Goal: Navigation & Orientation: Locate item on page

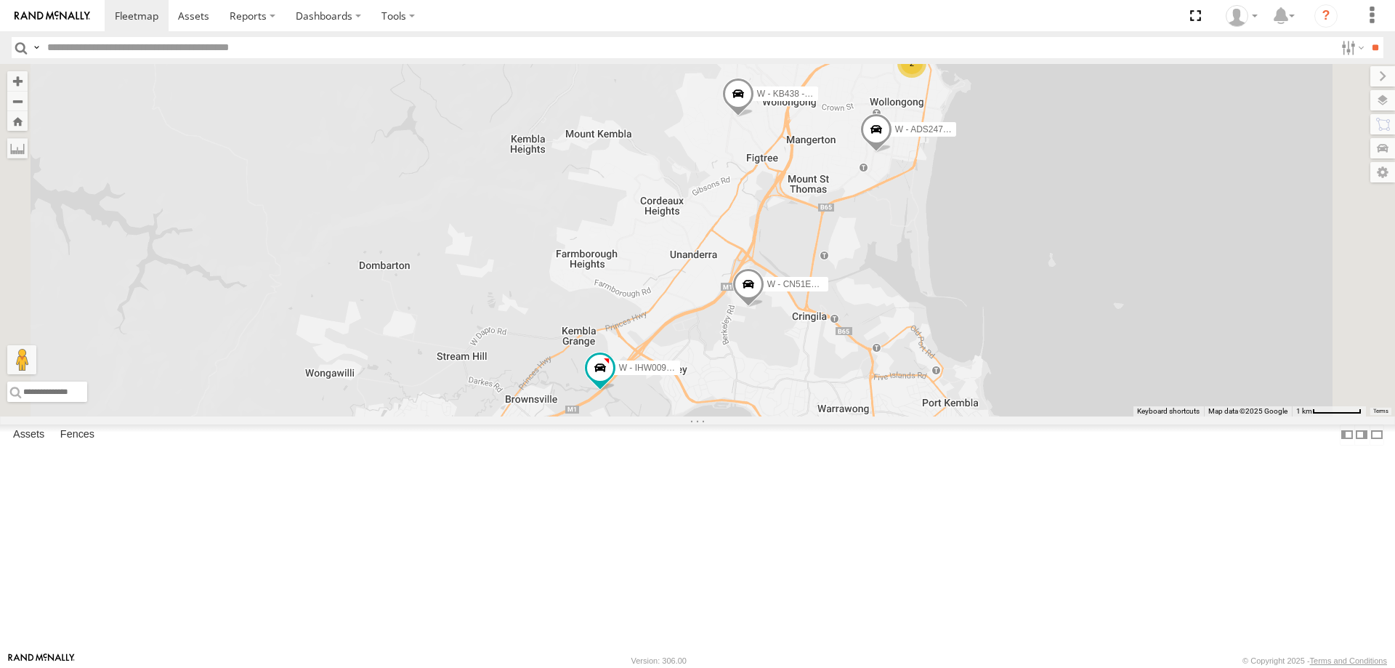
drag, startPoint x: 1192, startPoint y: 257, endPoint x: 1094, endPoint y: 370, distance: 149.4
click at [1094, 370] on div "W - CN51ES - Cameron Ashby W - IHW009 - Geoff Cooper W - IHW007 - Paul Whatman …" at bounding box center [697, 240] width 1395 height 352
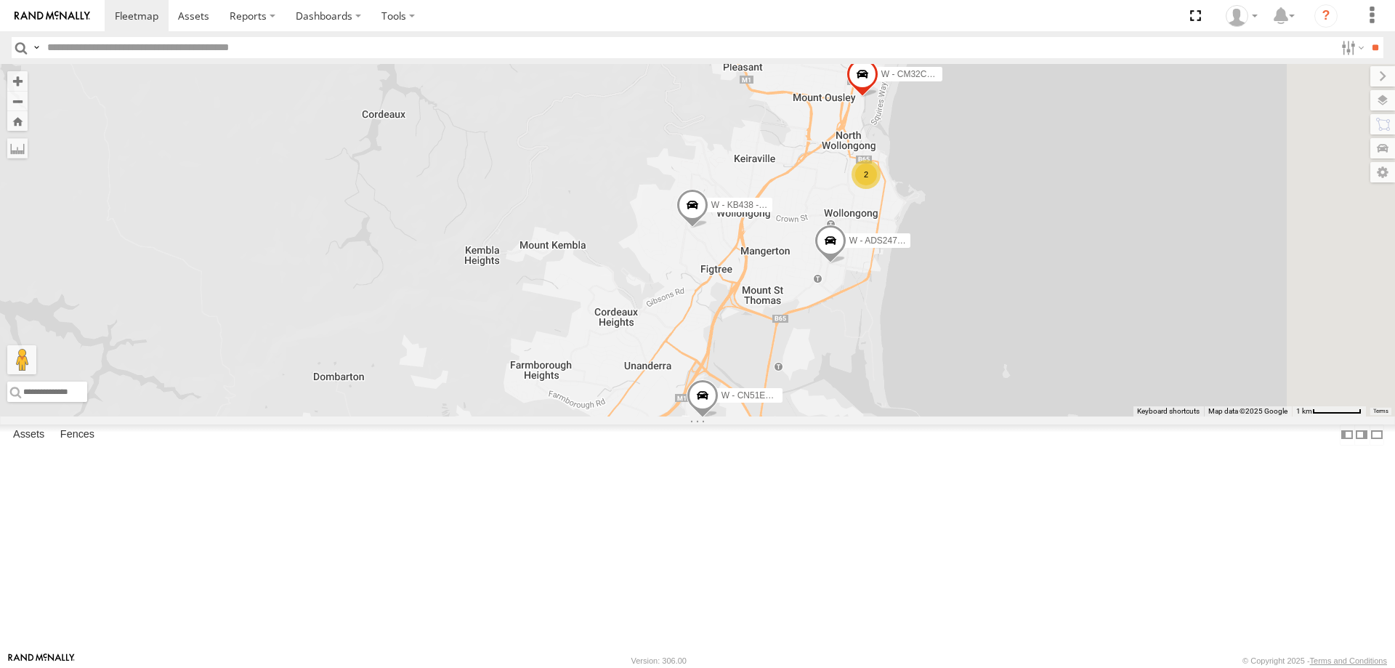
drag, startPoint x: 1242, startPoint y: 280, endPoint x: 901, endPoint y: 382, distance: 355.9
click at [1171, 384] on div "W - CN51ES - Cameron Ashby W - IHW009 - Geoff Cooper W - IHW007 - Paul Whatman …" at bounding box center [697, 240] width 1395 height 352
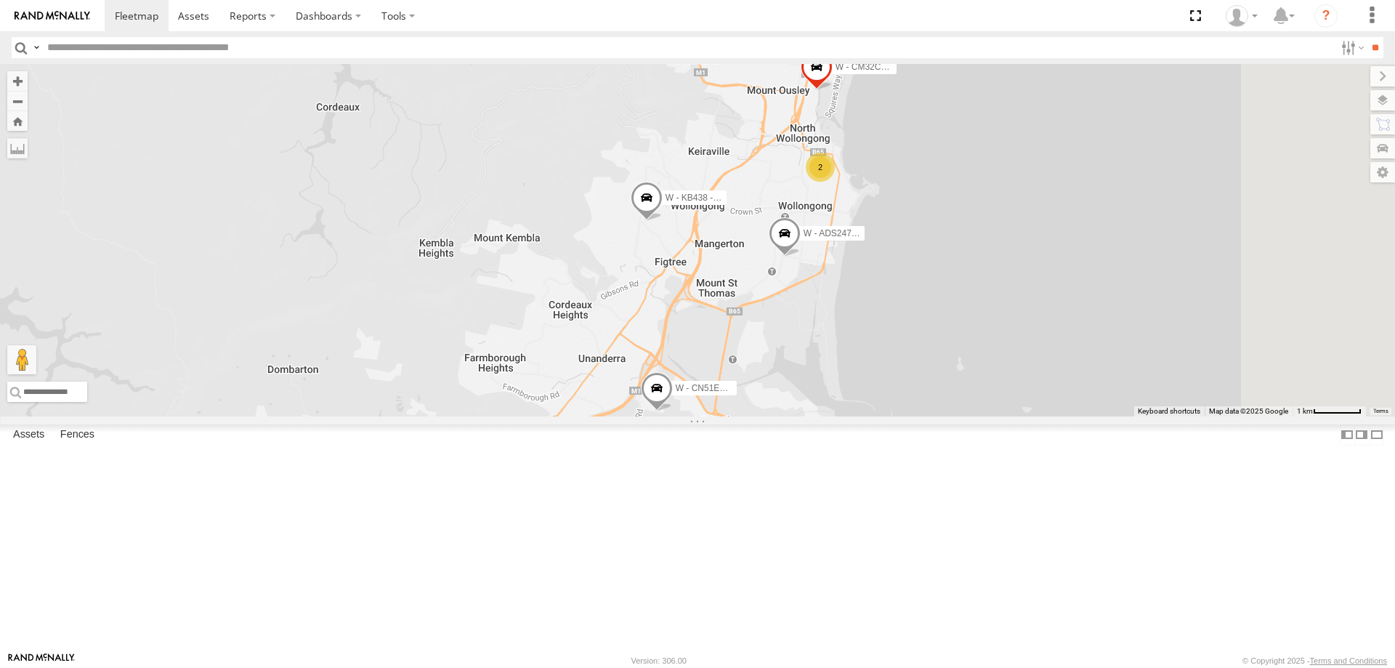
click at [663, 221] on span at bounding box center [647, 201] width 32 height 39
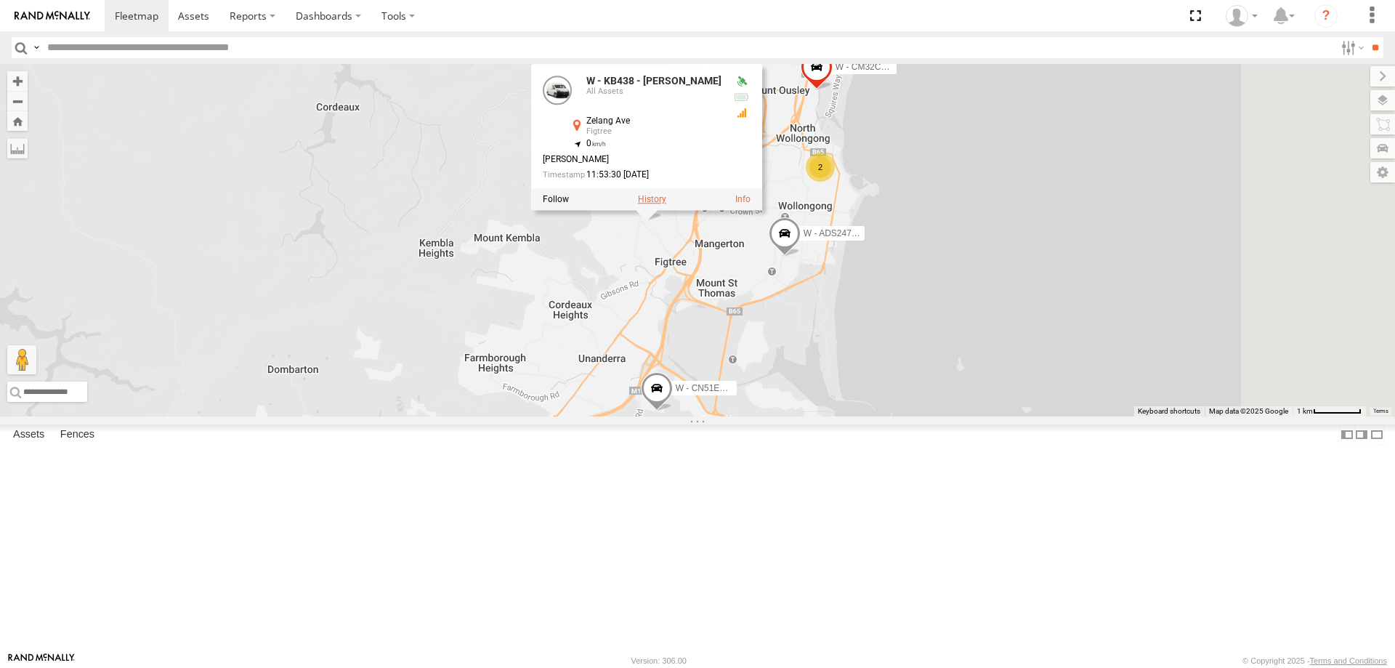
click at [666, 204] on label at bounding box center [652, 199] width 28 height 10
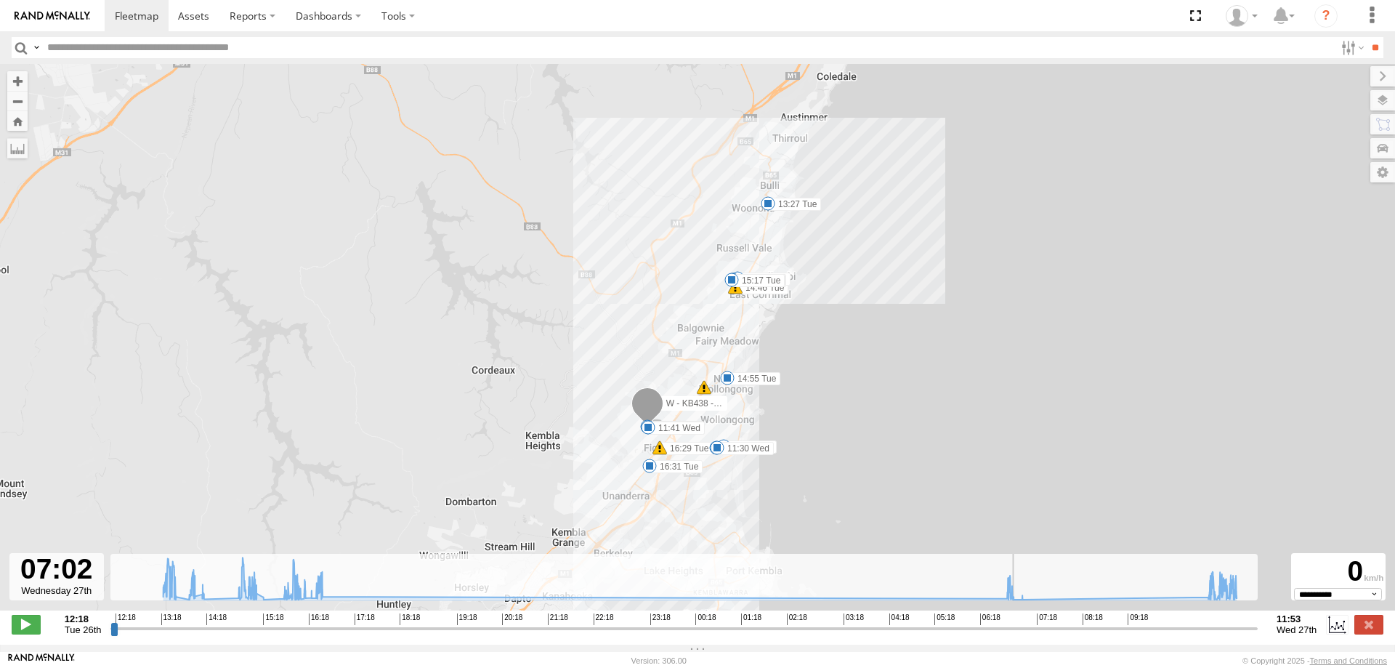
drag, startPoint x: 113, startPoint y: 635, endPoint x: 1019, endPoint y: 637, distance: 905.5
click at [1019, 635] on input "range" at bounding box center [684, 628] width 1148 height 14
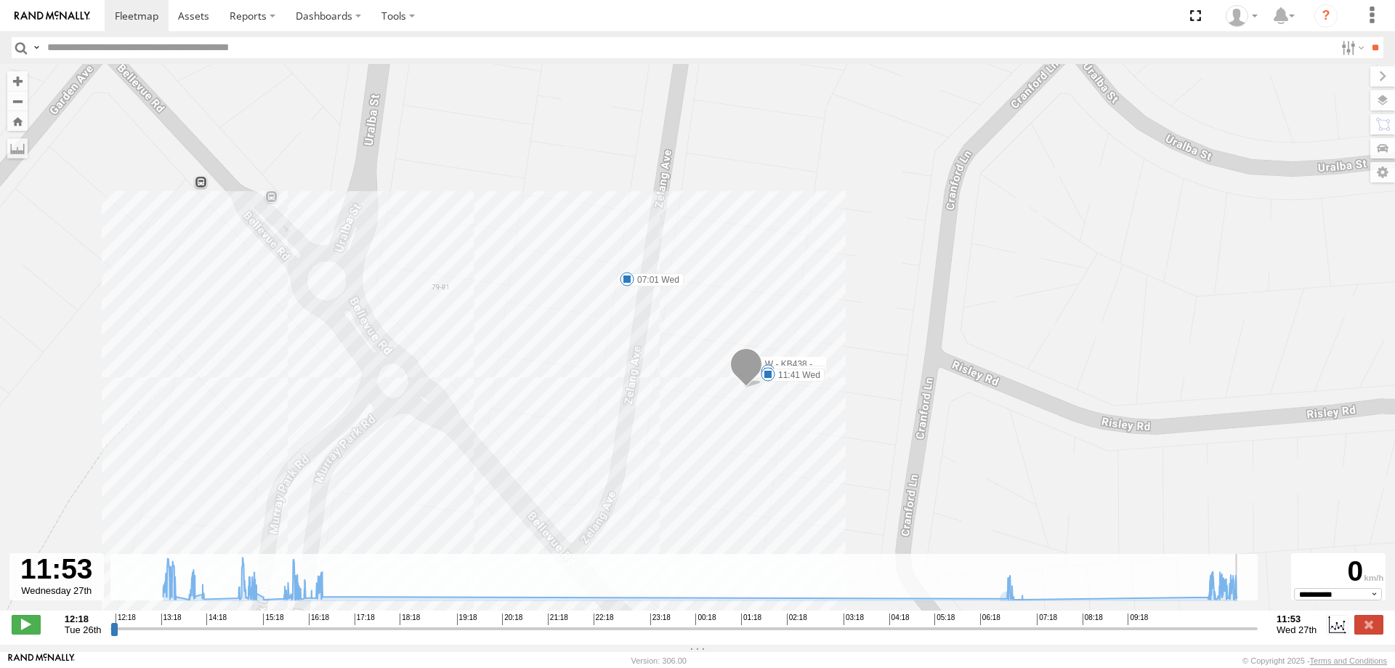
drag, startPoint x: 1020, startPoint y: 635, endPoint x: 1273, endPoint y: 639, distance: 252.2
type input "**********"
click at [1258, 635] on input "range" at bounding box center [684, 628] width 1148 height 14
drag, startPoint x: 201, startPoint y: 15, endPoint x: 149, endPoint y: 15, distance: 52.3
click at [200, 15] on span at bounding box center [193, 16] width 31 height 14
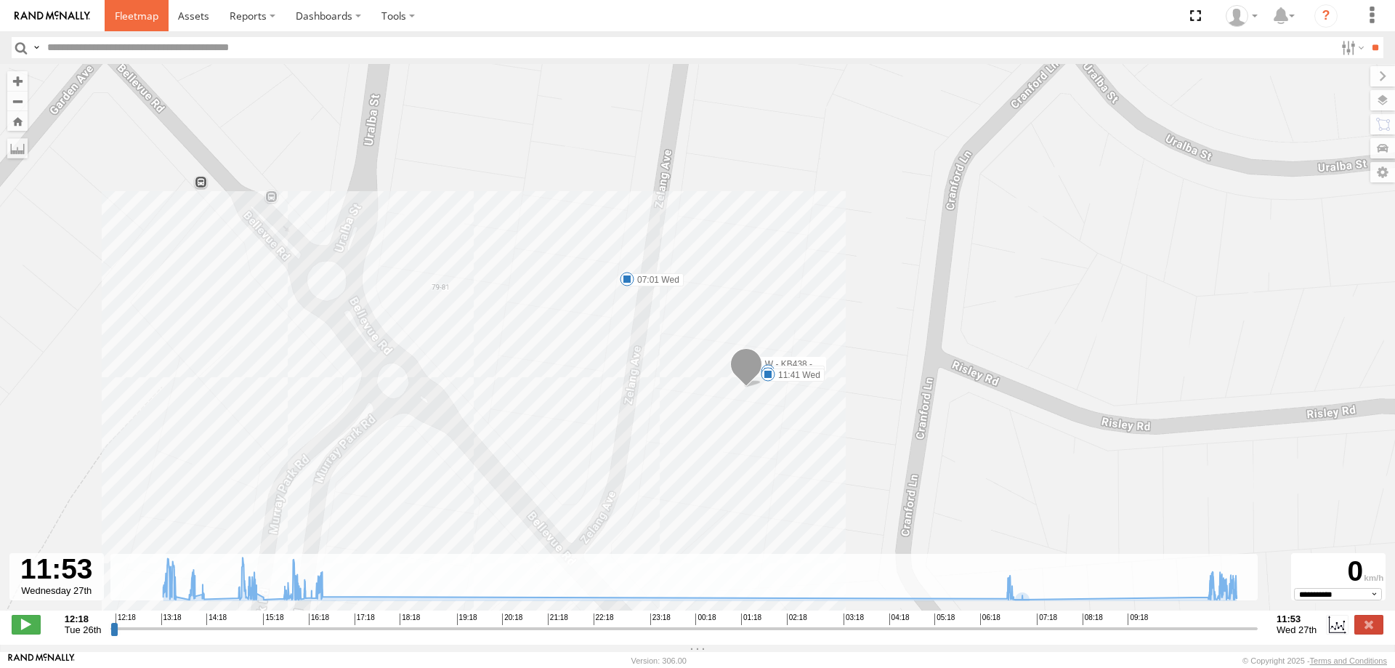
click at [138, 14] on span at bounding box center [137, 16] width 44 height 14
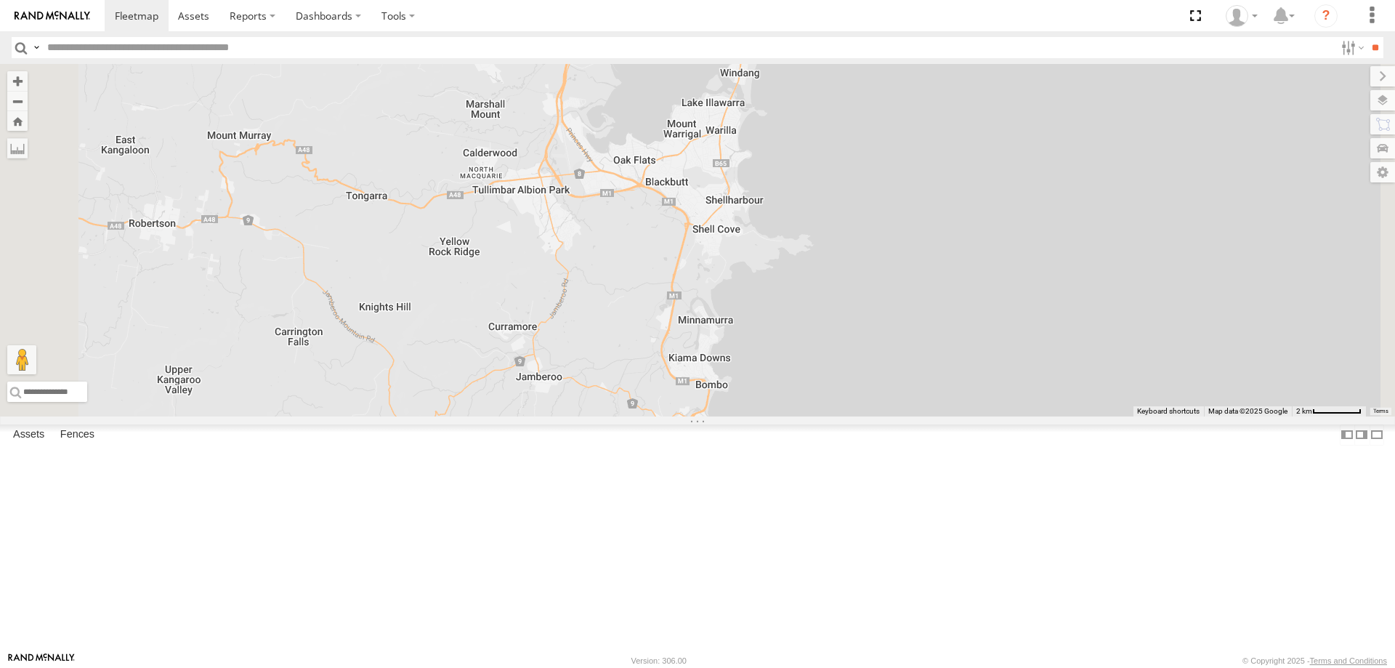
drag, startPoint x: 1063, startPoint y: 245, endPoint x: 1031, endPoint y: 318, distance: 79.4
click at [1063, 326] on div "B - DG93WL - Josh Fahd W - IHW007 - Paul Whatman" at bounding box center [697, 240] width 1395 height 352
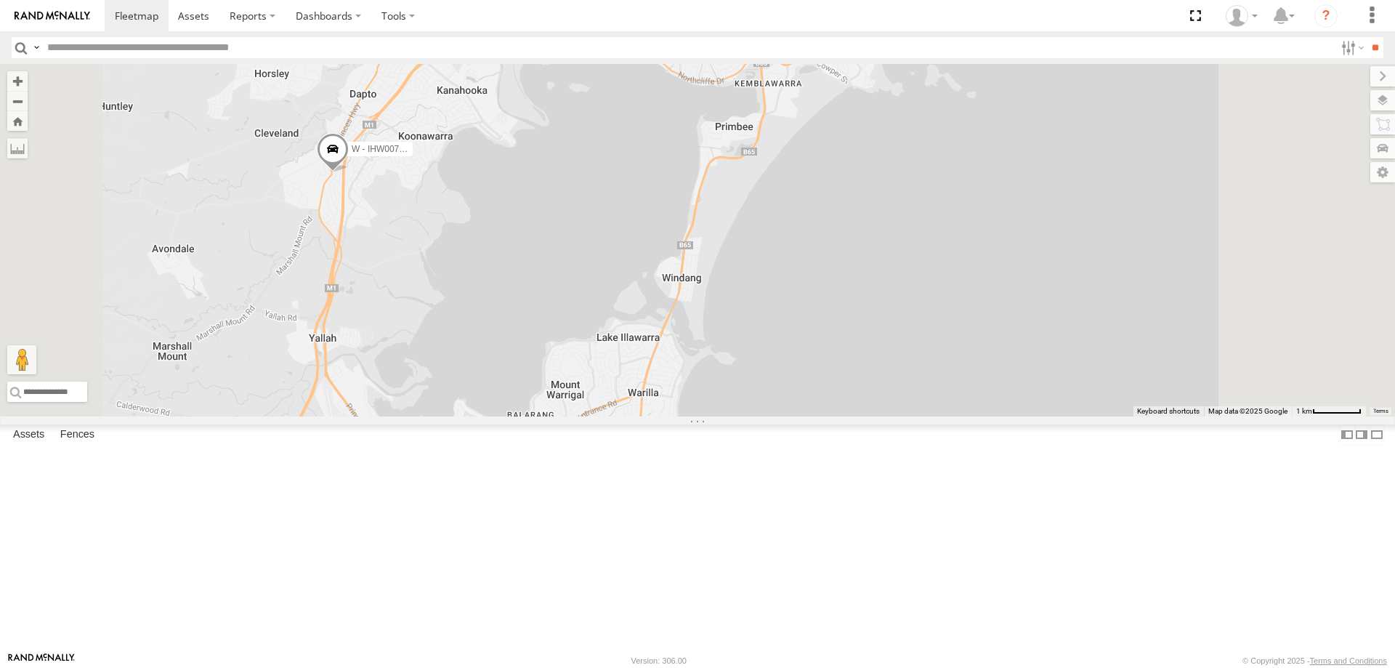
drag, startPoint x: 1045, startPoint y: 211, endPoint x: 1056, endPoint y: 390, distance: 179.8
click at [1049, 416] on div "B - DG93WL - Josh Fahd W - IHW007 - Paul Whatman" at bounding box center [697, 240] width 1395 height 352
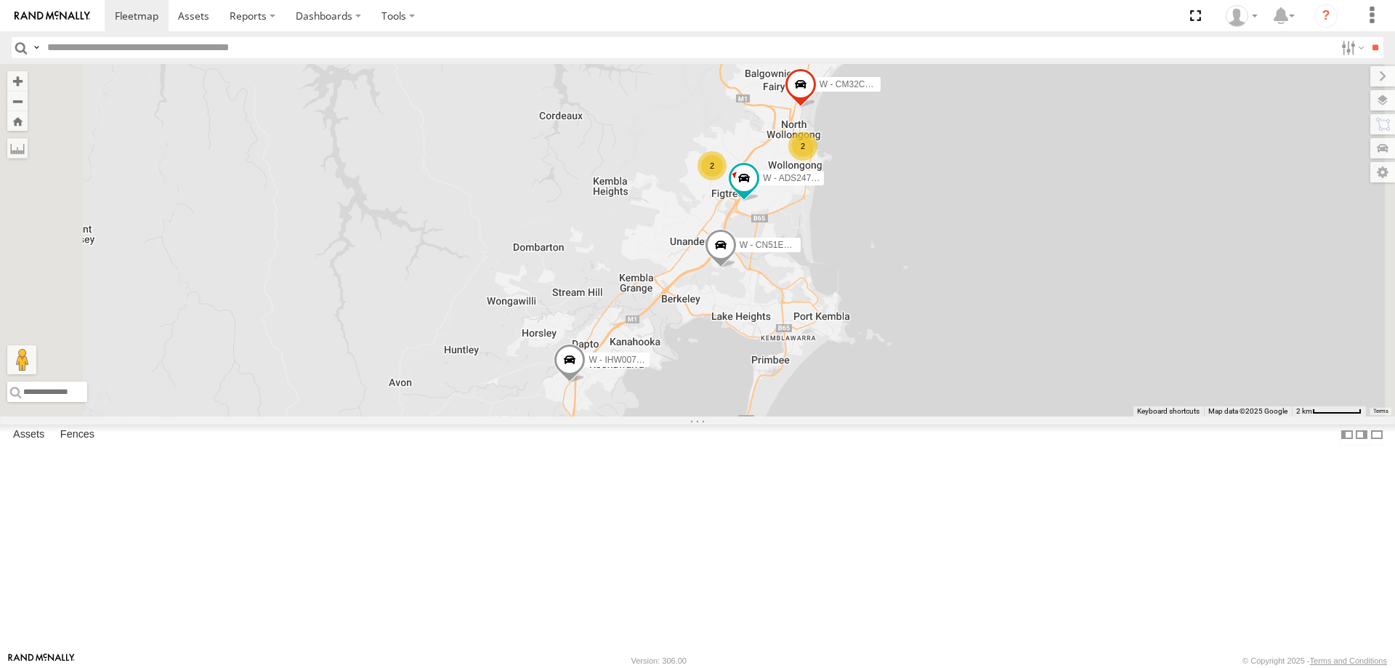
drag, startPoint x: 1121, startPoint y: 256, endPoint x: 1078, endPoint y: 376, distance: 127.1
click at [1078, 376] on div "B - DG93WL - Josh Fahd W - IHW007 - Paul Whatman W - CN51ES - Cameron Ashby 2 2…" at bounding box center [697, 240] width 1395 height 352
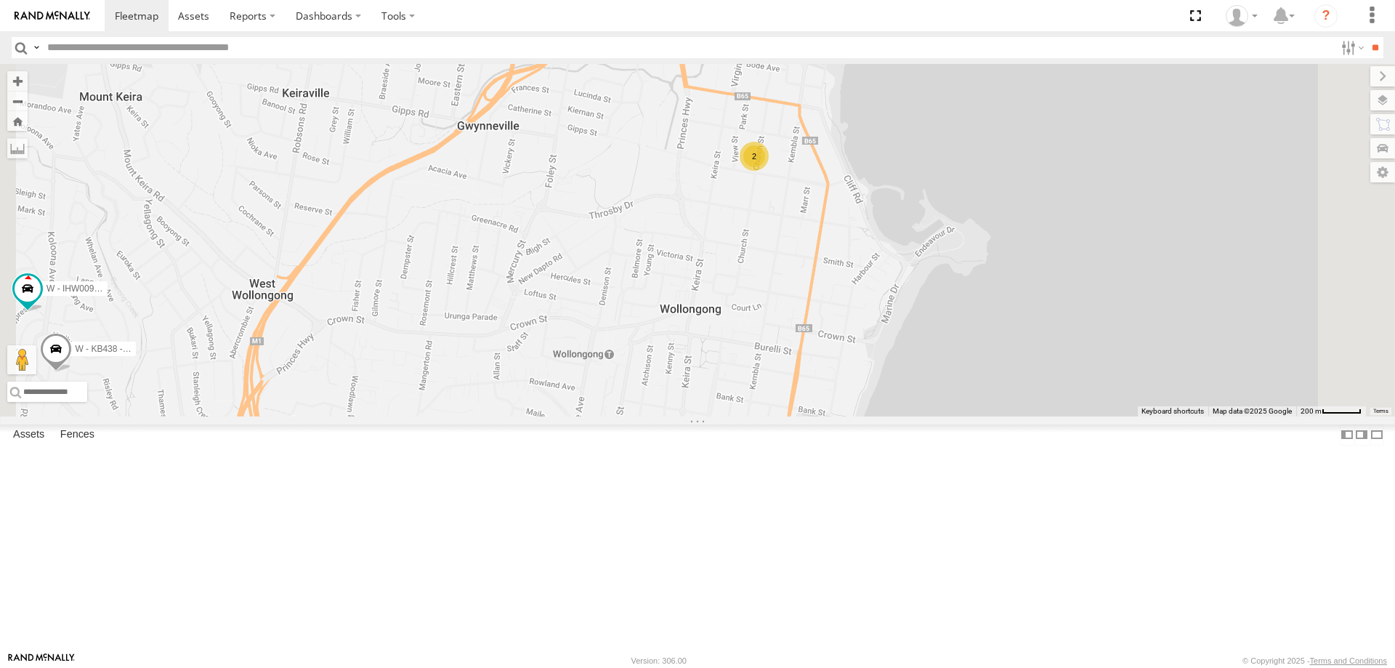
drag, startPoint x: 1047, startPoint y: 345, endPoint x: 1057, endPoint y: 344, distance: 10.2
click at [1058, 345] on div "B - DG93WL - Josh Fahd W - IHW007 - Paul Whatman W - CN51ES - Cameron Ashby W -…" at bounding box center [697, 240] width 1395 height 352
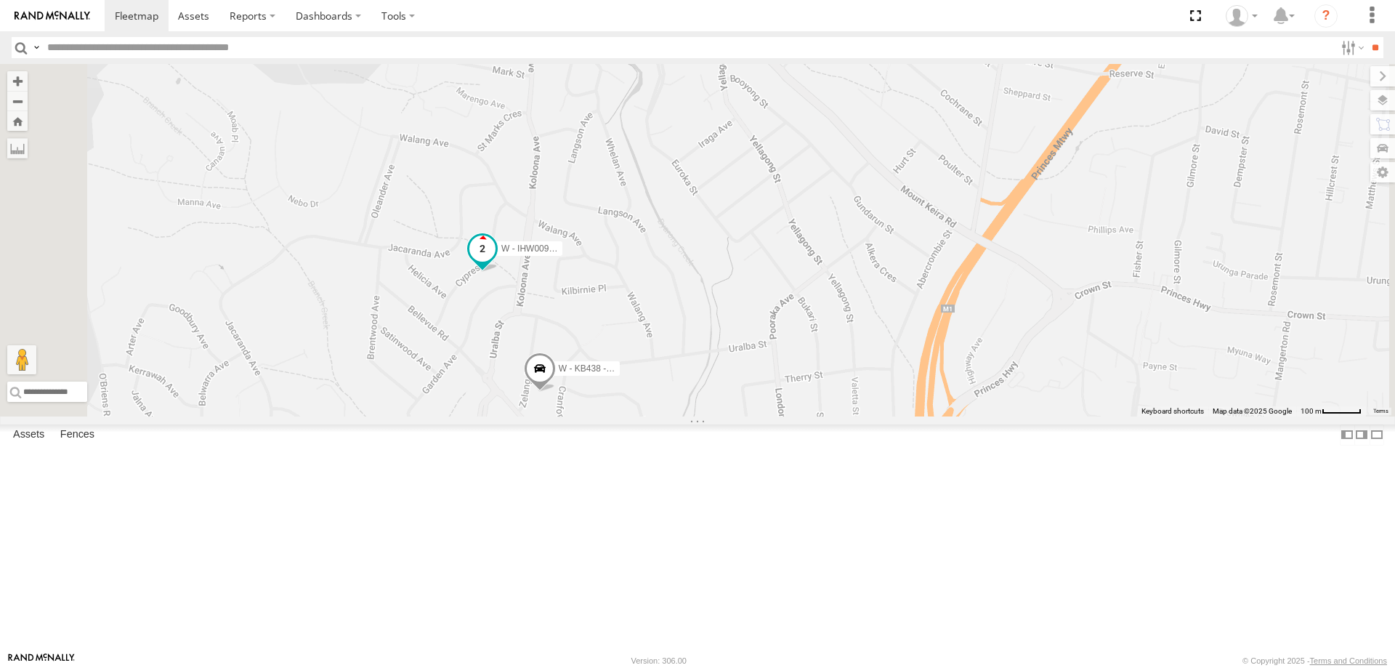
click at [496, 262] on span at bounding box center [482, 248] width 26 height 26
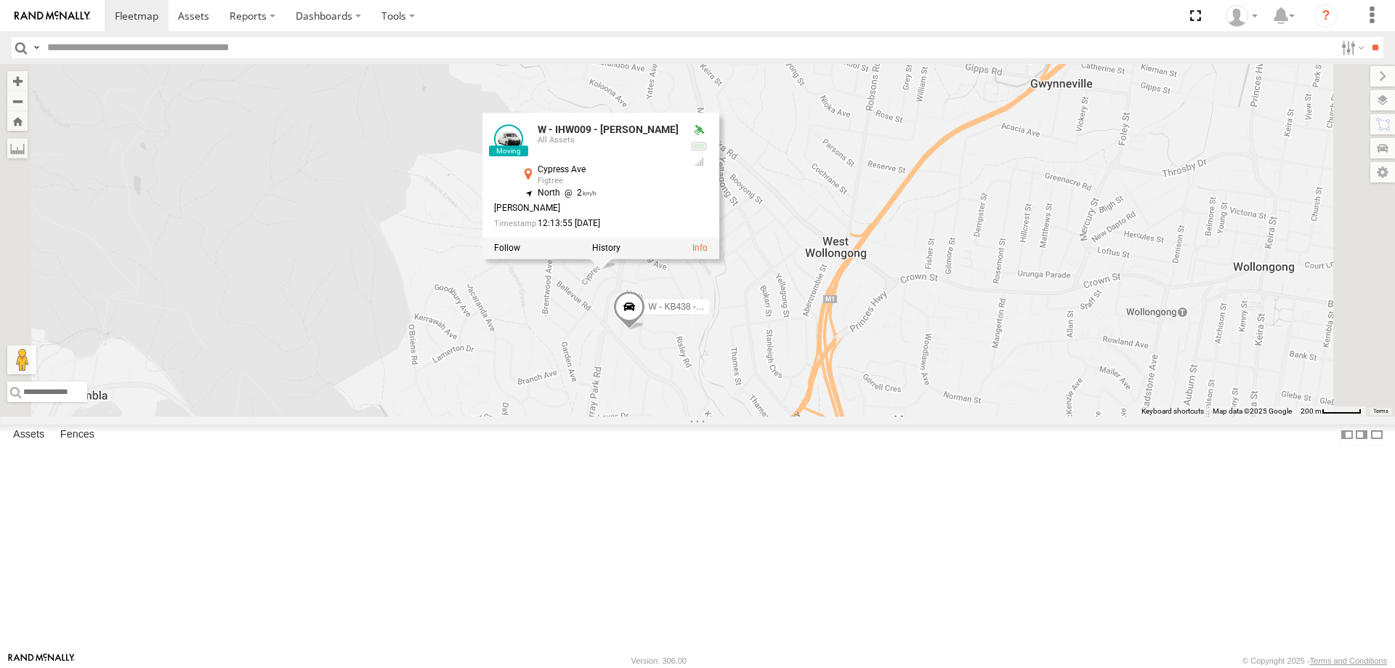
click at [1145, 416] on div "B - DG93WL - Josh Fahd W - IHW007 - Paul Whatman W - CN51ES - Cameron Ashby W -…" at bounding box center [697, 240] width 1395 height 352
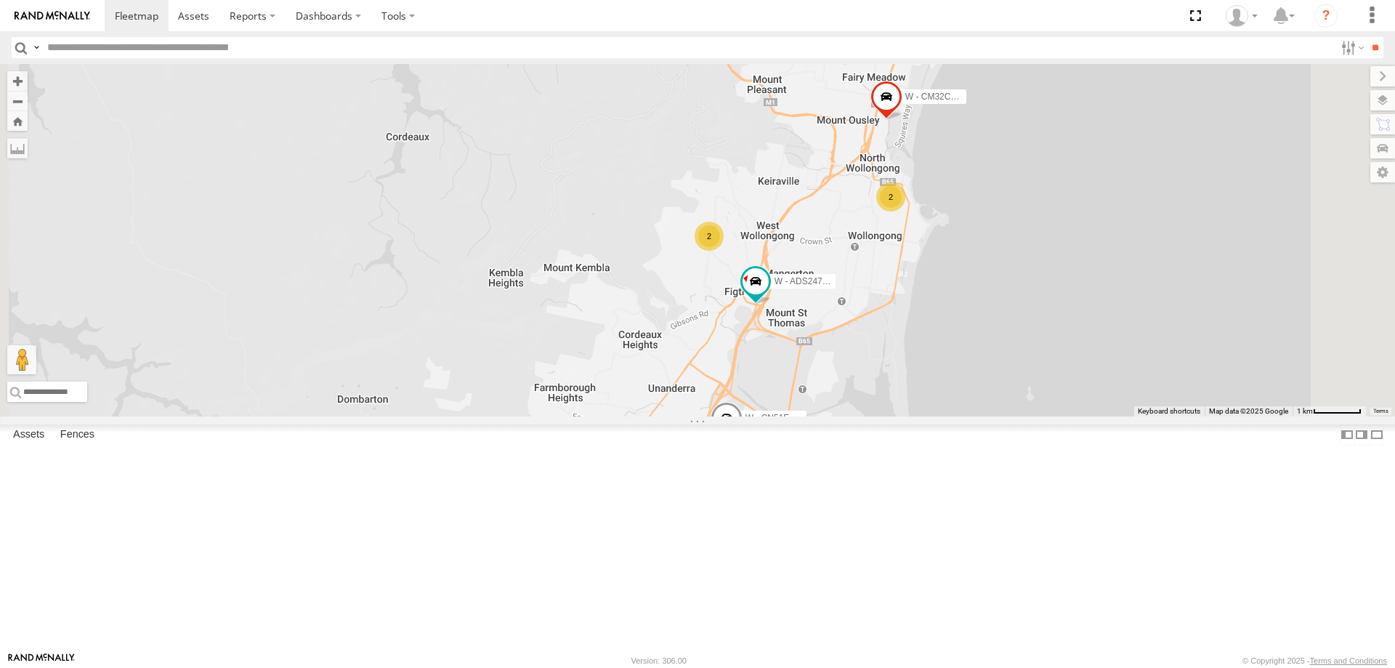
drag, startPoint x: 1069, startPoint y: 414, endPoint x: 1007, endPoint y: 341, distance: 96.4
click at [1007, 341] on div "B - DG93WL - Josh Fahd W - IHW007 - Paul Whatman W - CN51ES - Cameron Ashby W -…" at bounding box center [697, 240] width 1395 height 352
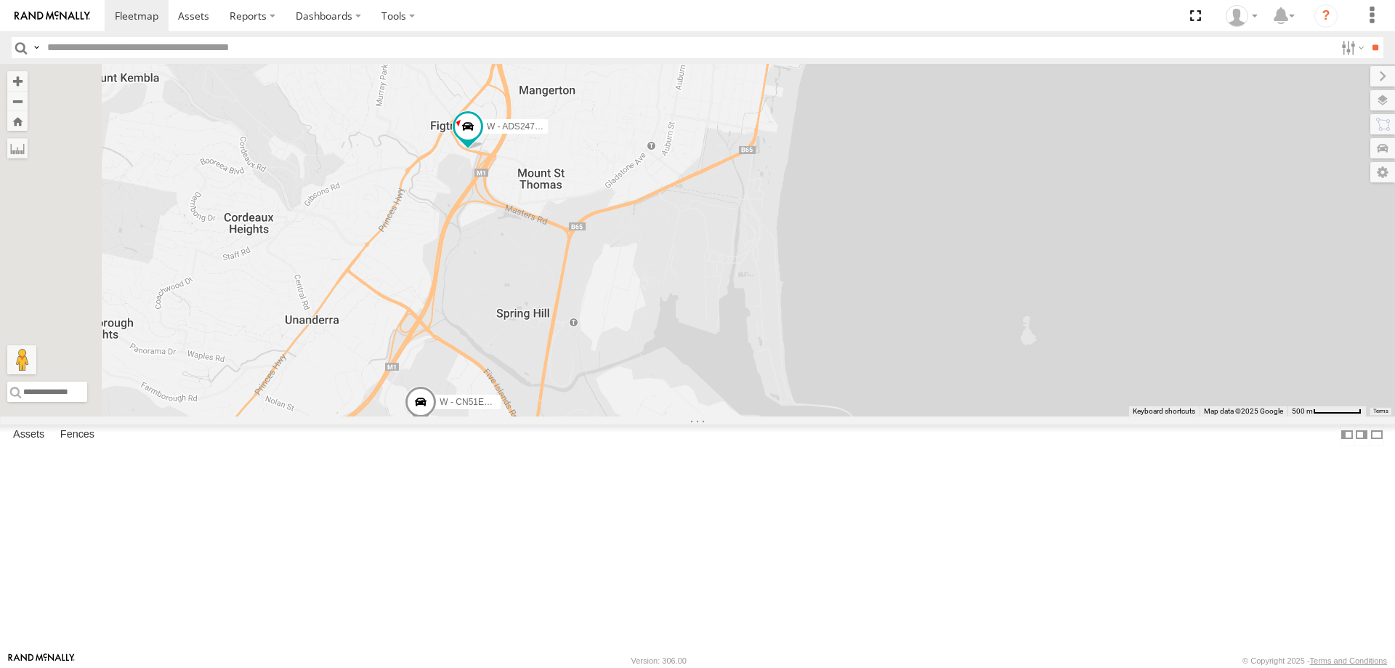
drag, startPoint x: 840, startPoint y: 426, endPoint x: 961, endPoint y: 339, distance: 149.4
click at [961, 339] on div "B - DG93WL - Josh Fahd W - IHW007 - Paul Whatman W - CN51ES - Cameron Ashby W -…" at bounding box center [697, 240] width 1395 height 352
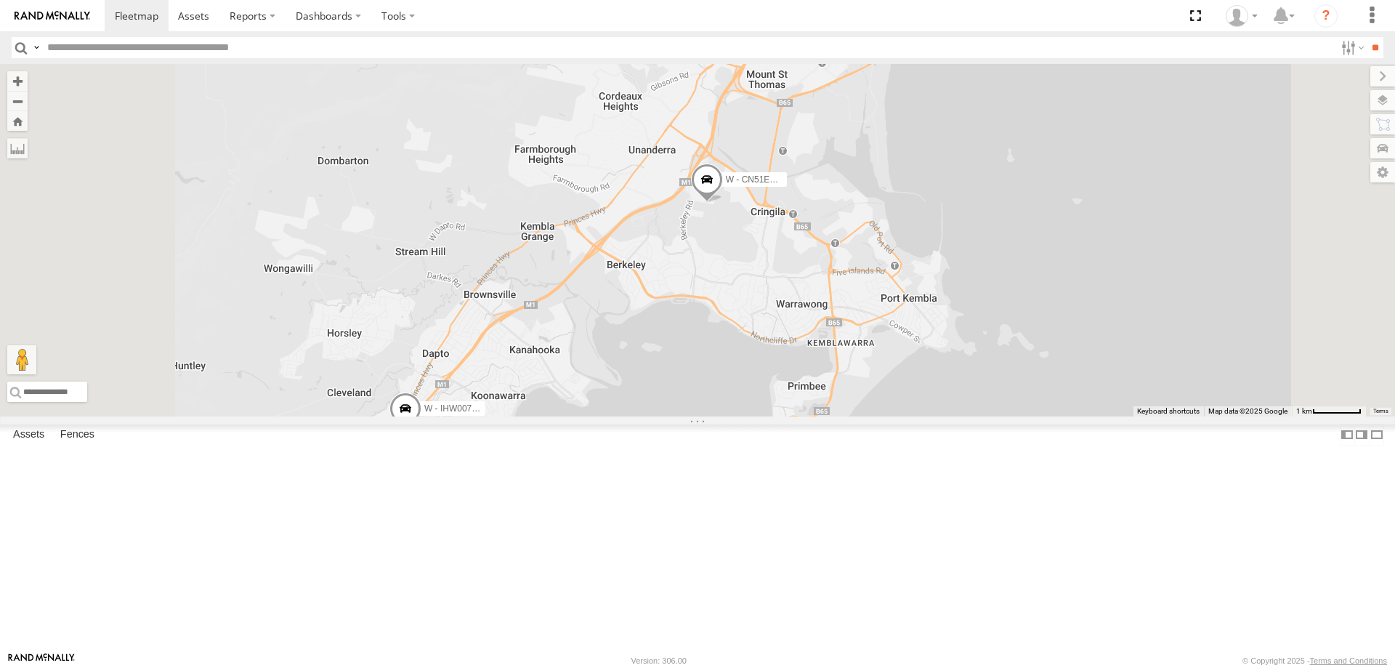
drag, startPoint x: 831, startPoint y: 518, endPoint x: 845, endPoint y: 335, distance: 183.7
click at [846, 335] on div "B - DG93WL - Josh Fahd W - IHW007 - Paul Whatman W - CN51ES - Cameron Ashby W -…" at bounding box center [697, 240] width 1395 height 352
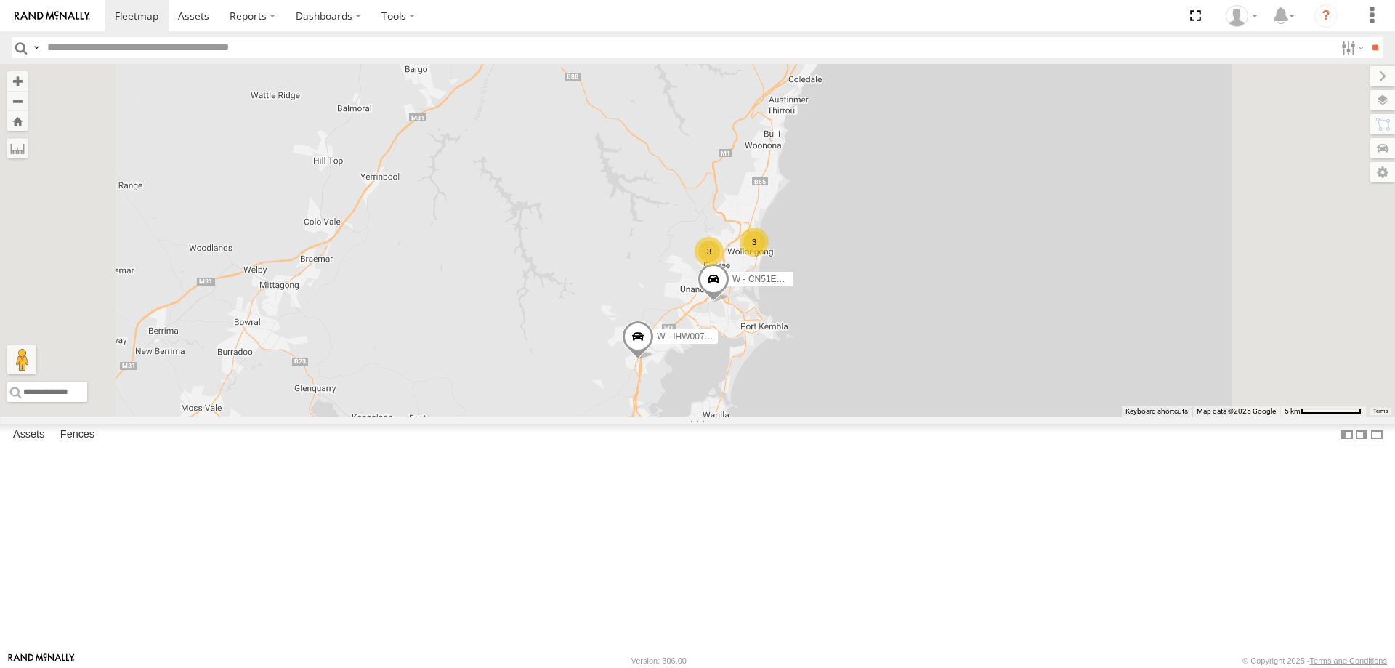
drag, startPoint x: 1084, startPoint y: 434, endPoint x: 1018, endPoint y: 435, distance: 65.4
click at [1018, 416] on div "B - DG93WL - Josh Fahd W - IHW007 - Paul Whatman W - CN51ES - Cameron Ashby 3 3" at bounding box center [697, 240] width 1395 height 352
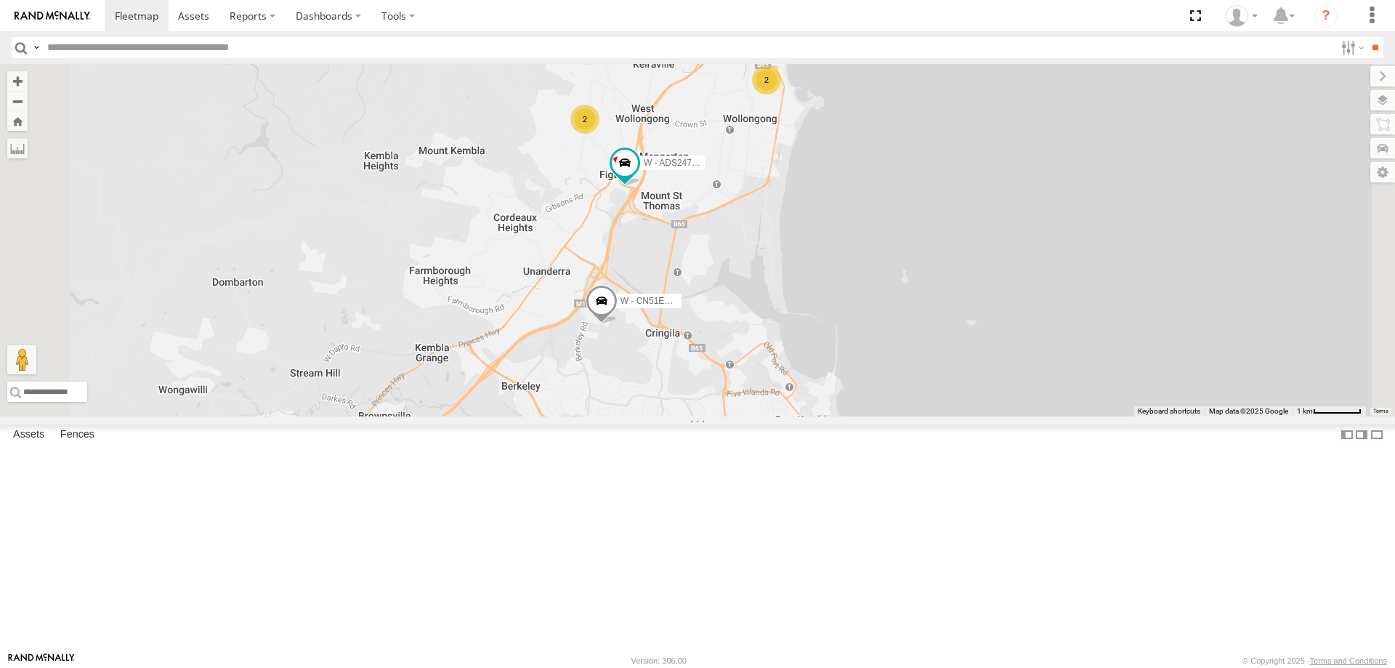
drag, startPoint x: 964, startPoint y: 389, endPoint x: 1077, endPoint y: 350, distance: 119.7
click at [1077, 350] on div "B - DG93WL - Josh Fahd W - IHW007 - Paul Whatman W - CN51ES - Cameron Ashby W -…" at bounding box center [697, 240] width 1395 height 352
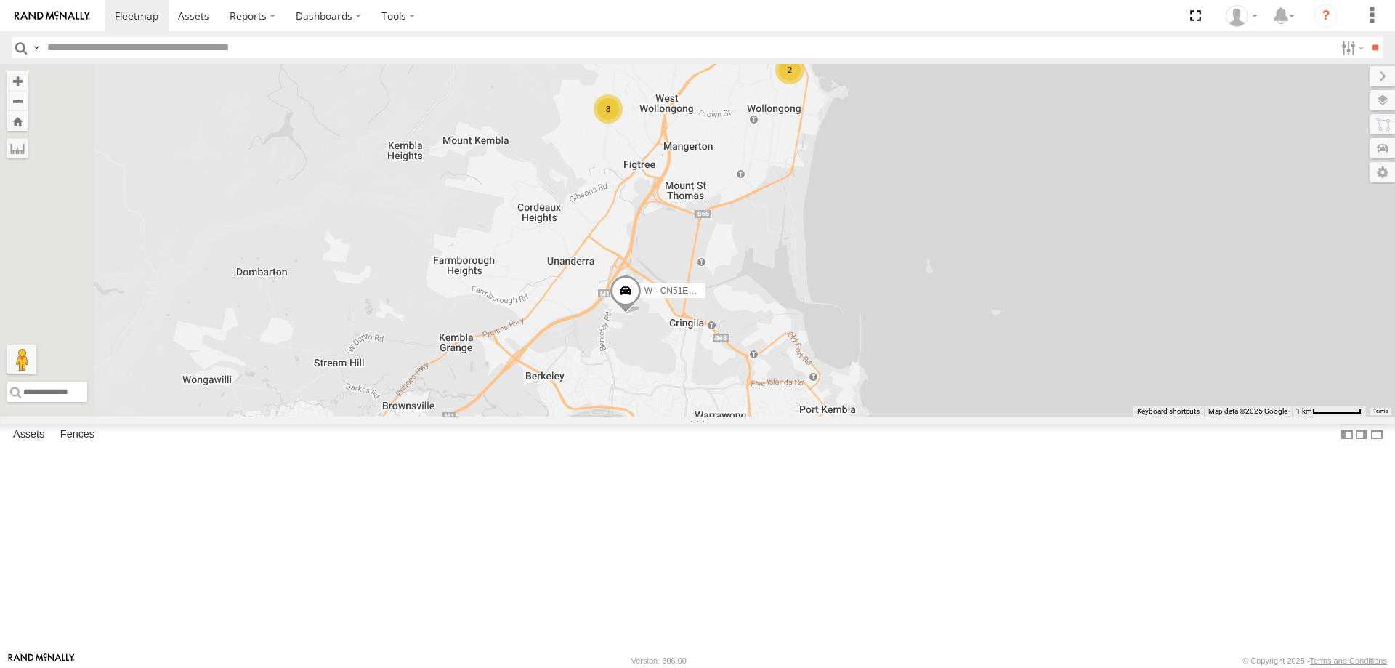
click at [1062, 315] on div "W - CN51ES - Cameron Ashby W - CM32CA - Transit 3 2" at bounding box center [697, 240] width 1395 height 352
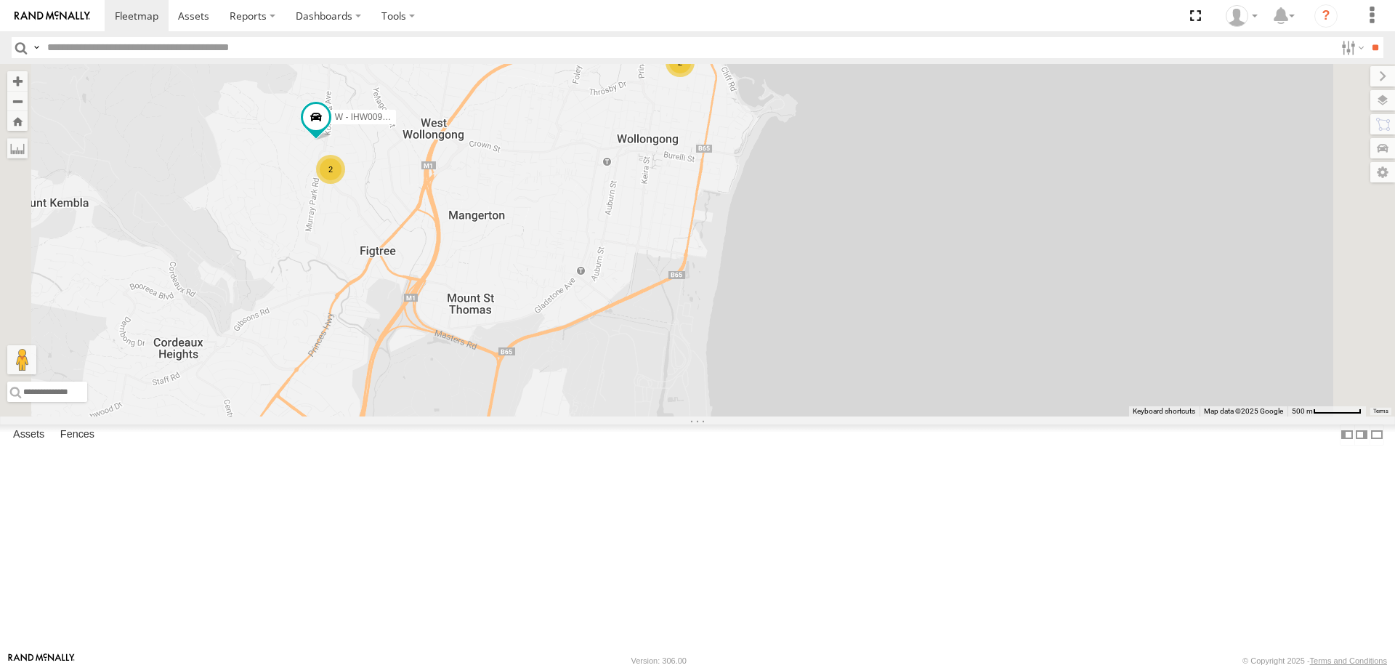
click at [695, 77] on div "2" at bounding box center [680, 62] width 29 height 29
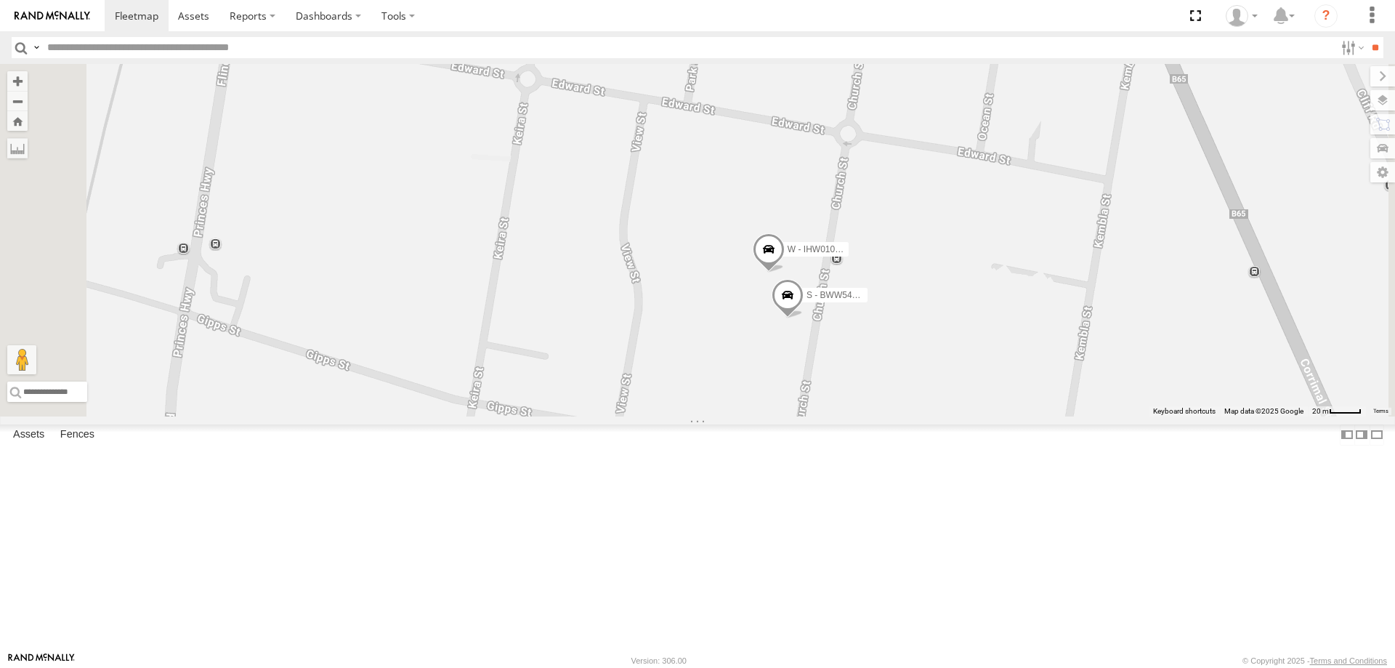
drag, startPoint x: 1062, startPoint y: 393, endPoint x: 1055, endPoint y: 389, distance: 7.9
click at [1055, 389] on div "W - CN51ES - Cameron Ashby W - CM32CA - Transit W - IHW009 - Geoff Cooper S - B…" at bounding box center [697, 240] width 1395 height 352
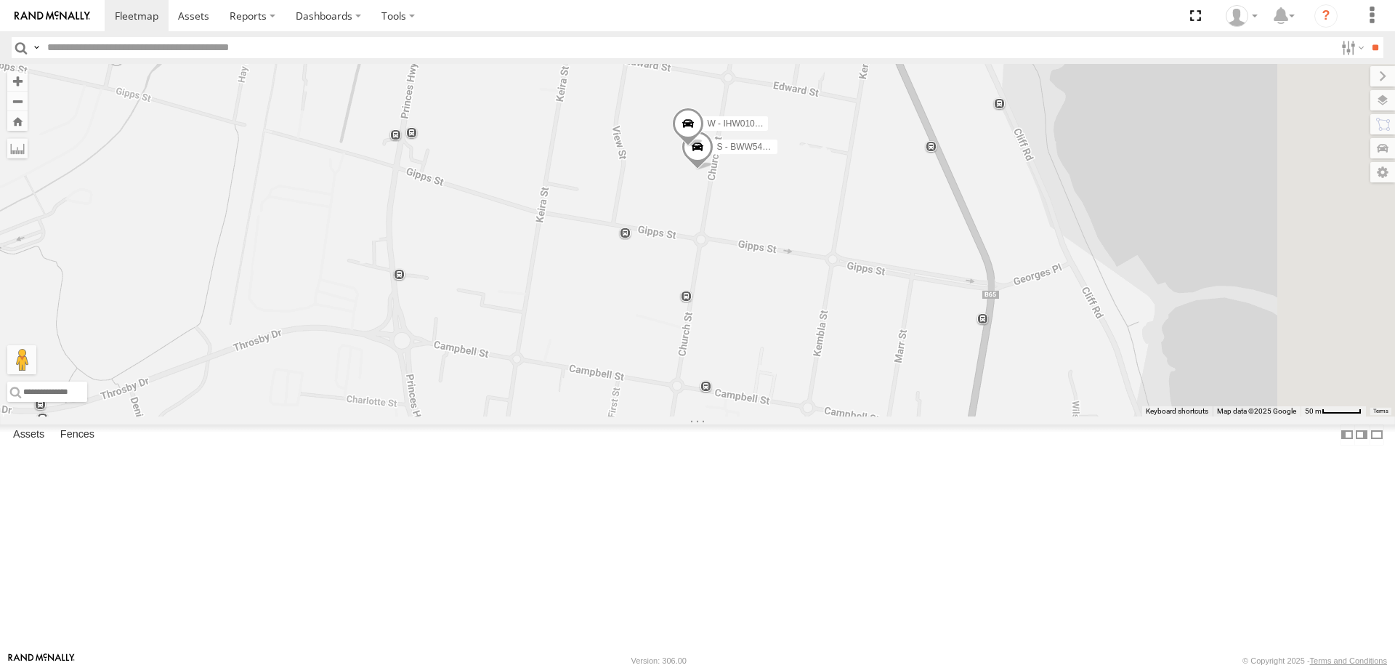
click at [941, 400] on div "W - CN51ES - Cameron Ashby W - CM32CA - Transit W - IHW009 - Geoff Cooper S - B…" at bounding box center [697, 240] width 1395 height 352
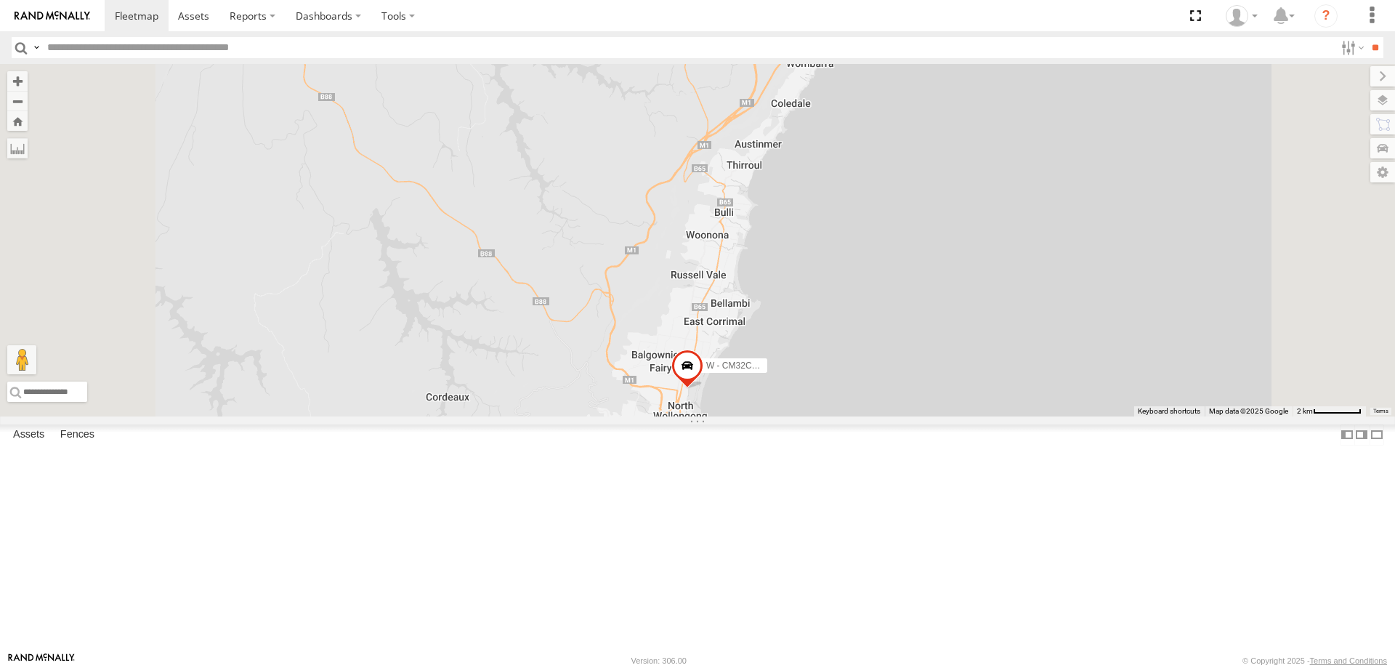
drag, startPoint x: 1005, startPoint y: 467, endPoint x: 1016, endPoint y: 330, distance: 137.8
click at [1016, 331] on div "B - DG93WL - Josh Fahd W - CN51ES - Cameron Ashby S - DD12FT - Rhyce Muscat S -…" at bounding box center [697, 240] width 1395 height 352
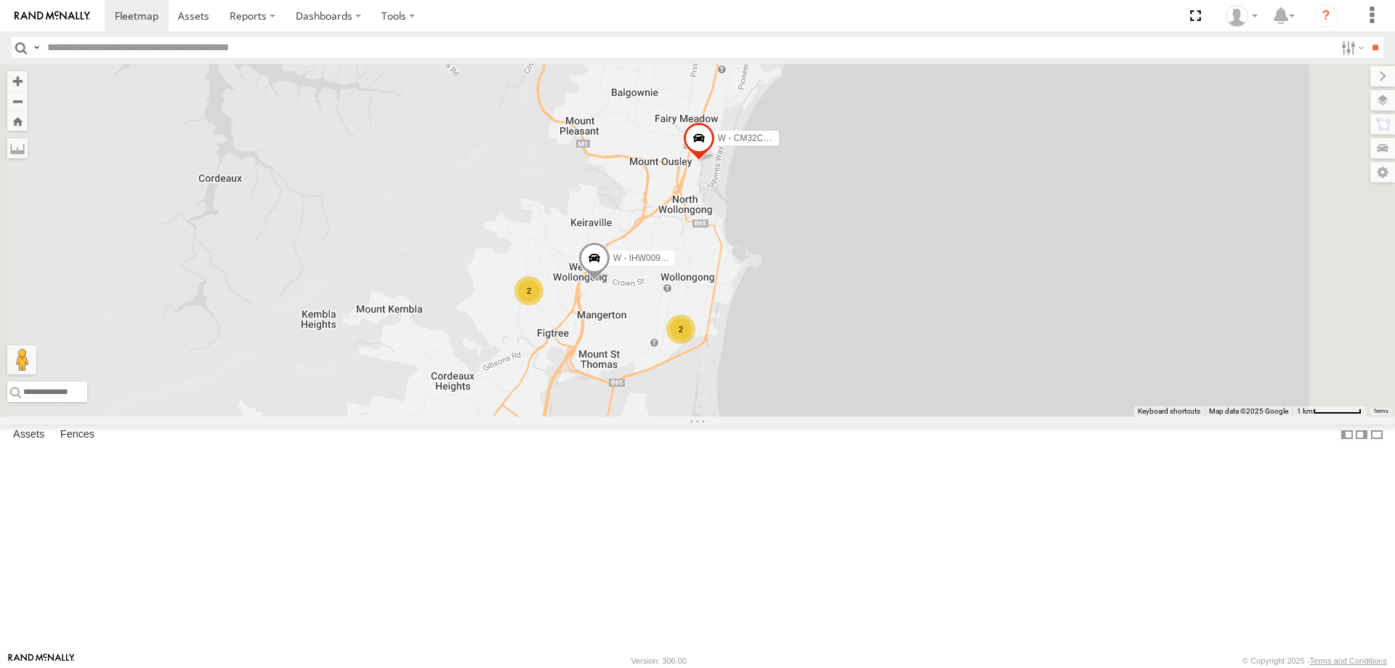
drag, startPoint x: 882, startPoint y: 446, endPoint x: 970, endPoint y: 425, distance: 91.1
click at [970, 416] on div "B - DG93WL - Josh Fahd W - CN51ES - Cameron Ashby S - DD12FT - Rhyce Muscat S -…" at bounding box center [697, 240] width 1395 height 352
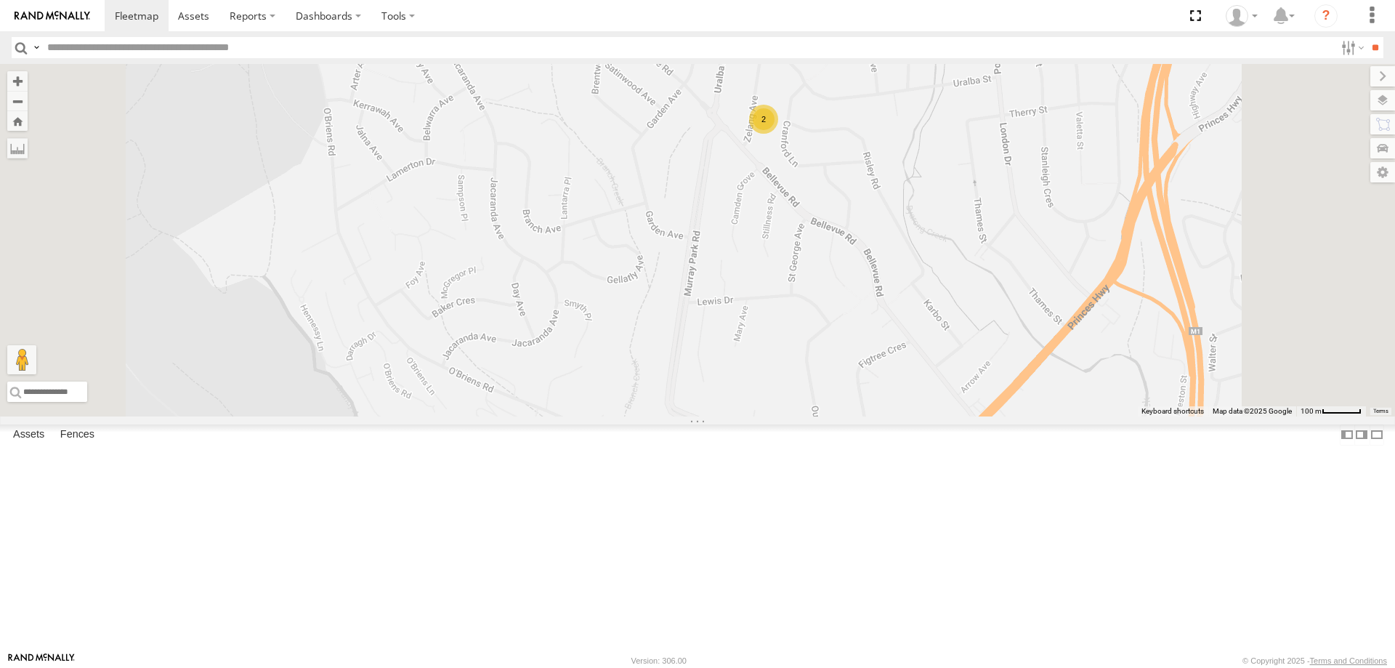
drag, startPoint x: 978, startPoint y: 211, endPoint x: 970, endPoint y: 271, distance: 60.1
click at [1003, 280] on div "B - DG93WL - Josh Fahd W - CN51ES - Cameron Ashby S - DD12FT - Rhyce Muscat S -…" at bounding box center [697, 240] width 1395 height 352
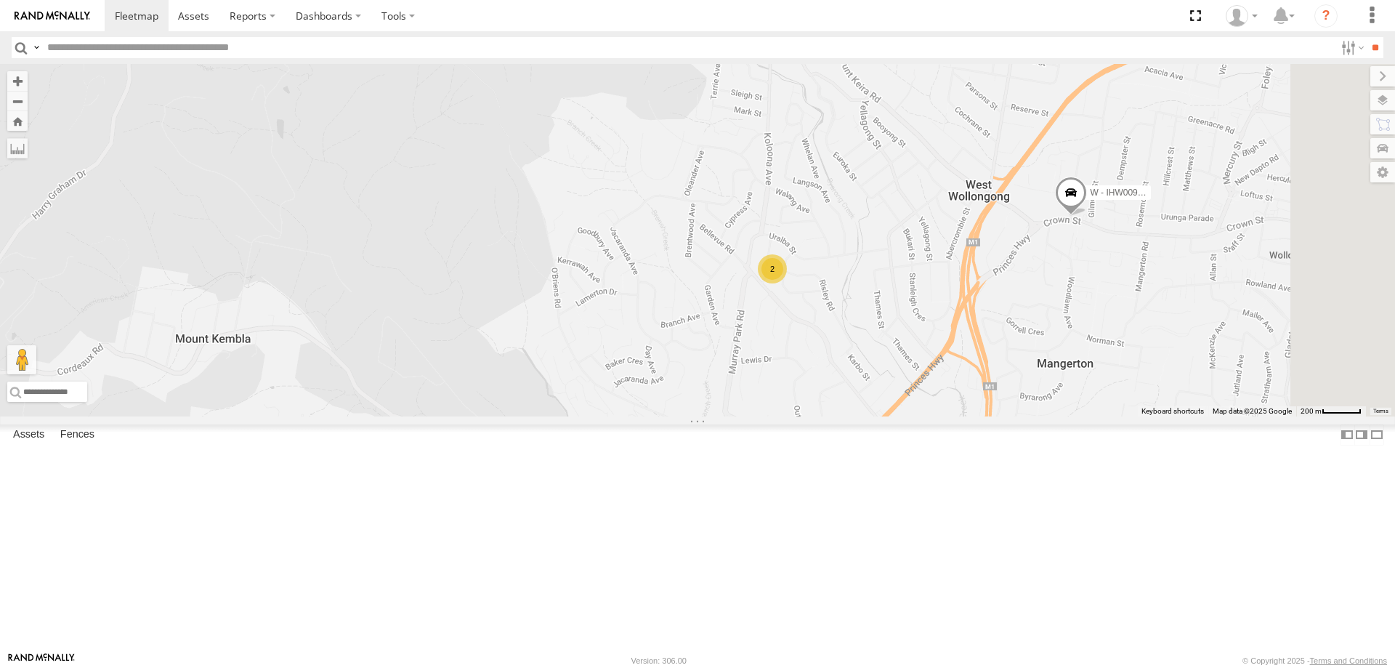
drag, startPoint x: 1138, startPoint y: 393, endPoint x: 1080, endPoint y: 405, distance: 59.3
click at [1081, 405] on div "B - DG93WL - Josh Fahd W - CN51ES - Cameron Ashby S - DD12FT - Rhyce Muscat S -…" at bounding box center [697, 240] width 1395 height 352
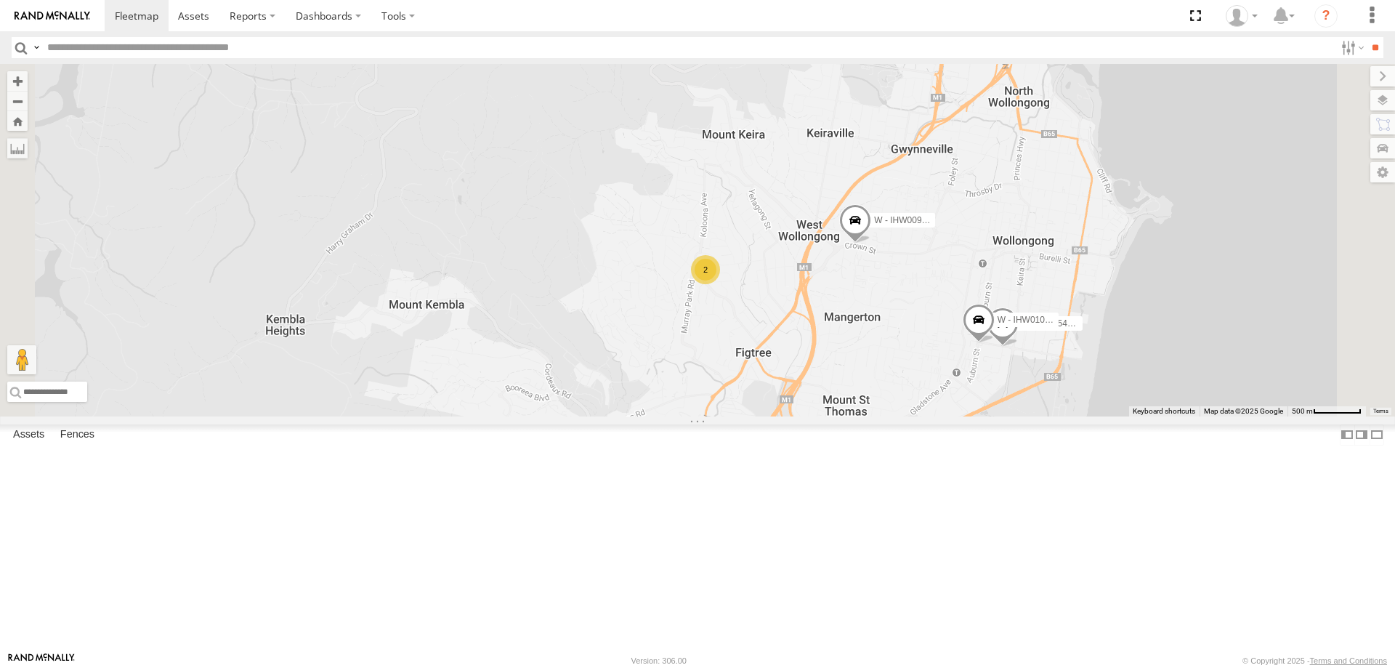
drag, startPoint x: 1218, startPoint y: 415, endPoint x: 1082, endPoint y: 396, distance: 137.2
click at [1082, 396] on div "B - DG93WL - Josh Fahd W - CN51ES - Cameron Ashby S - DD12FT - Rhyce Muscat S -…" at bounding box center [697, 240] width 1395 height 352
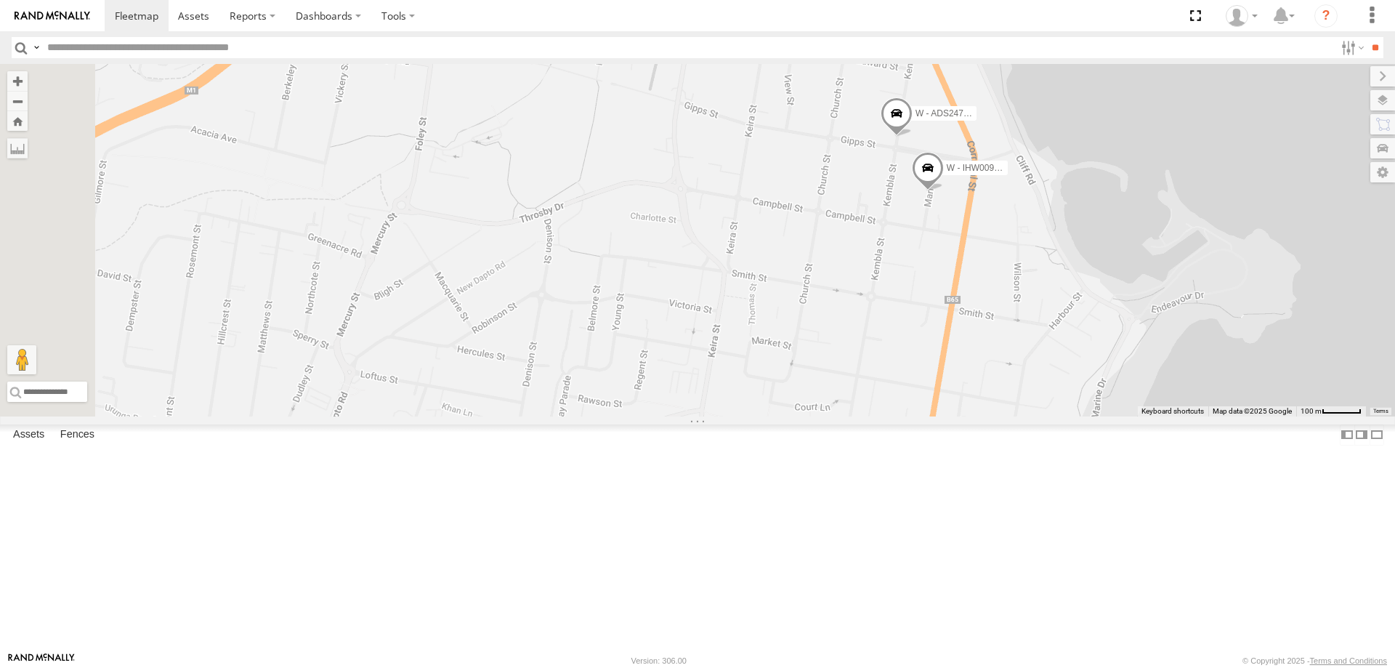
drag, startPoint x: 1121, startPoint y: 208, endPoint x: 1046, endPoint y: 301, distance: 118.9
click at [1046, 301] on div "W - KB438 - Navarone Darjani W - CM32CA - Transit W - CN51ES - Cameron Ashby W …" at bounding box center [697, 240] width 1395 height 352
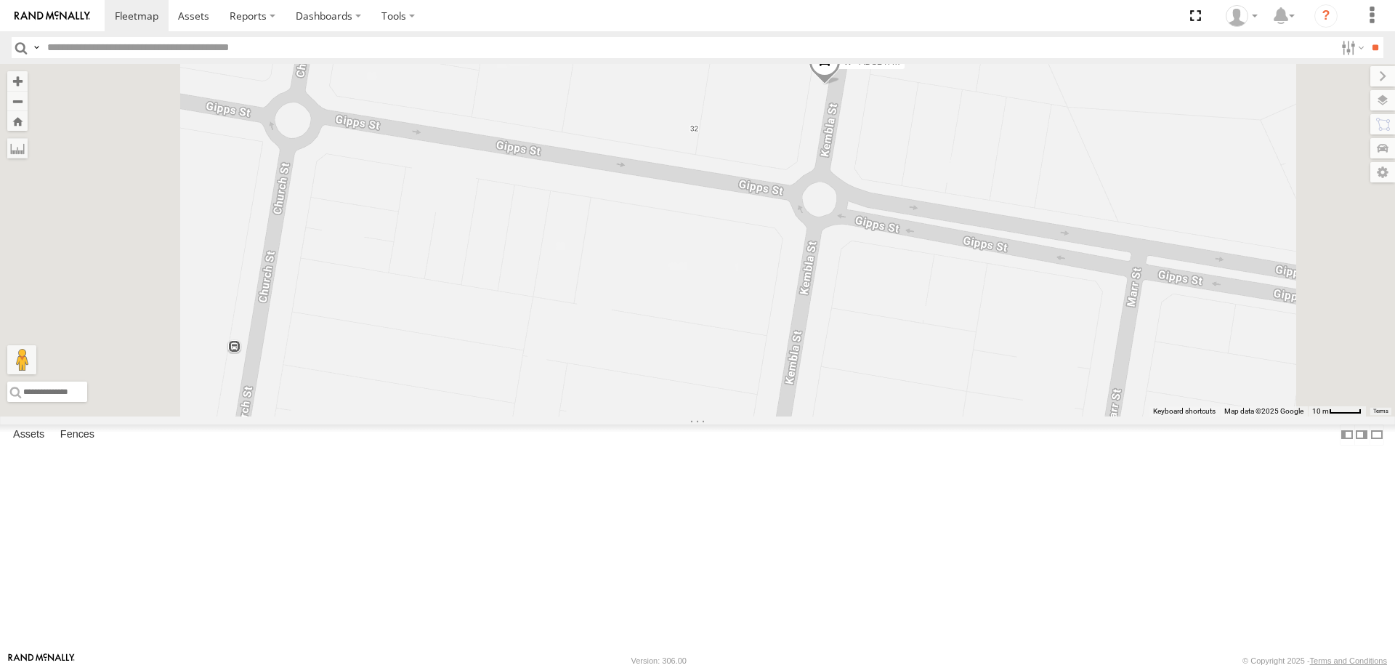
drag, startPoint x: 1084, startPoint y: 236, endPoint x: 1052, endPoint y: 340, distance: 108.7
click at [1052, 340] on div "W - KB438 - Navarone Darjani W - CM32CA - Transit W - CN51ES - Cameron Ashby W …" at bounding box center [697, 240] width 1395 height 352
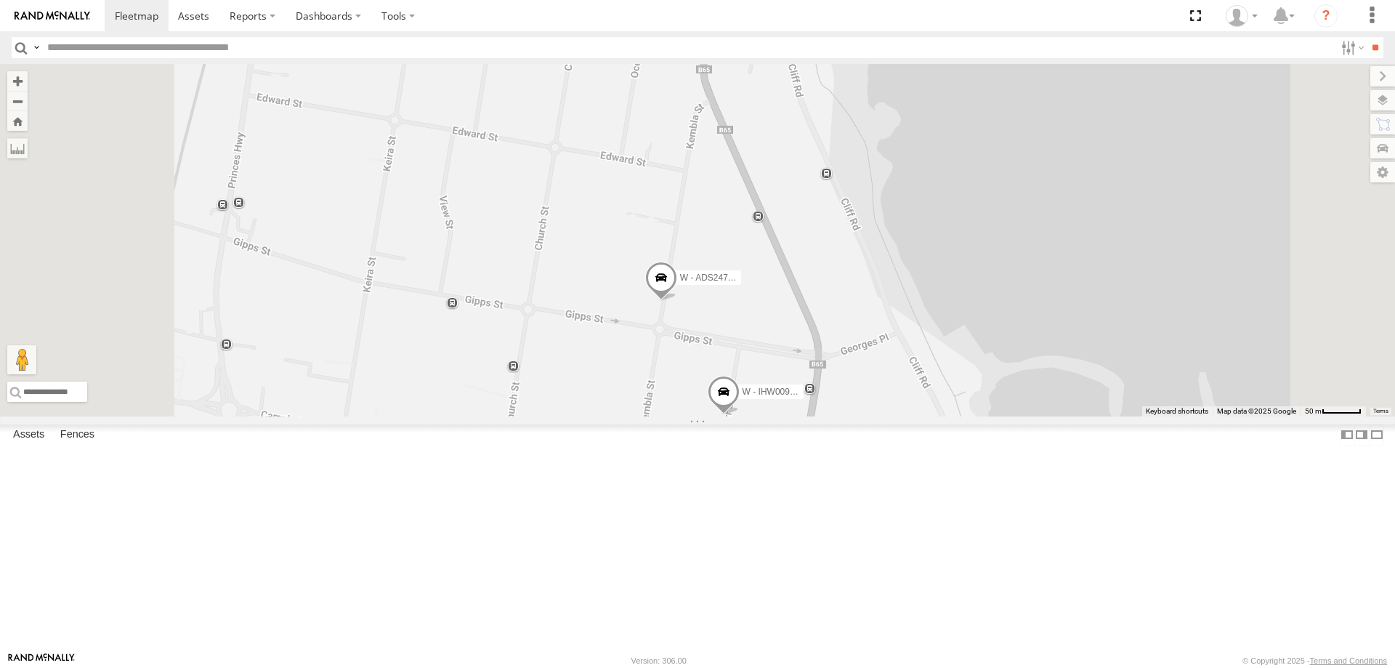
drag, startPoint x: 914, startPoint y: 451, endPoint x: 914, endPoint y: 395, distance: 56.0
click at [914, 395] on div "W - KB438 - Navarone Darjani W - CM32CA - Transit W - CN51ES - Cameron Ashby W …" at bounding box center [697, 240] width 1395 height 352
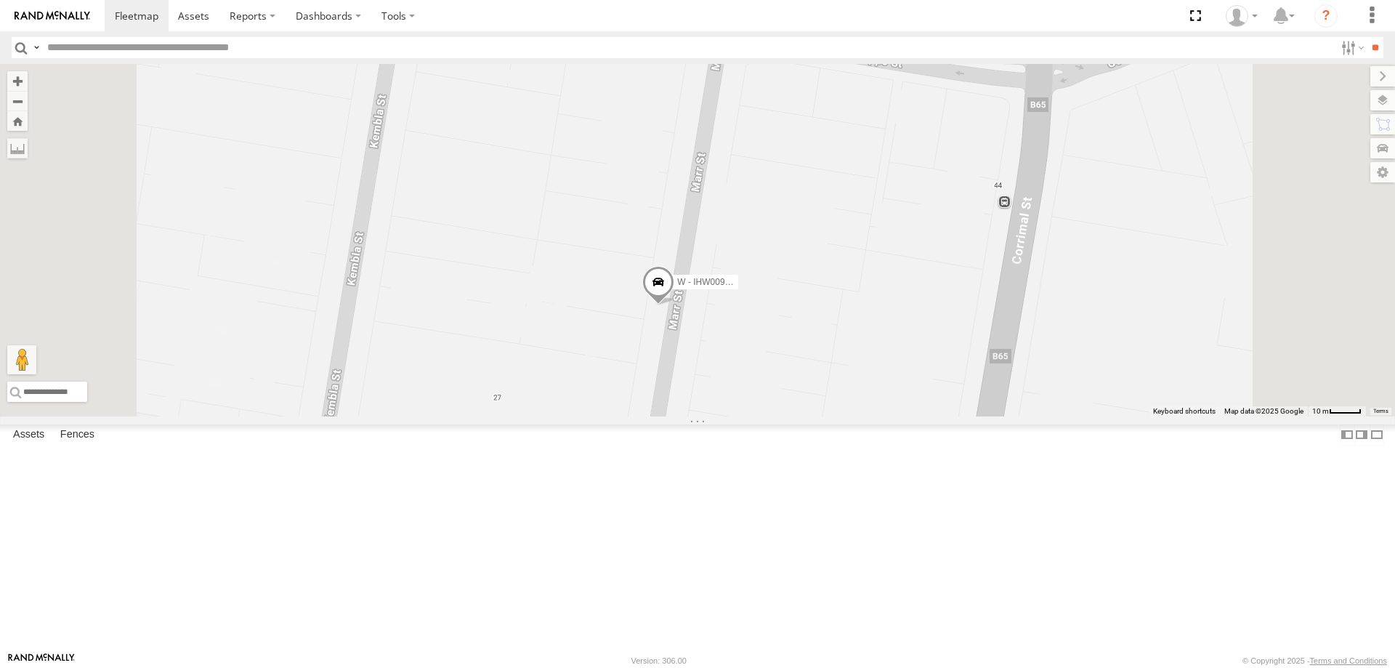
click at [674, 305] on span at bounding box center [658, 285] width 32 height 39
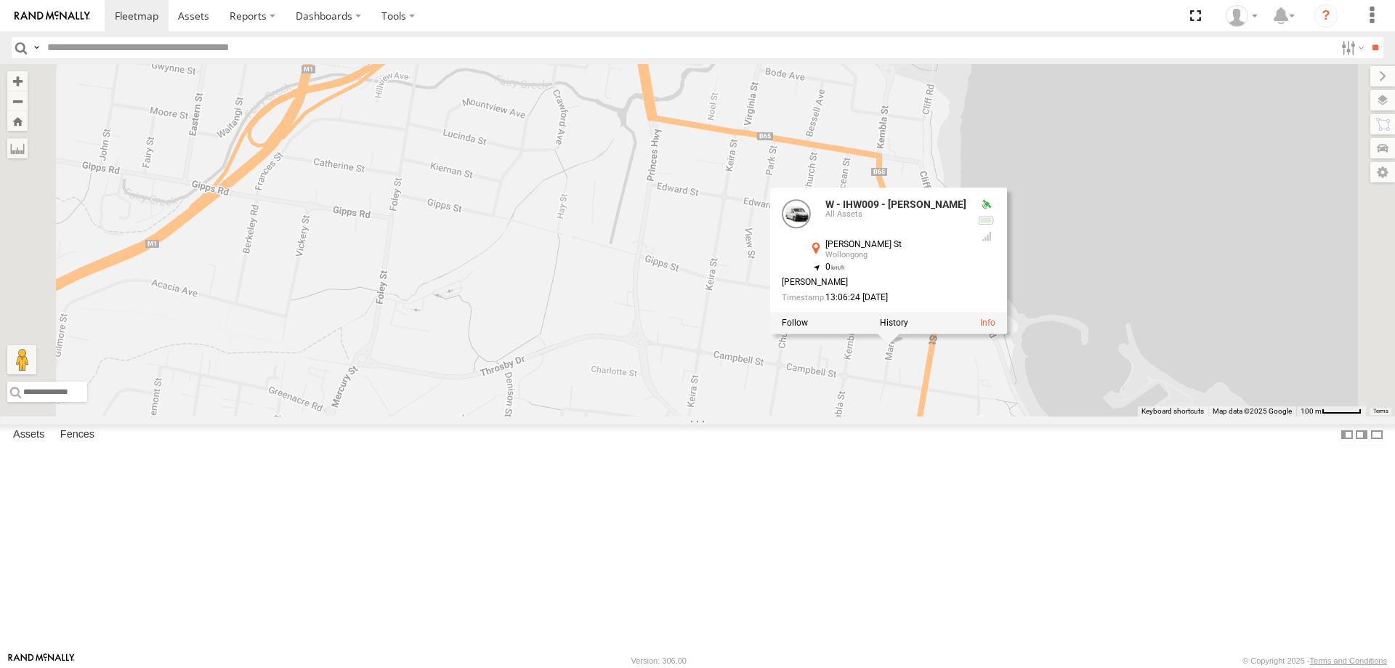
click at [1265, 320] on div "W - KB438 - Navarone Darjani W - CM32CA - Transit W - CN51ES - Cameron Ashby W …" at bounding box center [697, 240] width 1395 height 352
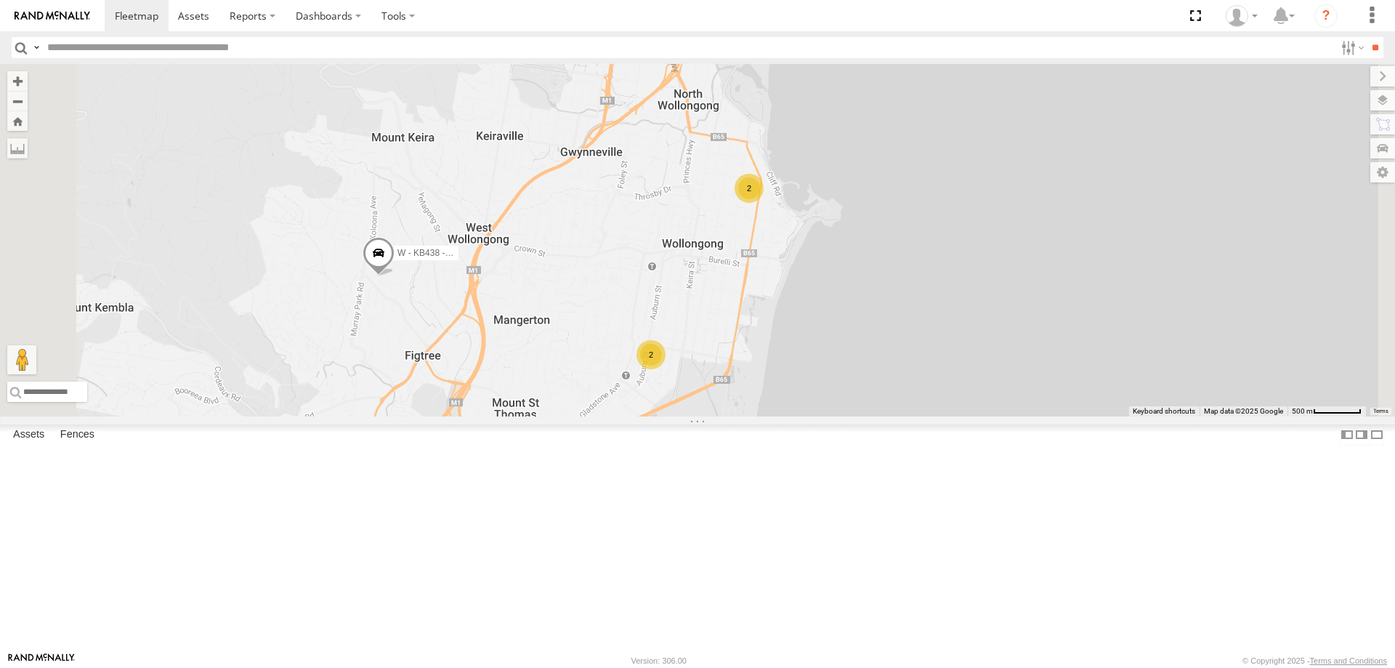
drag, startPoint x: 784, startPoint y: 412, endPoint x: 783, endPoint y: 432, distance: 20.4
click at [786, 278] on div "W - KB438 - Navarone Darjani W - CM32CA - Transit W - CN51ES - Cameron Ashby 2 2" at bounding box center [697, 240] width 1395 height 352
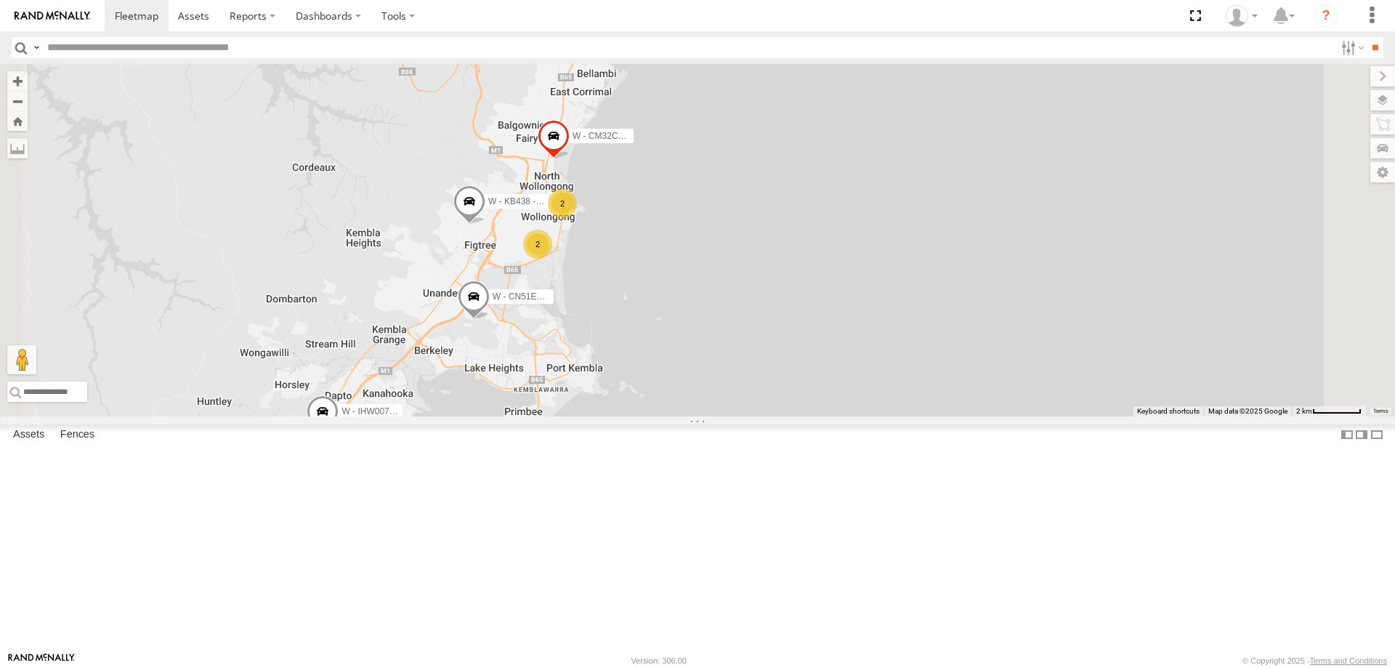
drag, startPoint x: 807, startPoint y: 397, endPoint x: 856, endPoint y: 353, distance: 65.4
click at [856, 357] on div "W - KB438 - Navarone Darjani W - CM32CA - Transit W - CN51ES - Cameron Ashby 2 …" at bounding box center [697, 240] width 1395 height 352
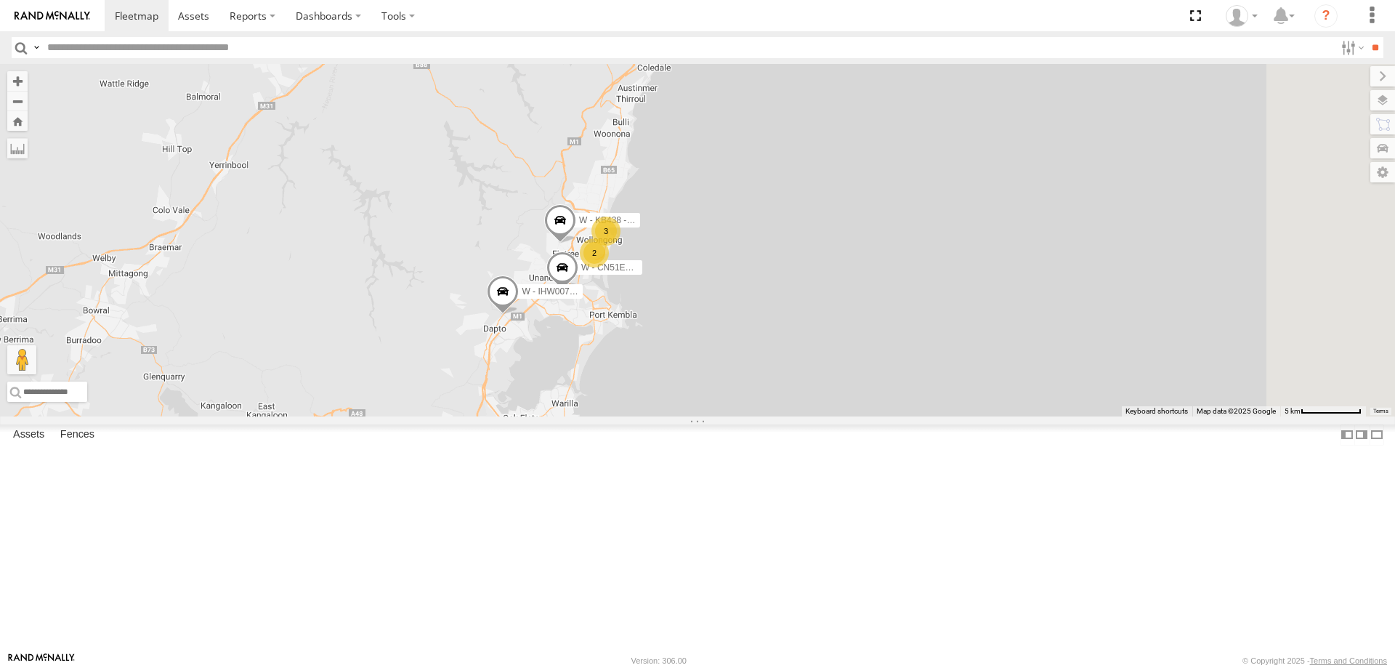
drag, startPoint x: 974, startPoint y: 402, endPoint x: 911, endPoint y: 396, distance: 62.8
click at [911, 396] on div "W - CN51ES - Cameron Ashby W - IHW007 - Paul Whatman W - KB438 - Navarone Darja…" at bounding box center [697, 240] width 1395 height 352
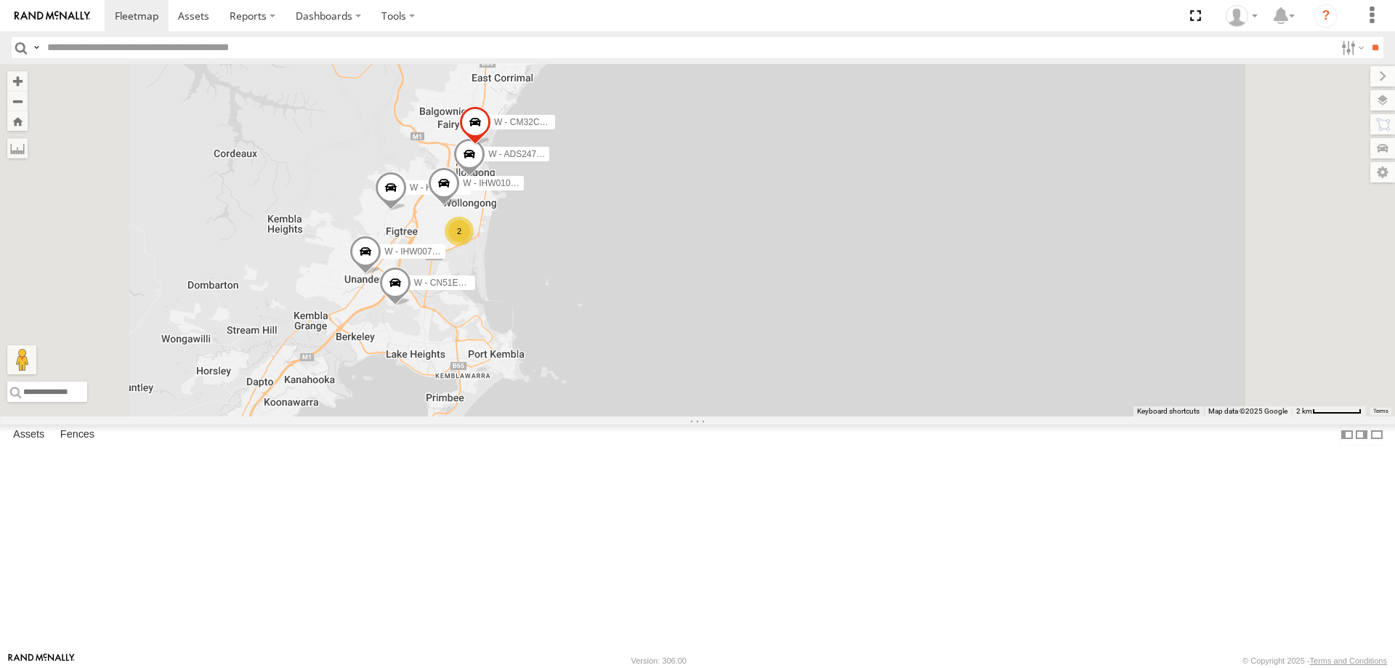
drag, startPoint x: 785, startPoint y: 393, endPoint x: 844, endPoint y: 393, distance: 58.9
click at [844, 393] on div "W - CN51ES - Cameron Ashby W - IHW007 - Paul Whatman W - ADS247 - Nassir Hull W…" at bounding box center [697, 240] width 1395 height 352
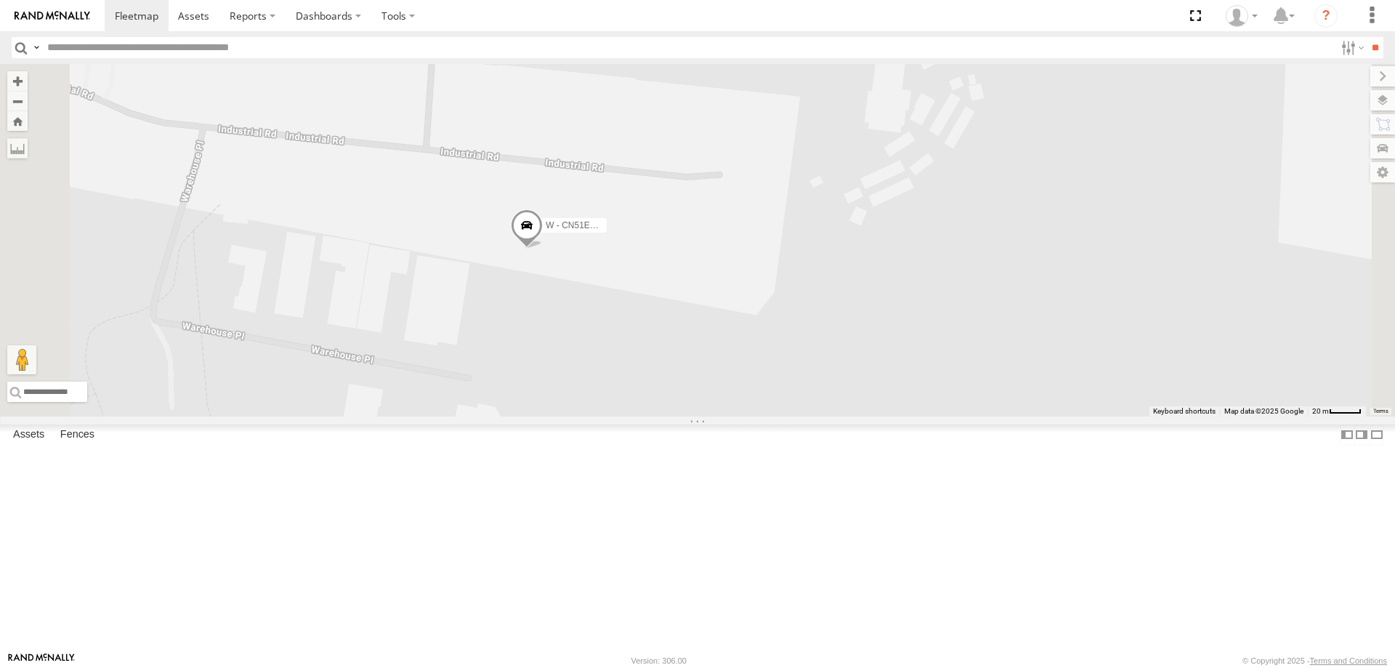
click at [543, 249] on span at bounding box center [527, 228] width 32 height 39
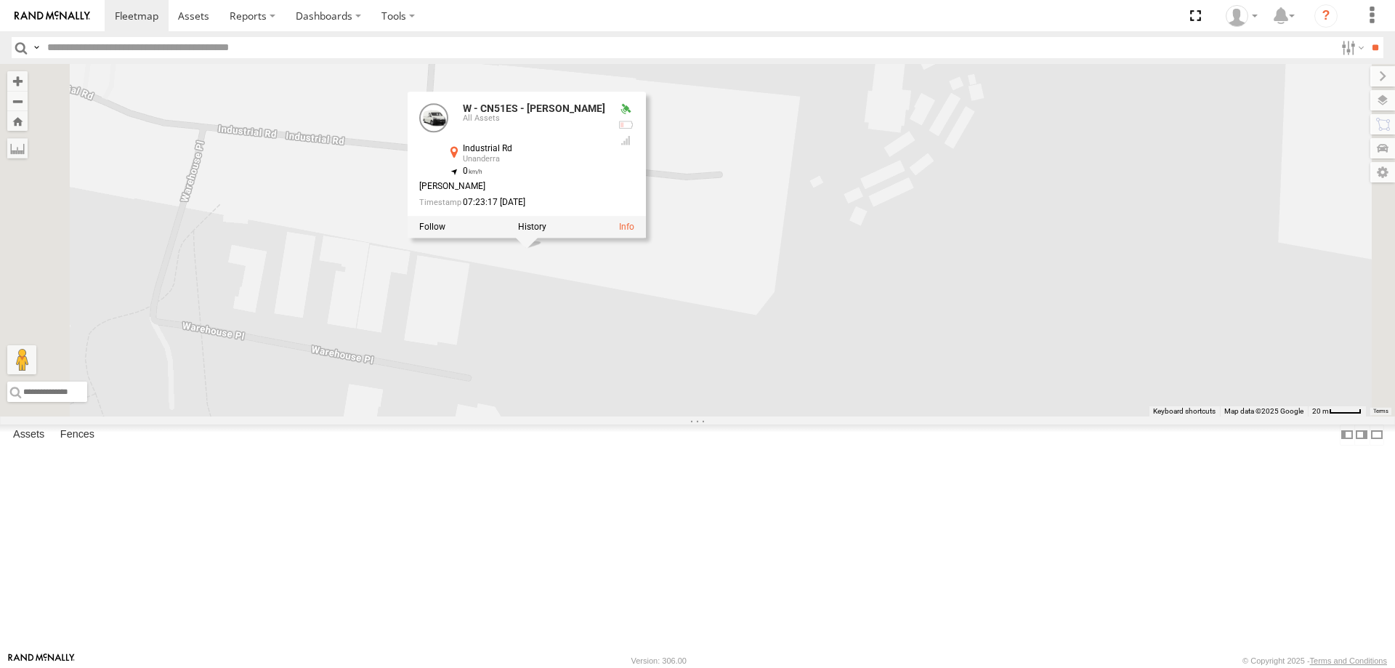
click at [932, 145] on div "W - CN51ES - Cameron Ashby W - IHW007 - Paul Whatman W - ADS247 - Nassir Hull W…" at bounding box center [697, 240] width 1395 height 352
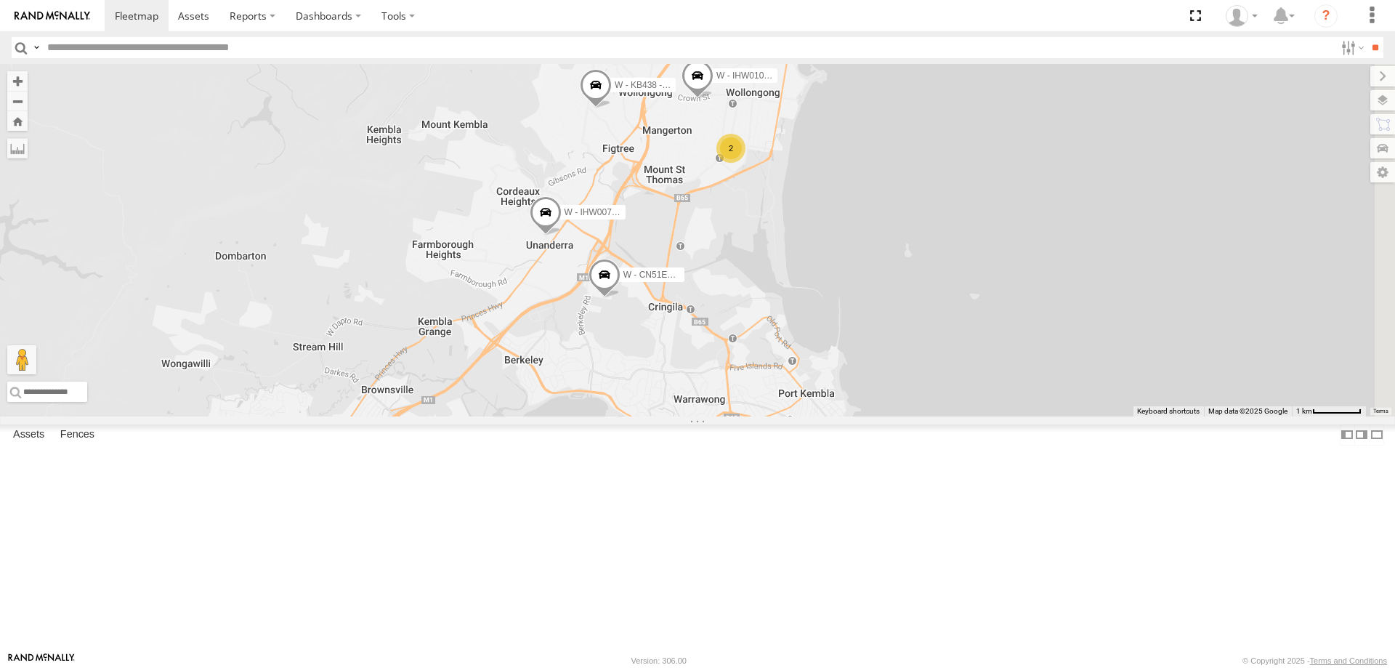
drag, startPoint x: 1105, startPoint y: 253, endPoint x: 951, endPoint y: 347, distance: 180.1
click at [951, 347] on div "W - CN51ES - Cameron Ashby W - IHW007 - Paul Whatman W - ADS247 - Nassir Hull W…" at bounding box center [697, 240] width 1395 height 352
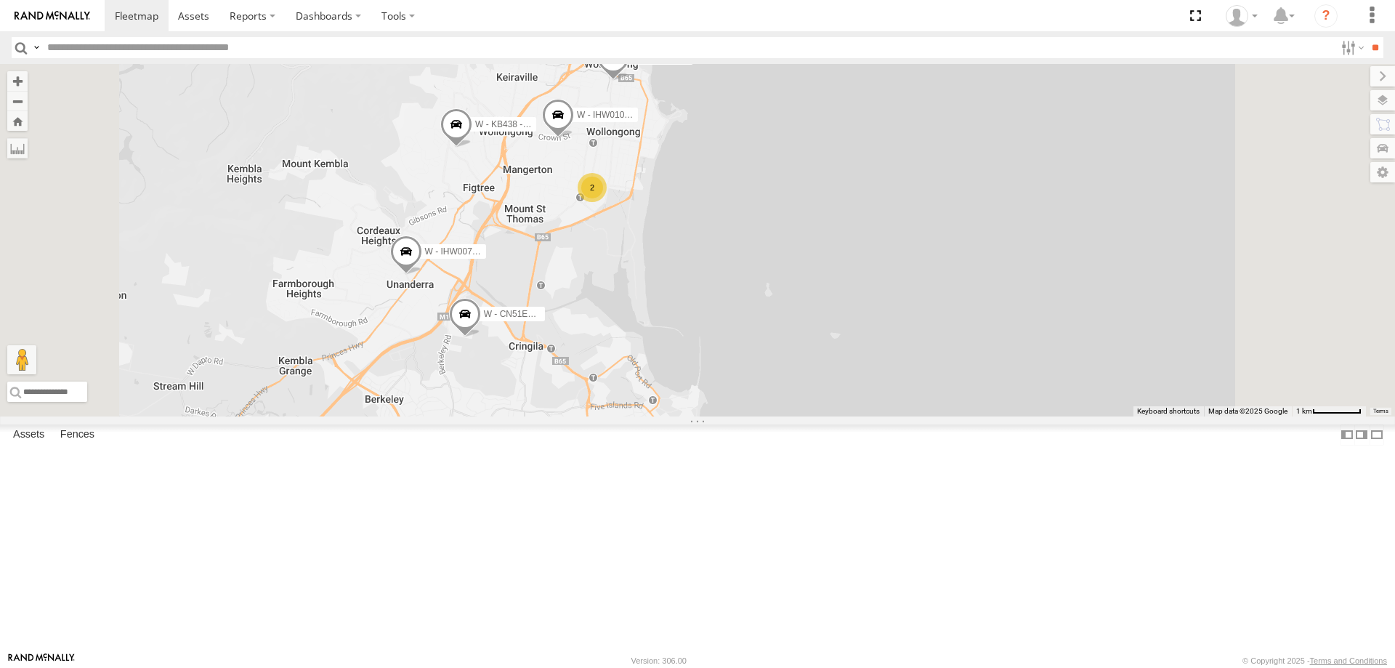
click at [607, 202] on div "2" at bounding box center [592, 187] width 29 height 29
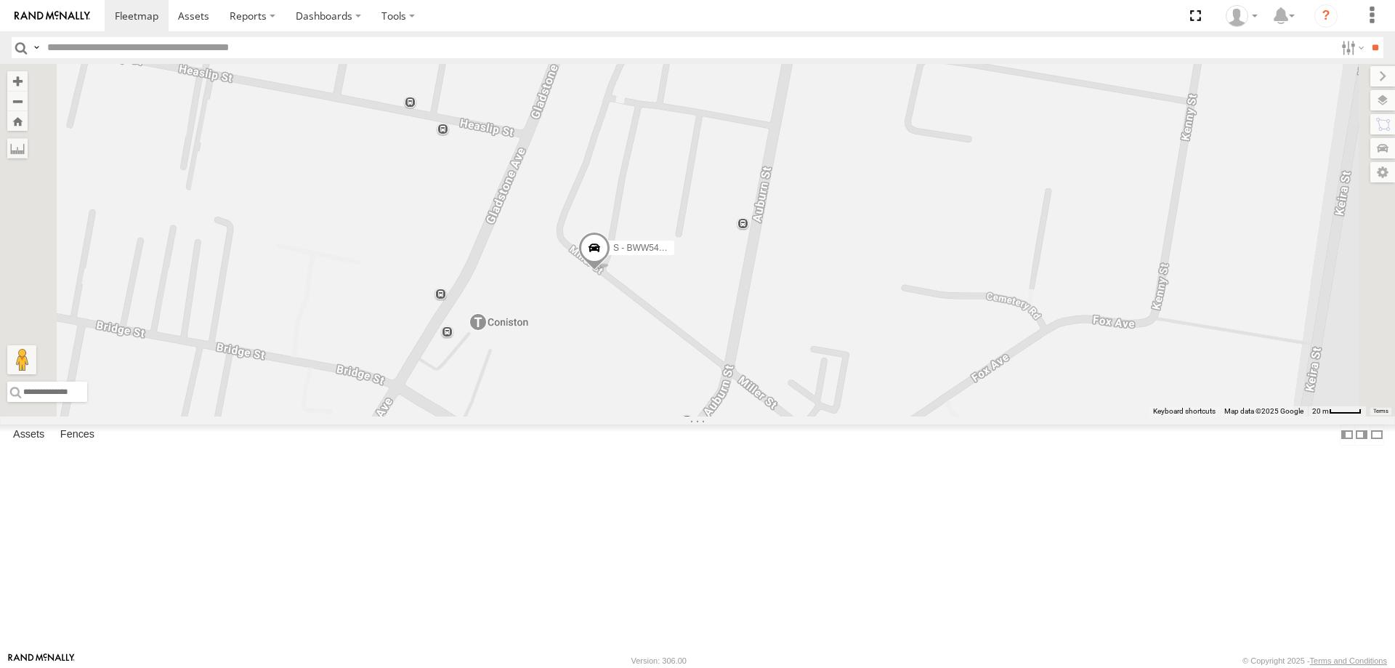
drag, startPoint x: 983, startPoint y: 414, endPoint x: 952, endPoint y: 392, distance: 37.5
click at [953, 392] on div "W - CN51ES - Cameron Ashby W - IHW007 - Paul Whatman W - ADS247 - Nassir Hull W…" at bounding box center [697, 240] width 1395 height 352
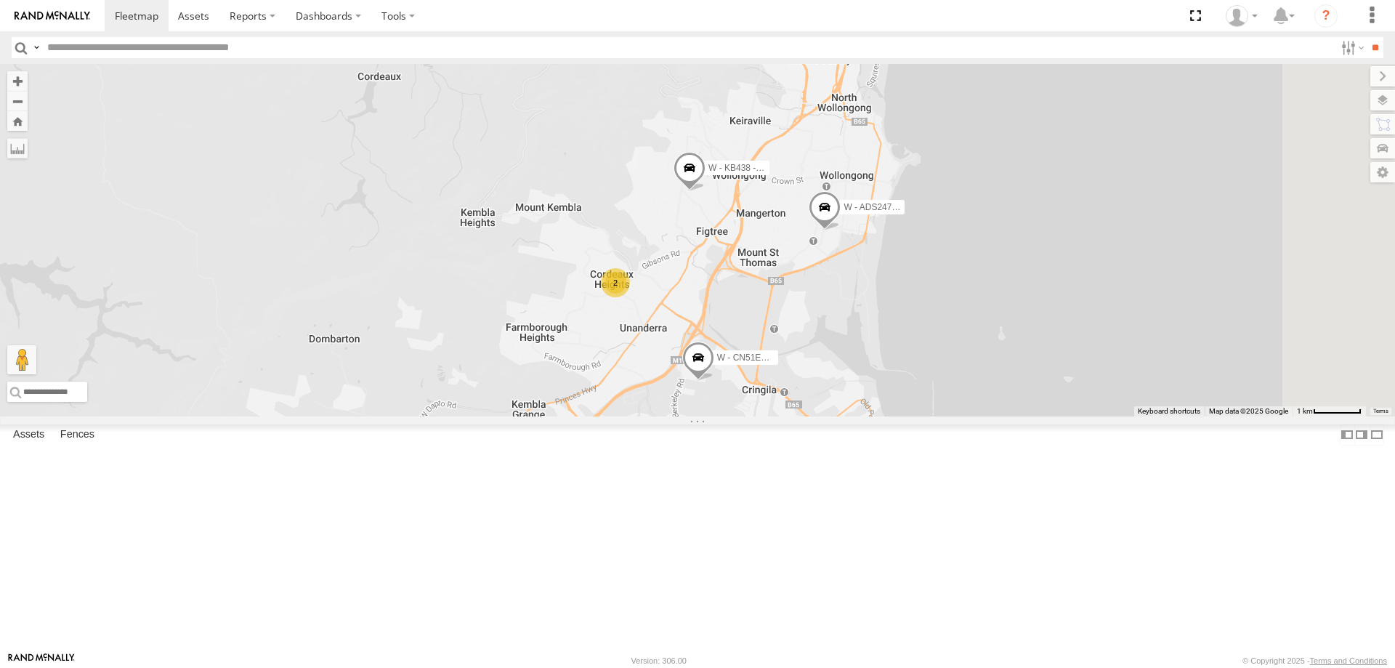
drag, startPoint x: 1133, startPoint y: 432, endPoint x: 1106, endPoint y: 352, distance: 85.0
click at [1106, 352] on div "W - ADS247 - Nassir Hull W - KB438 - Navarone Darjani W - CM32CA - Transit W - …" at bounding box center [697, 240] width 1395 height 352
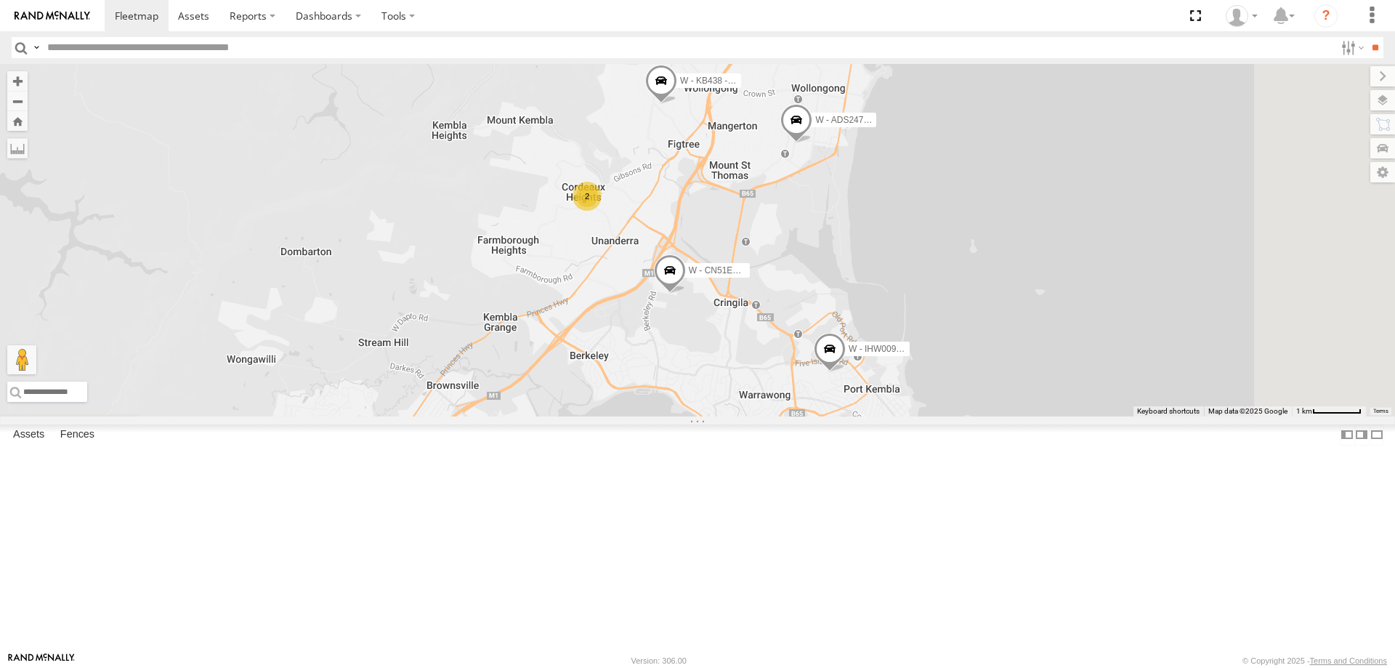
click at [846, 372] on span at bounding box center [830, 352] width 32 height 39
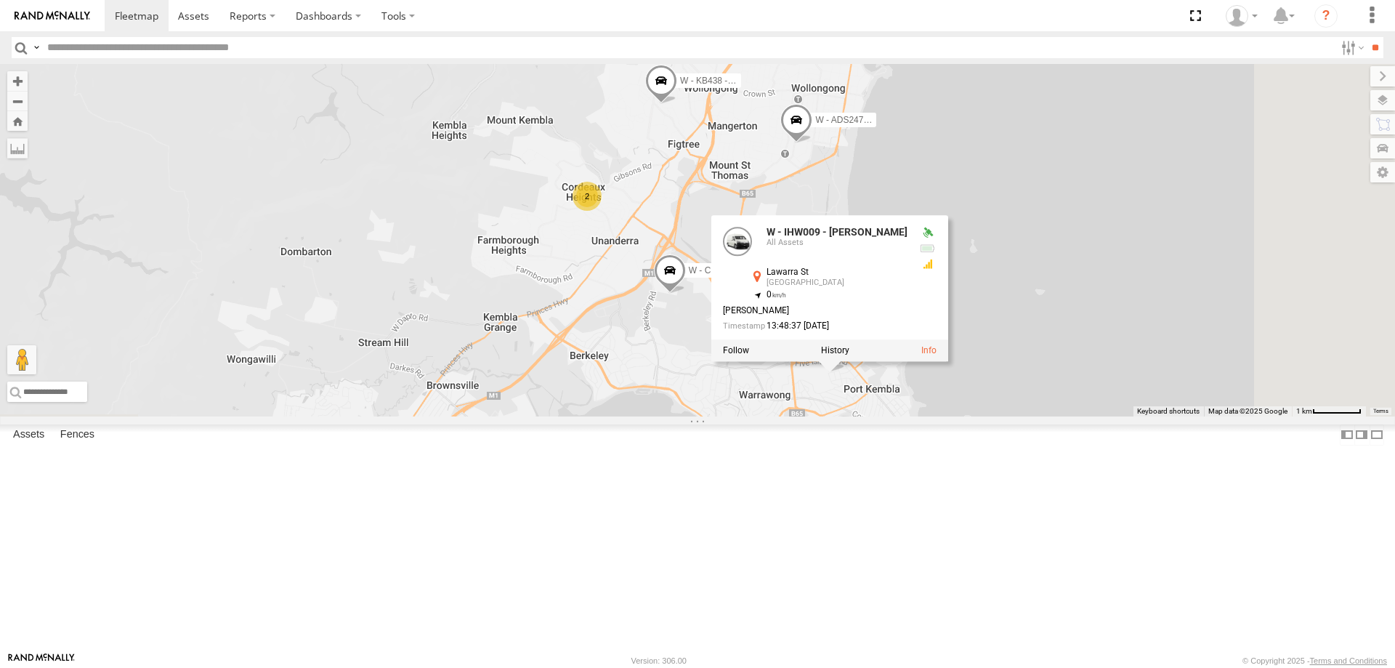
drag, startPoint x: 1227, startPoint y: 440, endPoint x: 1190, endPoint y: 435, distance: 37.4
click at [1207, 416] on div "W - ADS247 - Nassir Hull W - KB438 - Navarone Darjani W - CM32CA - Transit W - …" at bounding box center [697, 240] width 1395 height 352
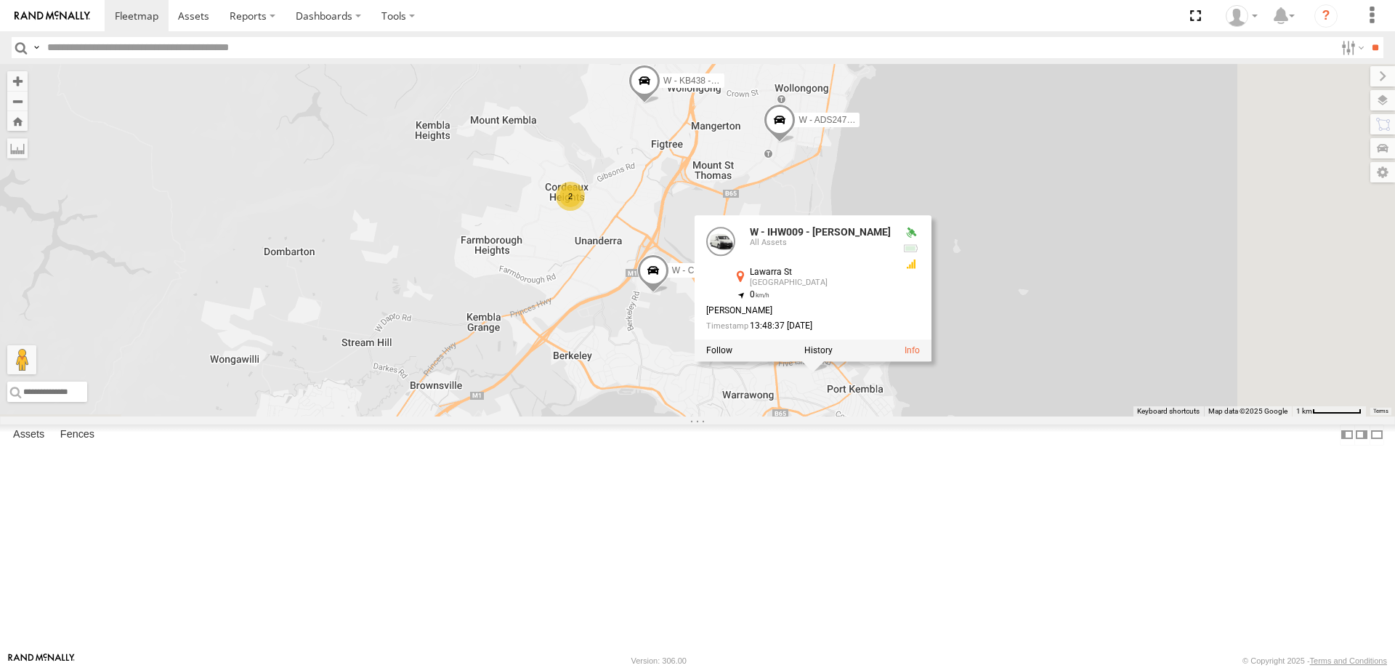
click at [585, 211] on div "2" at bounding box center [570, 196] width 29 height 29
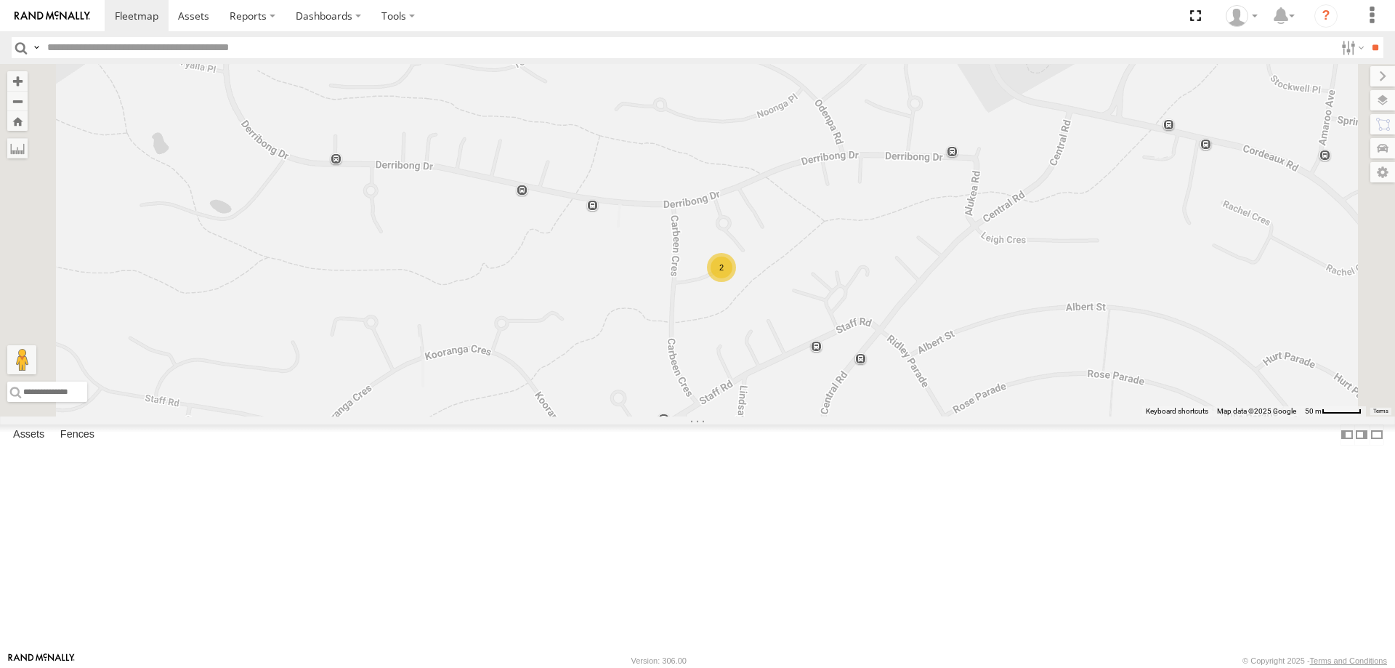
click at [736, 282] on div "2" at bounding box center [721, 267] width 29 height 29
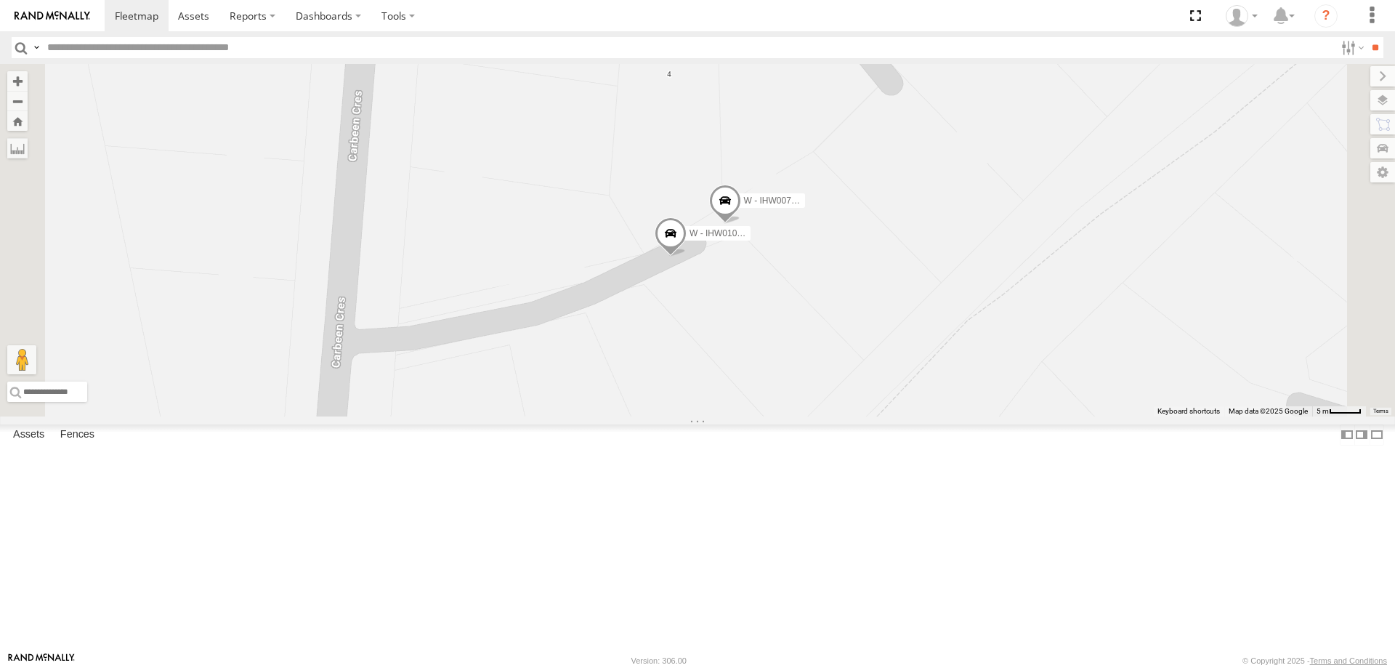
click at [687, 257] on span at bounding box center [671, 236] width 32 height 39
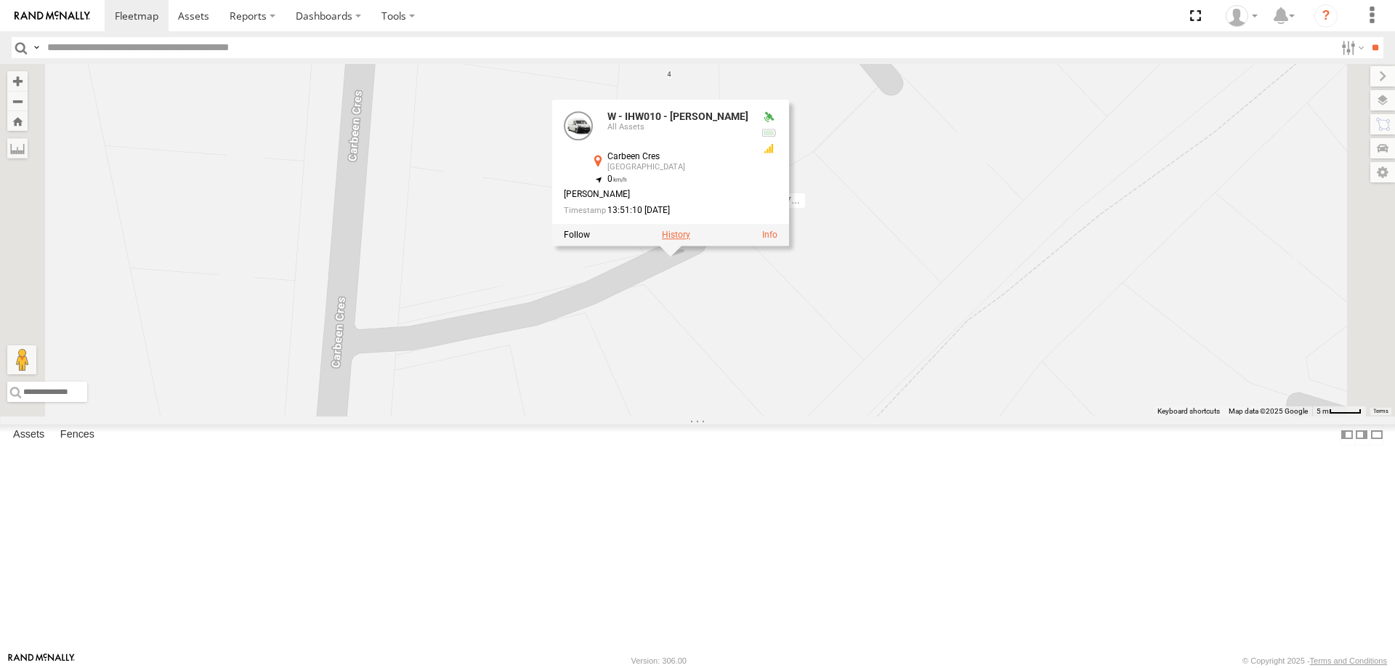
click at [690, 240] on label at bounding box center [676, 235] width 28 height 10
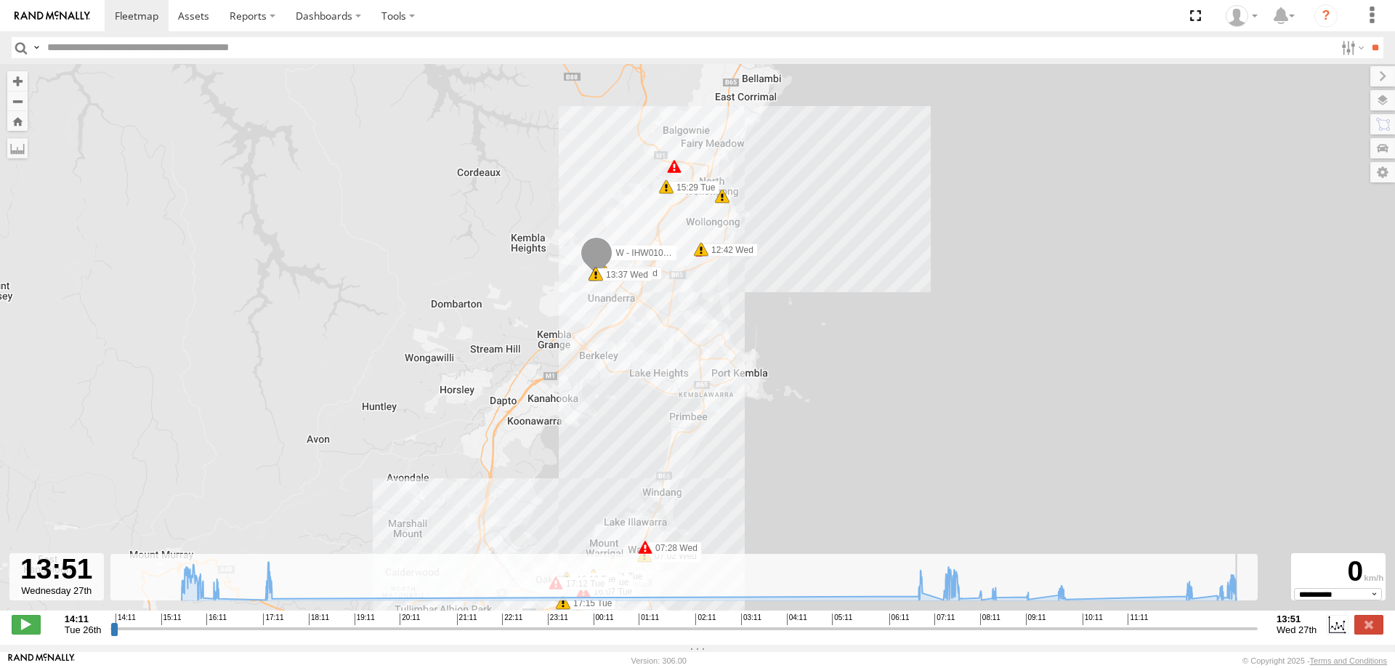
drag, startPoint x: 110, startPoint y: 632, endPoint x: 1305, endPoint y: 640, distance: 1194.8
type input "**********"
click at [1258, 635] on input "range" at bounding box center [684, 628] width 1148 height 14
click at [132, 15] on span at bounding box center [137, 16] width 44 height 14
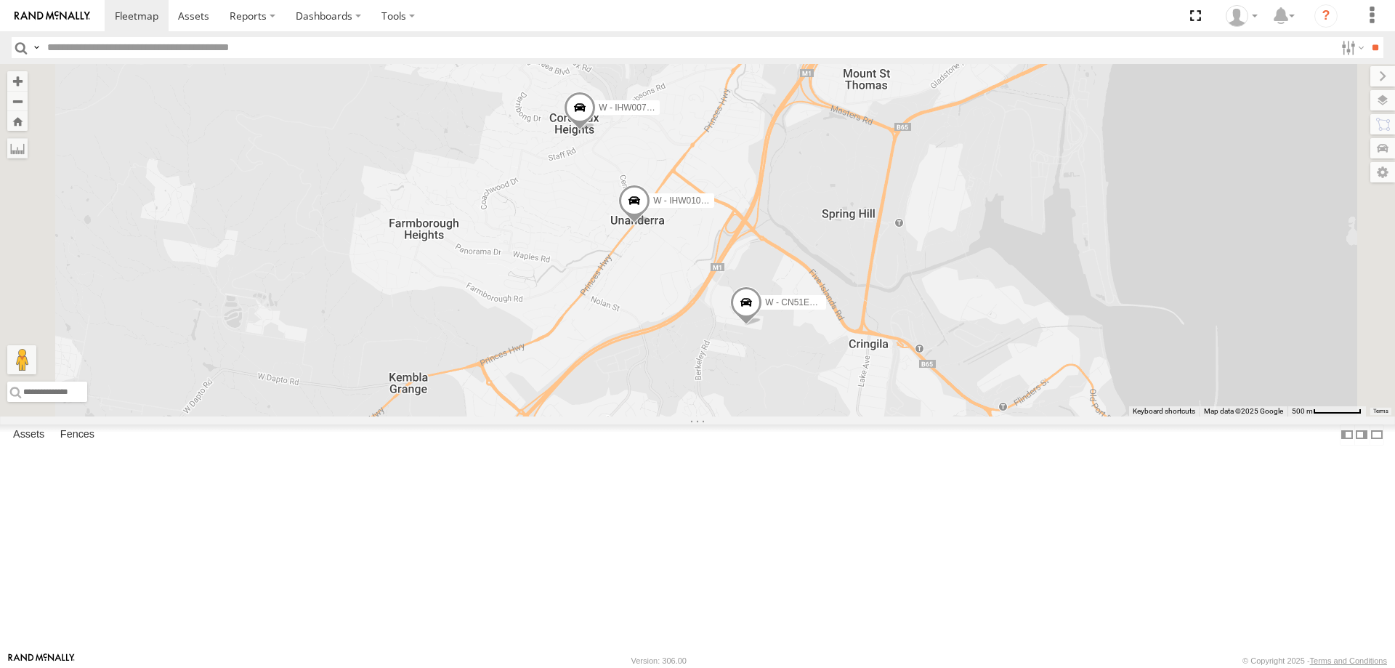
drag, startPoint x: 780, startPoint y: 247, endPoint x: 798, endPoint y: 289, distance: 45.9
click at [798, 289] on div "W - CN51ES - Cameron Ashby W - IHW009 - Geoff Cooper W - IHW007 - Paul Whatman …" at bounding box center [697, 240] width 1395 height 352
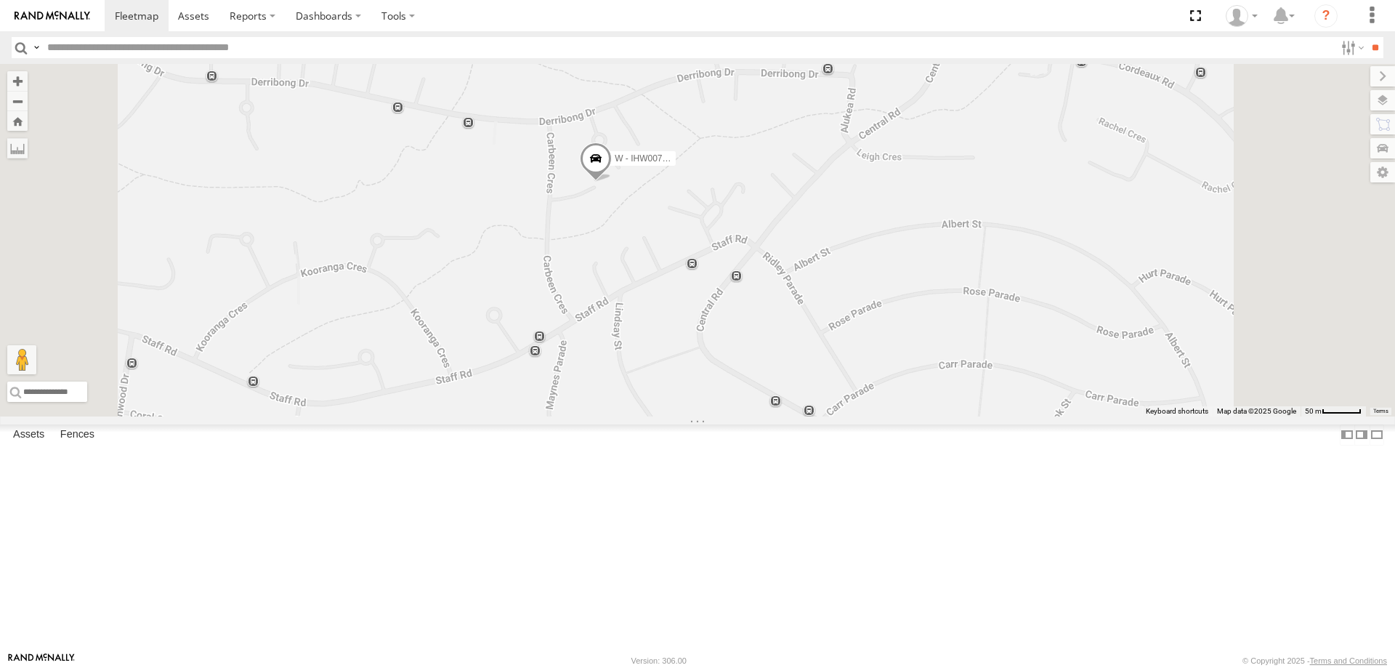
click at [612, 182] on span at bounding box center [596, 161] width 32 height 39
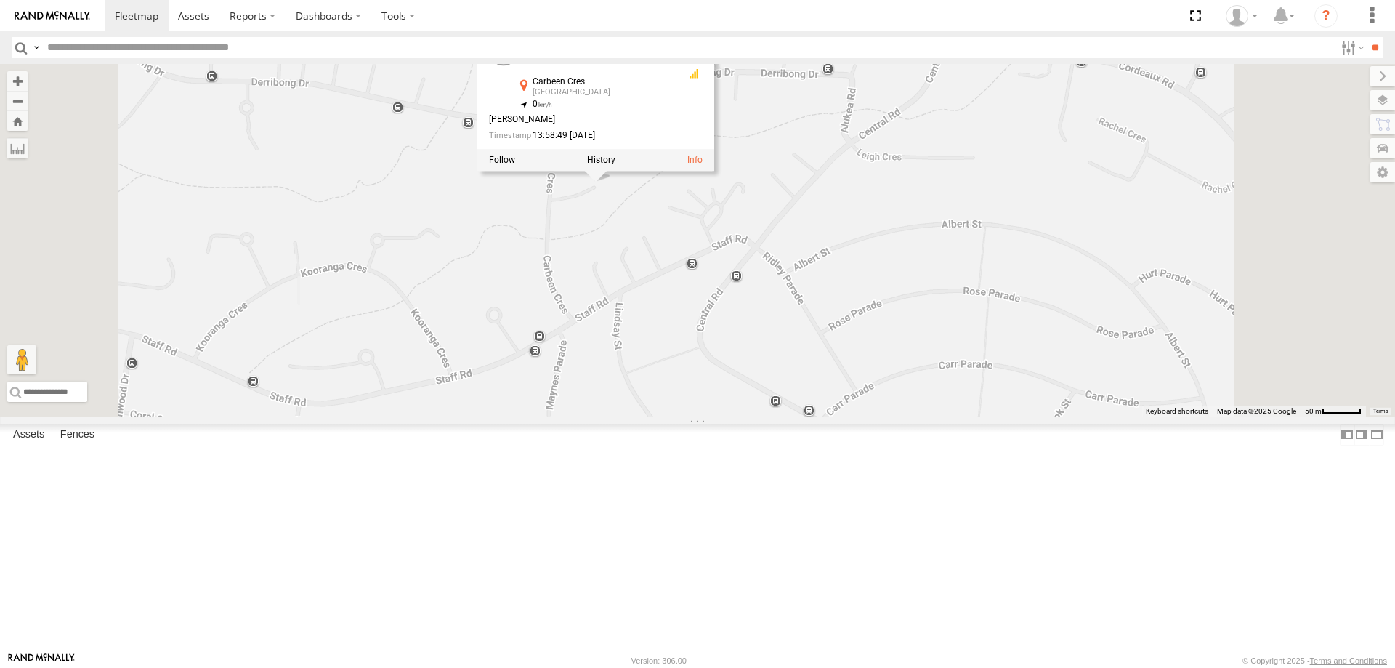
click at [1081, 344] on div "W - CN51ES - Cameron Ashby W - IHW009 - Geoff Cooper W - IHW007 - Paul Whatman …" at bounding box center [697, 240] width 1395 height 352
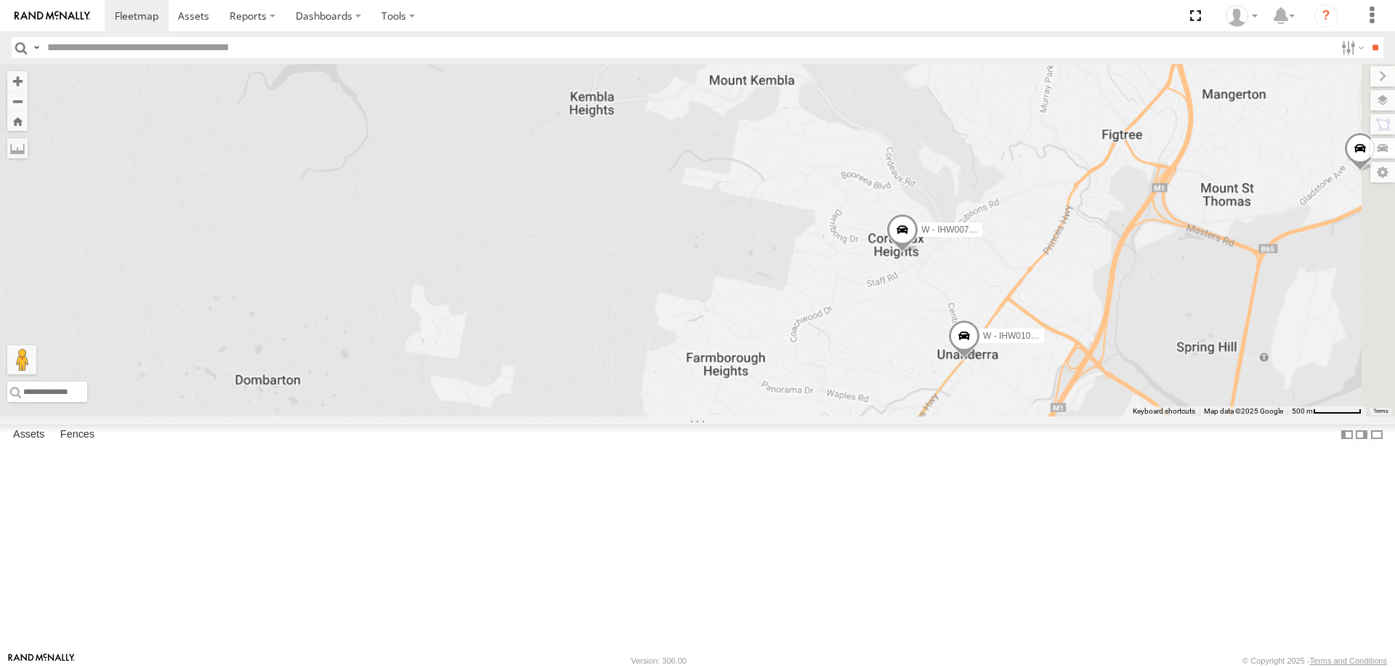
drag, startPoint x: 824, startPoint y: 327, endPoint x: 791, endPoint y: 327, distance: 32.7
click at [791, 327] on div "W - CN51ES - Cameron Ashby W - IHW009 - Geoff Cooper W - IHW007 - Paul Whatman …" at bounding box center [697, 240] width 1395 height 352
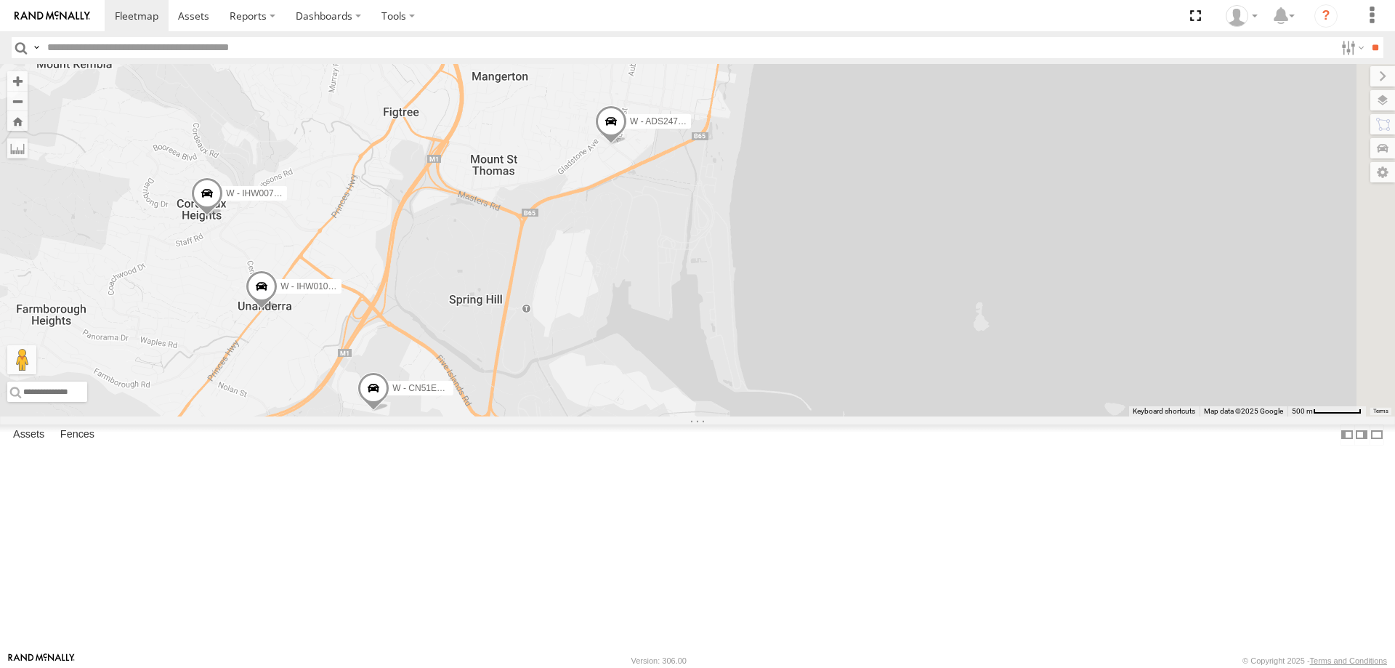
drag, startPoint x: 951, startPoint y: 449, endPoint x: 999, endPoint y: 383, distance: 81.3
click at [999, 383] on div "W - CN51ES - Cameron Ashby W - IHW009 - Geoff Cooper W - IHW007 - Paul Whatman …" at bounding box center [697, 240] width 1395 height 352
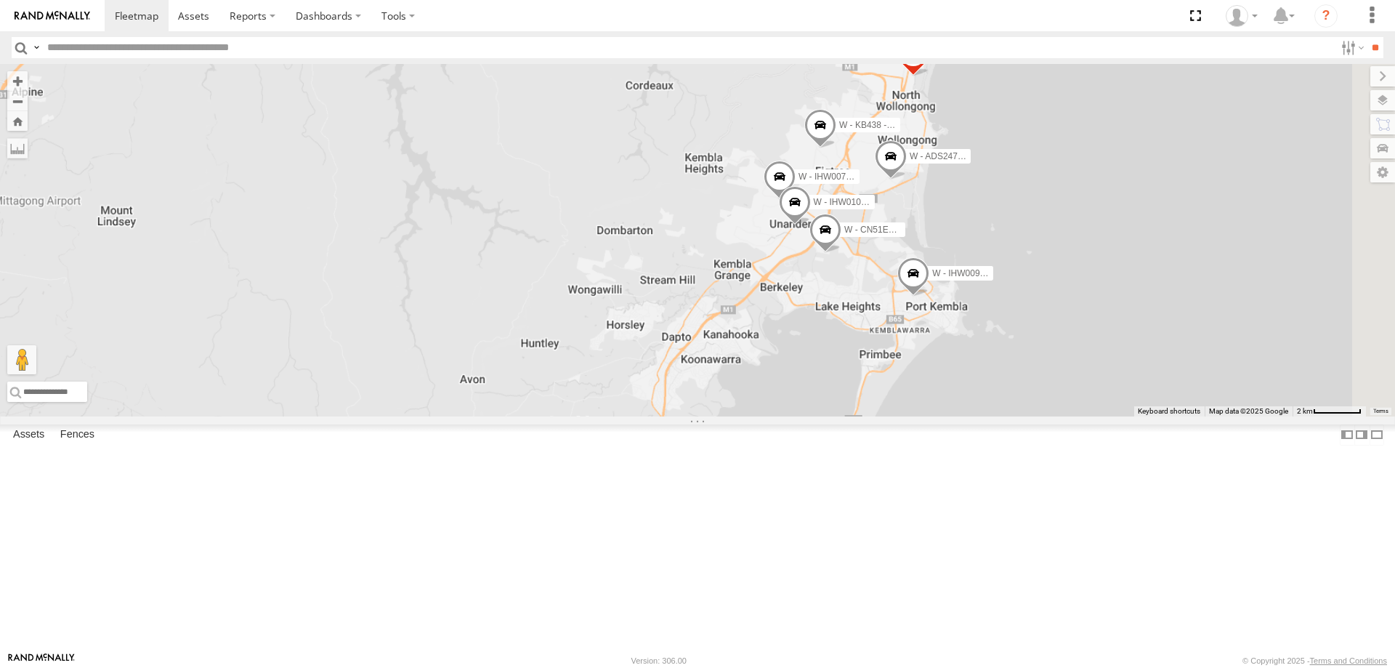
drag, startPoint x: 1238, startPoint y: 405, endPoint x: 1177, endPoint y: 383, distance: 64.1
click at [1177, 384] on div "W - CN51ES - Cameron Ashby W - IHW009 - Geoff Cooper W - IHW007 - Paul Whatman …" at bounding box center [697, 240] width 1395 height 352
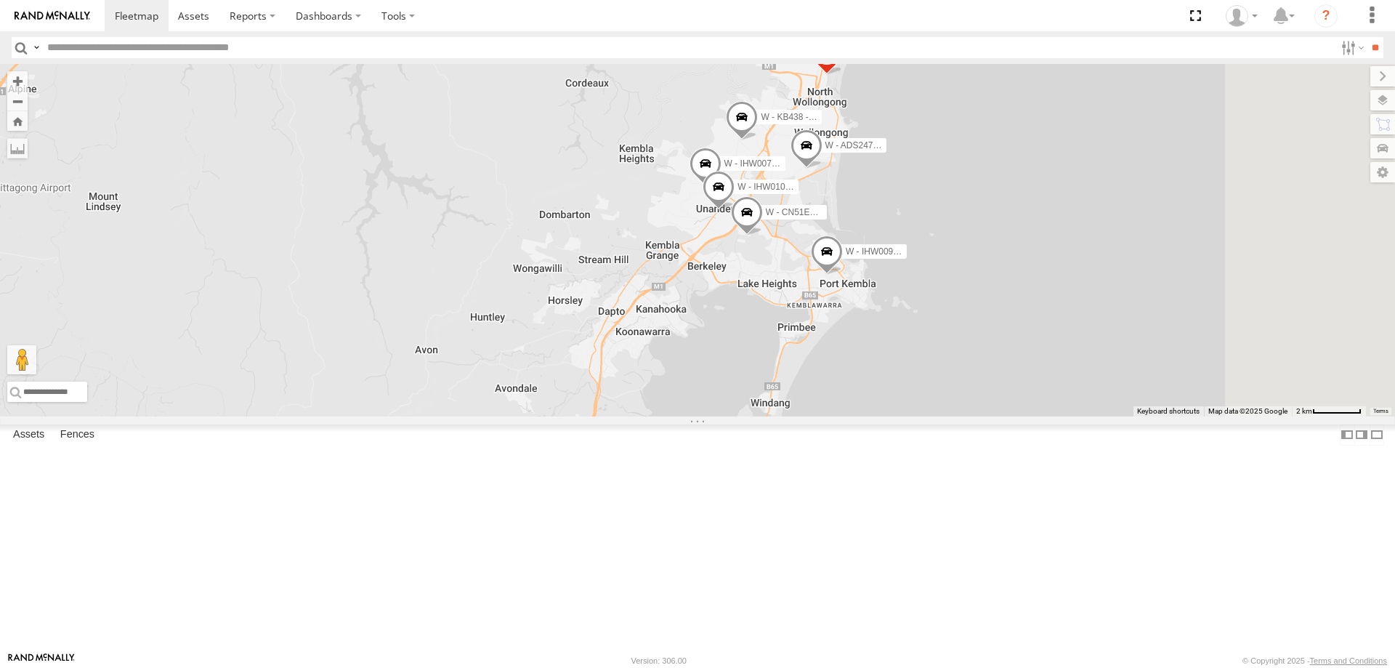
click at [1079, 400] on div "W - CN51ES - Cameron Ashby W - IHW009 - Geoff Cooper W - IHW007 - Paul Whatman …" at bounding box center [697, 240] width 1395 height 352
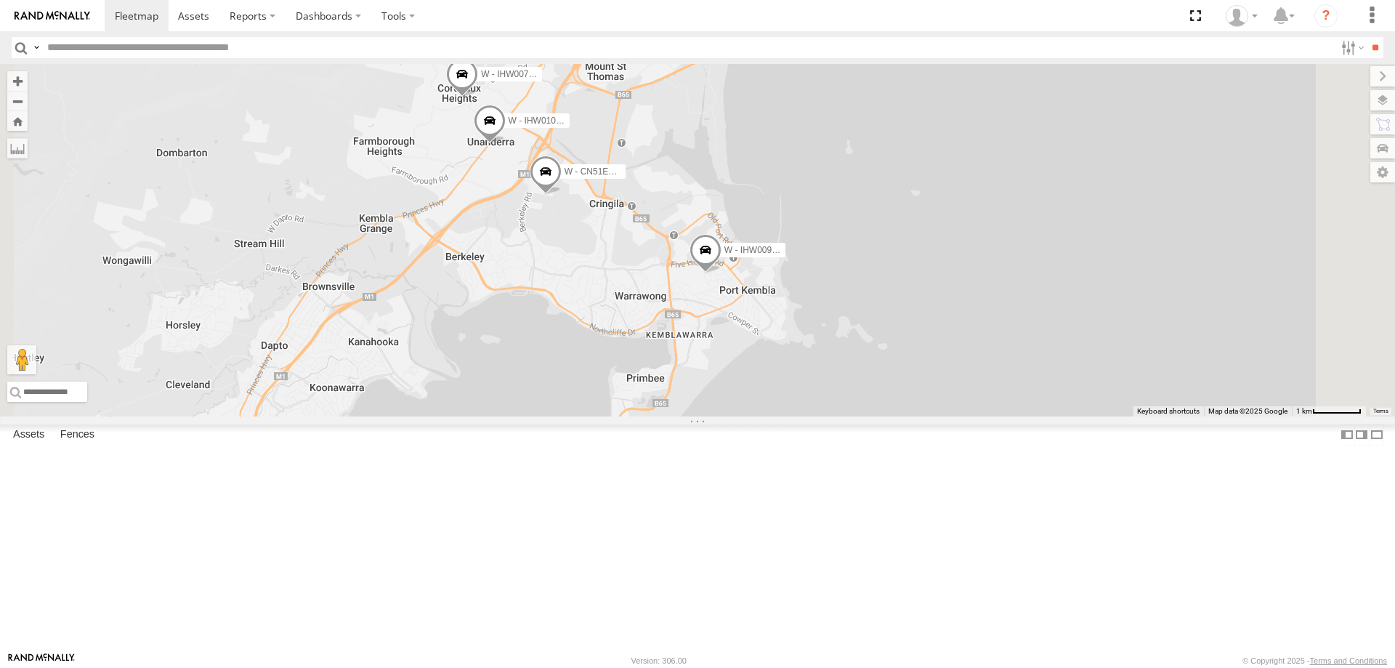
drag, startPoint x: 1038, startPoint y: 416, endPoint x: 1063, endPoint y: 353, distance: 67.9
click at [1063, 353] on div "W - CN51ES - Cameron Ashby W - IHW009 - Geoff Cooper W - IHW007 - Paul Whatman …" at bounding box center [697, 240] width 1395 height 352
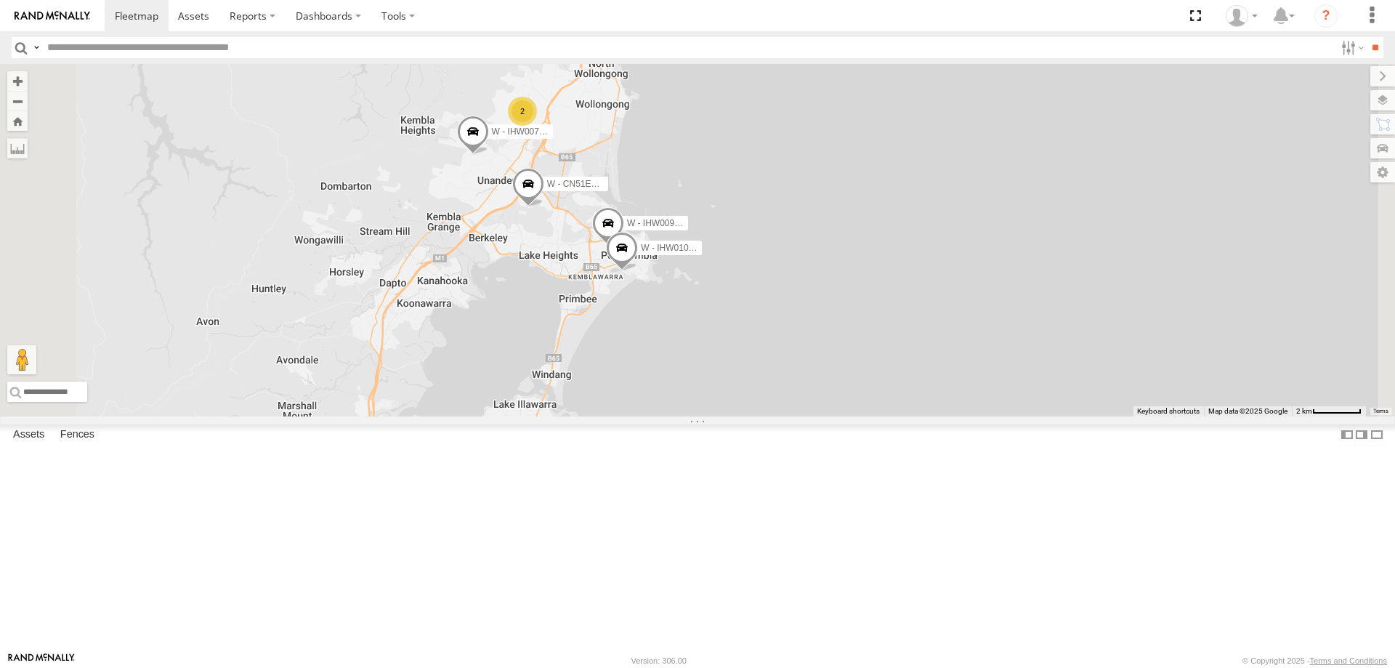
drag, startPoint x: 975, startPoint y: 326, endPoint x: 924, endPoint y: 265, distance: 79.5
click at [924, 266] on div "W - CN51ES - Cameron Ashby W - IHW009 - Geoff Cooper W - IHW007 - Paul Whatman …" at bounding box center [697, 240] width 1395 height 352
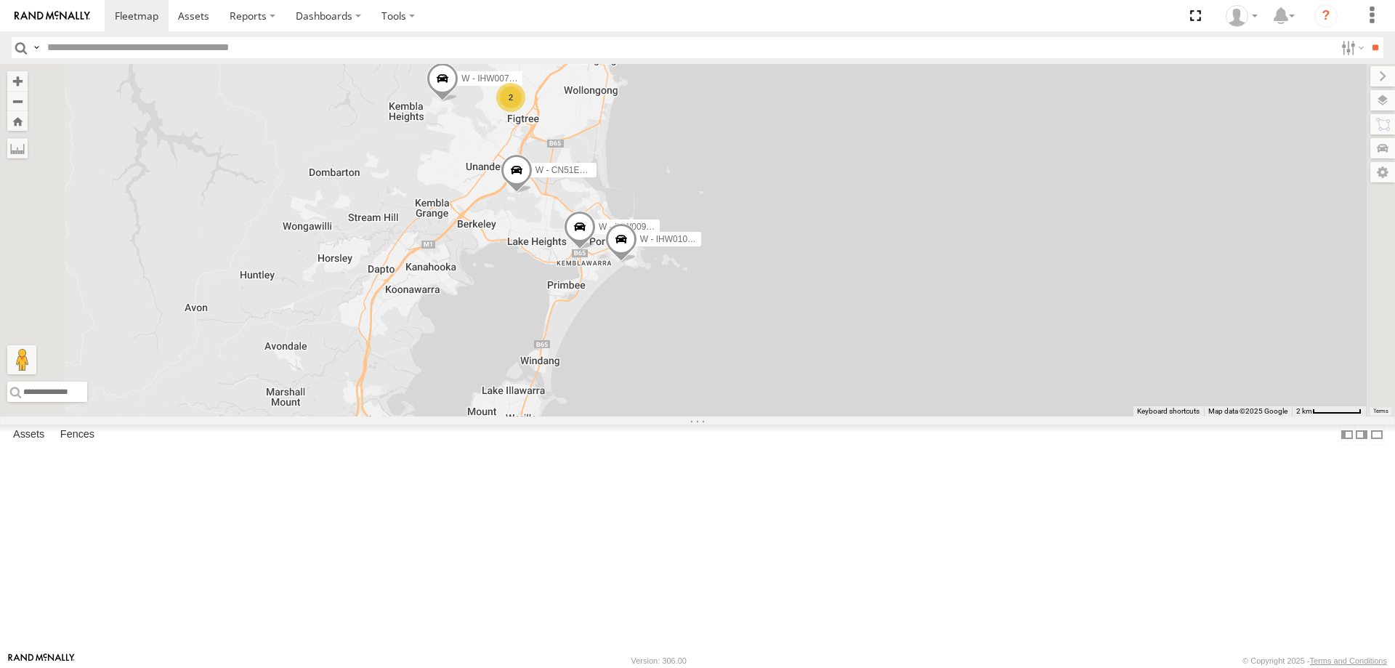
click at [876, 416] on div "W - CN51ES - Cameron Ashby W - IHW009 - Geoff Cooper W - IHW007 - Paul Whatman …" at bounding box center [697, 240] width 1395 height 352
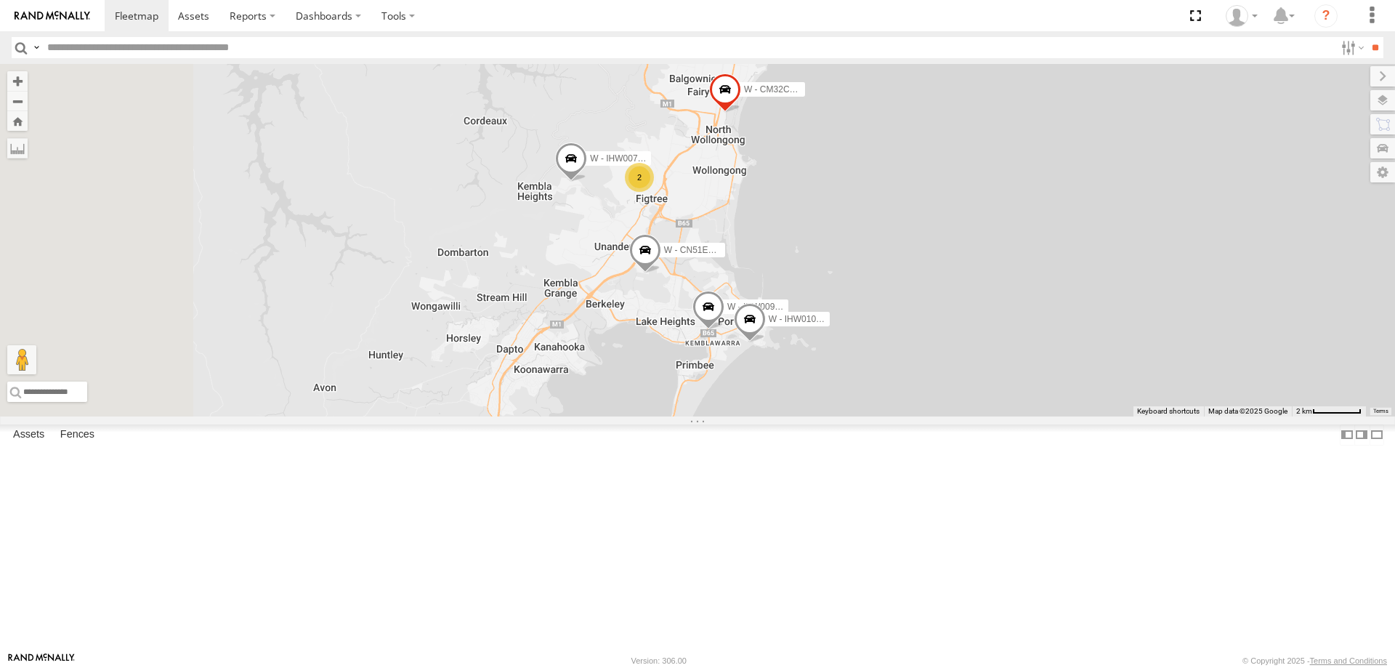
drag, startPoint x: 930, startPoint y: 320, endPoint x: 1082, endPoint y: 422, distance: 182.4
click at [1082, 416] on div "W - CN51ES - Cameron Ashby W - IHW009 - Geoff Cooper W - IHW007 - Paul Whatman …" at bounding box center [697, 240] width 1395 height 352
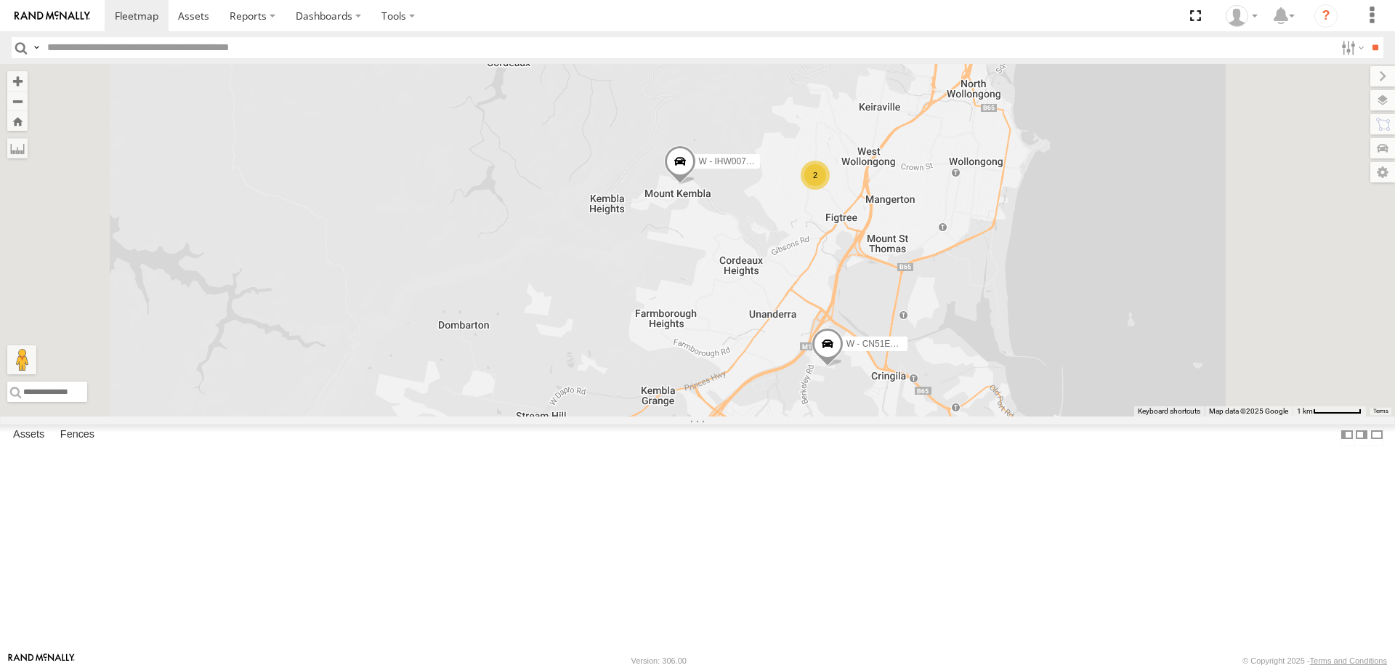
drag, startPoint x: 1307, startPoint y: 317, endPoint x: 1240, endPoint y: 316, distance: 67.6
click at [1240, 316] on div "W - CN51ES - Cameron Ashby W - IHW009 - Geoff Cooper W - IHW007 - Paul Whatman …" at bounding box center [697, 240] width 1395 height 352
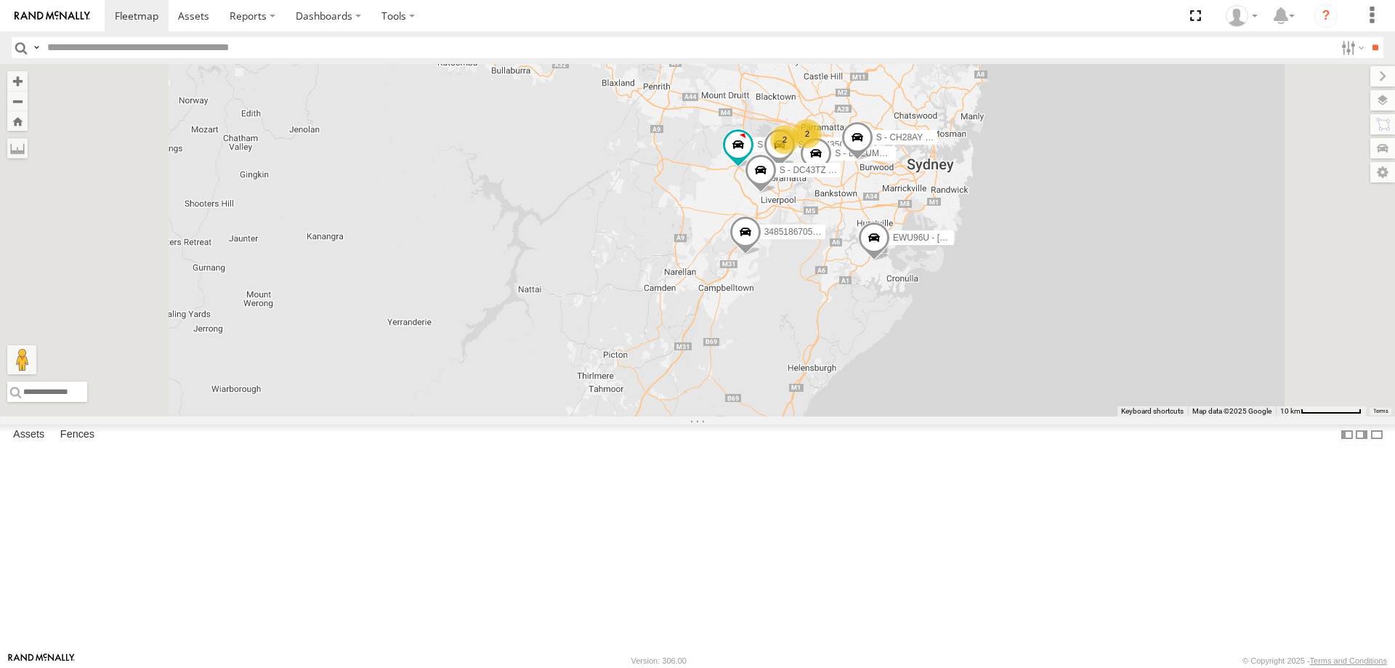
drag, startPoint x: 1154, startPoint y: 351, endPoint x: 948, endPoint y: 480, distance: 243.0
click at [1147, 416] on div "B - DG93WL - Josh Fahd EWU96U - Daniel Byrne 348518670590 C - DTL91S - Sal Toma…" at bounding box center [697, 240] width 1395 height 352
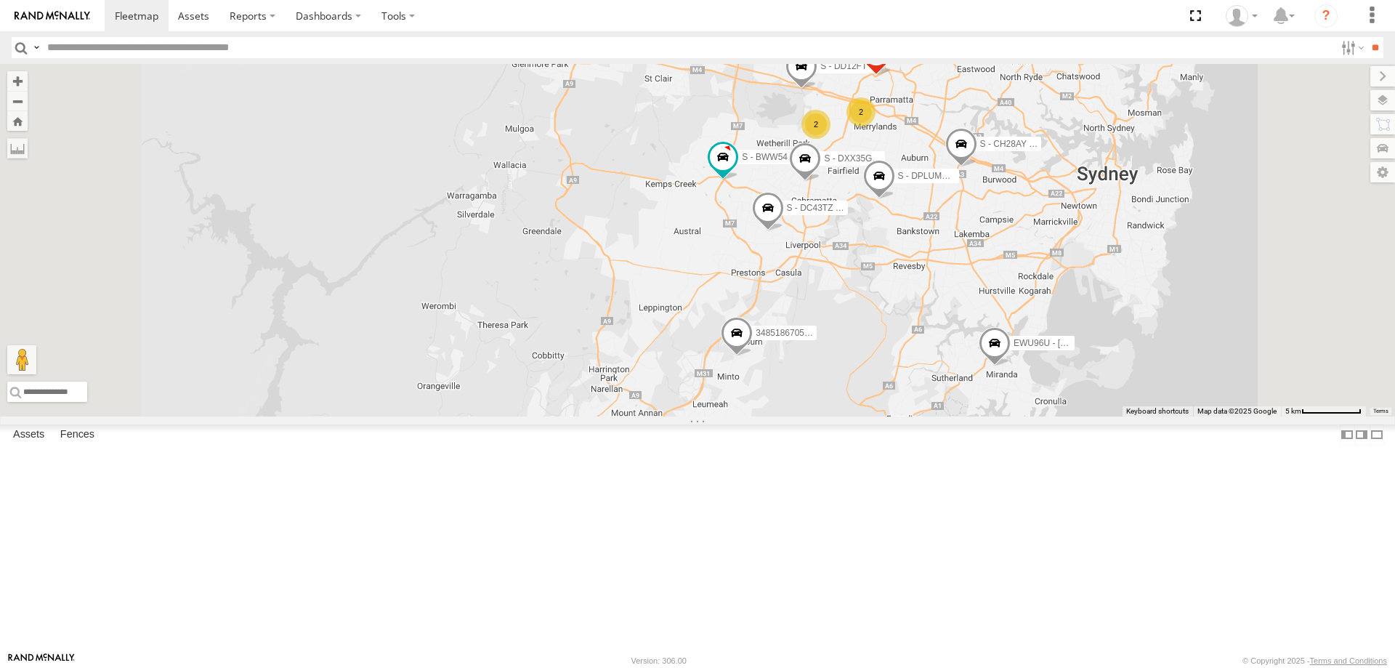
drag, startPoint x: 919, startPoint y: 326, endPoint x: 932, endPoint y: 376, distance: 52.5
click at [932, 376] on div "B - DG93WL - Josh Fahd EWU96U - Daniel Byrne 348518670590 C - DTL91S - Sal Toma…" at bounding box center [697, 240] width 1395 height 352
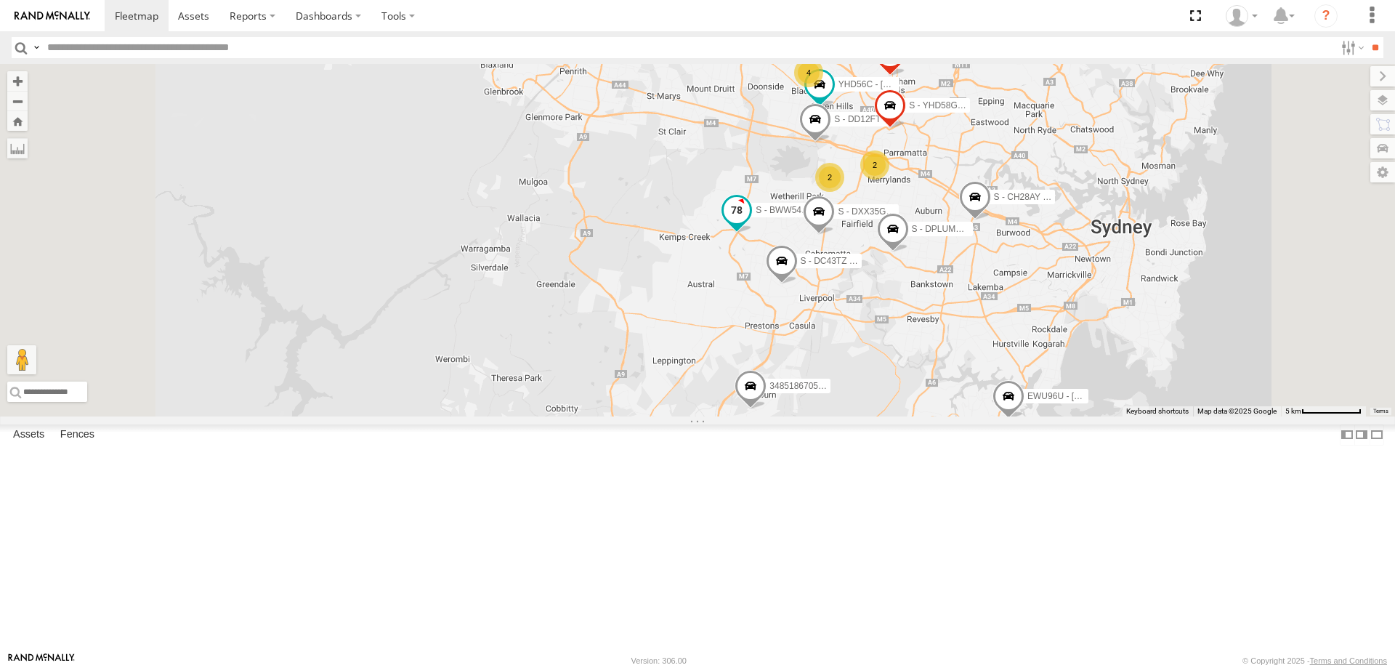
click at [750, 223] on span at bounding box center [737, 210] width 26 height 26
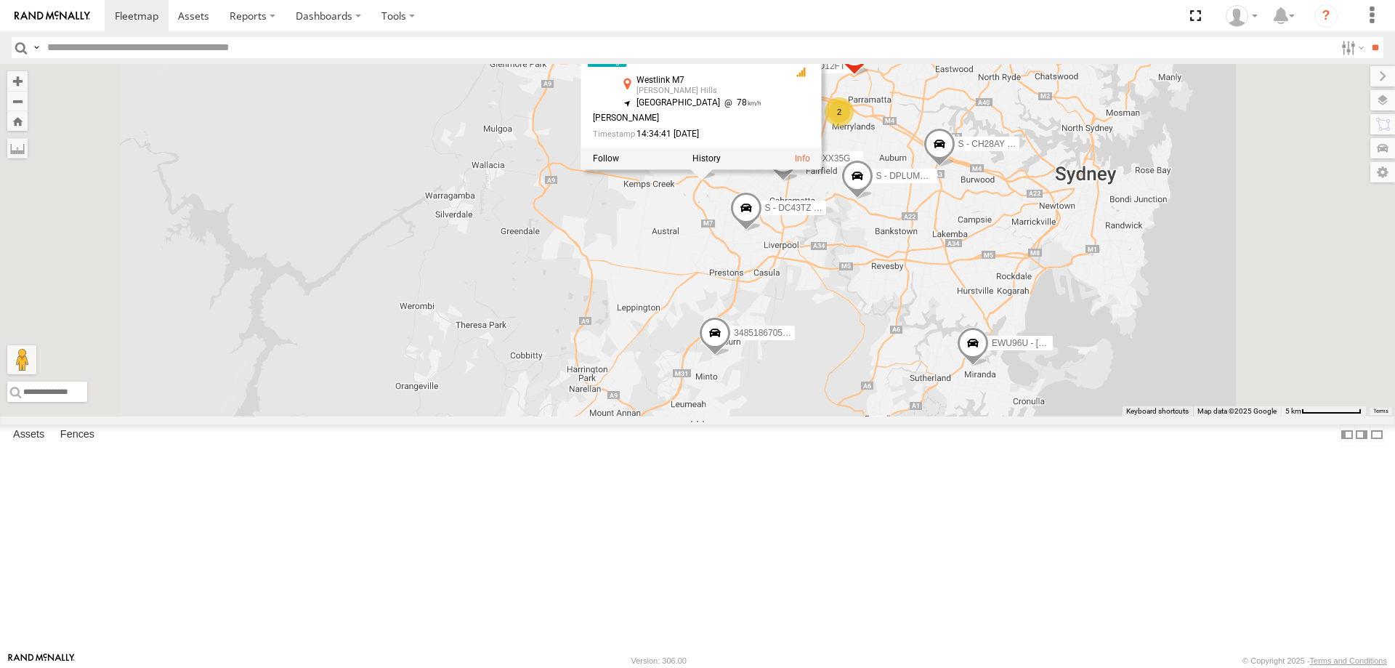
drag, startPoint x: 1009, startPoint y: 550, endPoint x: 985, endPoint y: 536, distance: 27.7
click at [985, 416] on div "B - DG93WL - Josh Fahd EWU96U - Daniel Byrne 348518670590 C - DTL91S - Sal Toma…" at bounding box center [697, 240] width 1395 height 352
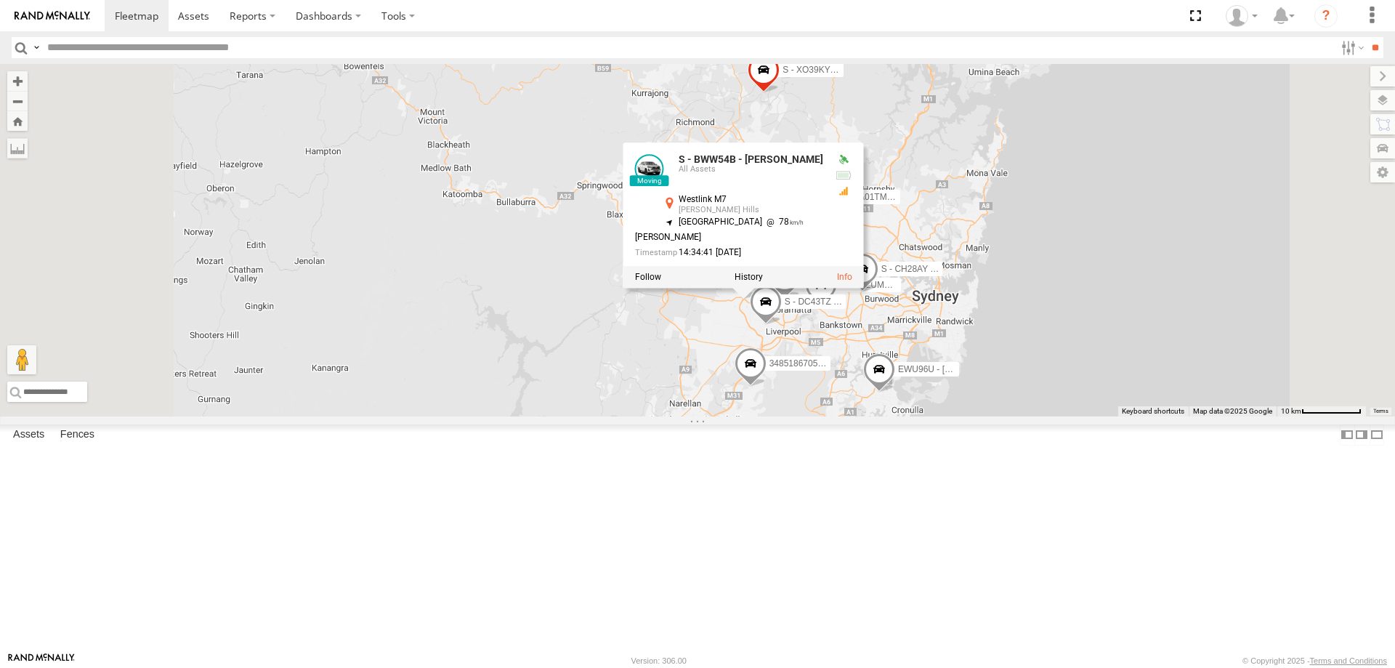
drag, startPoint x: 1261, startPoint y: 504, endPoint x: 1032, endPoint y: 459, distance: 233.3
click at [1261, 416] on div "B - DG93WL - Josh Fahd EWU96U - Daniel Byrne 348518670590 C - DTL91S - Sal Toma…" at bounding box center [697, 240] width 1395 height 352
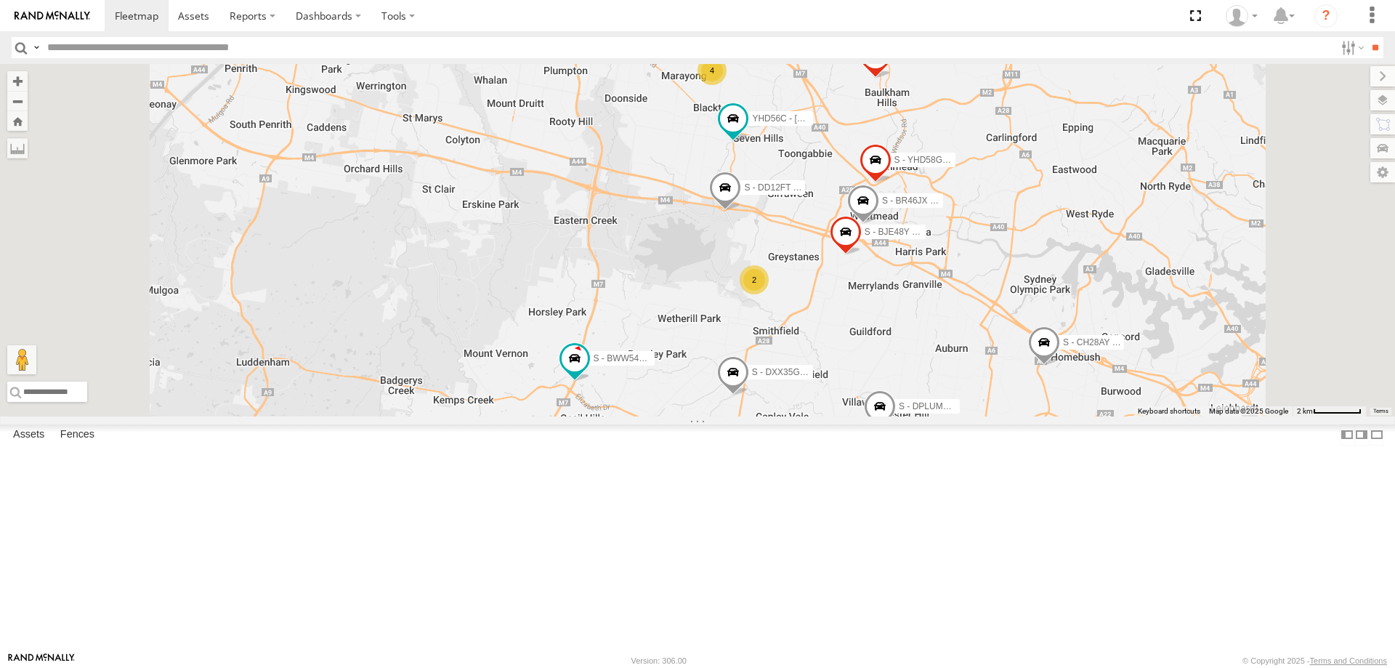
drag, startPoint x: 857, startPoint y: 285, endPoint x: 863, endPoint y: 507, distance: 222.5
click at [857, 416] on div "B - DG93WL - Josh Fahd EWU96U - Daniel Byrne 348518670590 C - DTL91S - Sal Toma…" at bounding box center [697, 240] width 1395 height 352
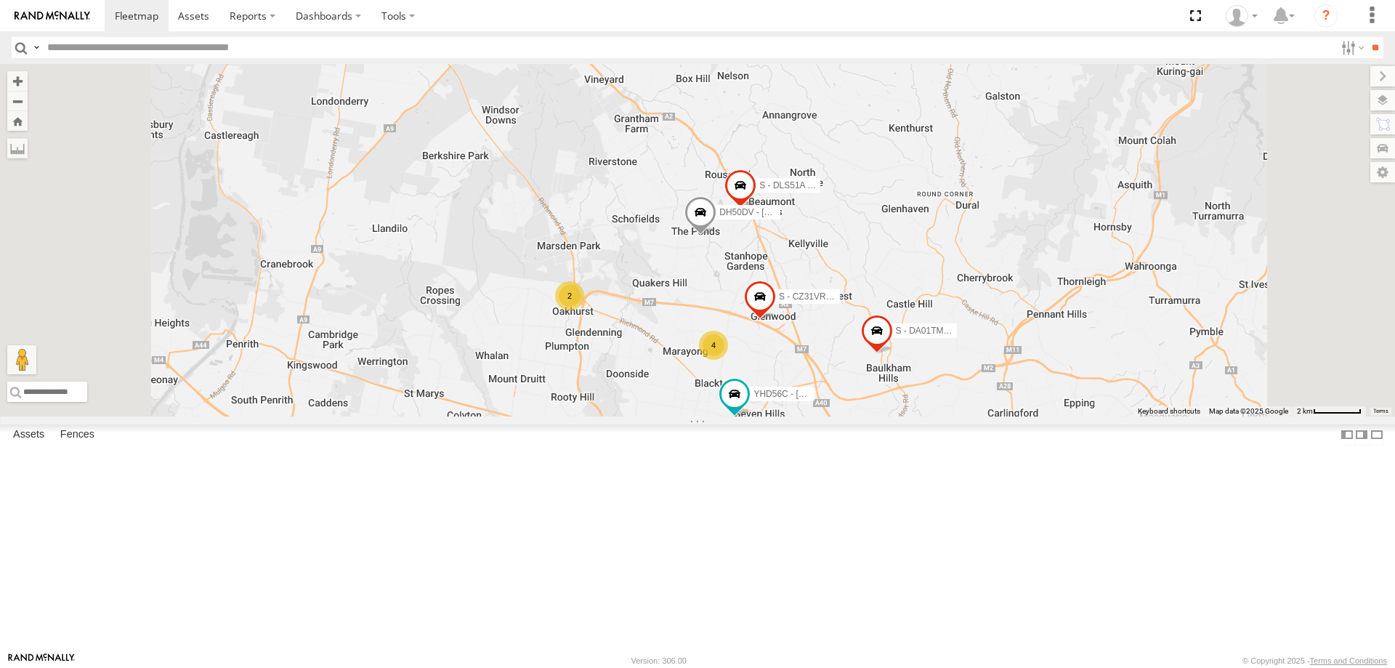
drag, startPoint x: 834, startPoint y: 436, endPoint x: 836, endPoint y: 517, distance: 81.4
click at [836, 416] on div "B - DG93WL - Josh Fahd EWU96U - Daniel Byrne 348518670590 C - DTL91S - Sal Toma…" at bounding box center [697, 240] width 1395 height 352
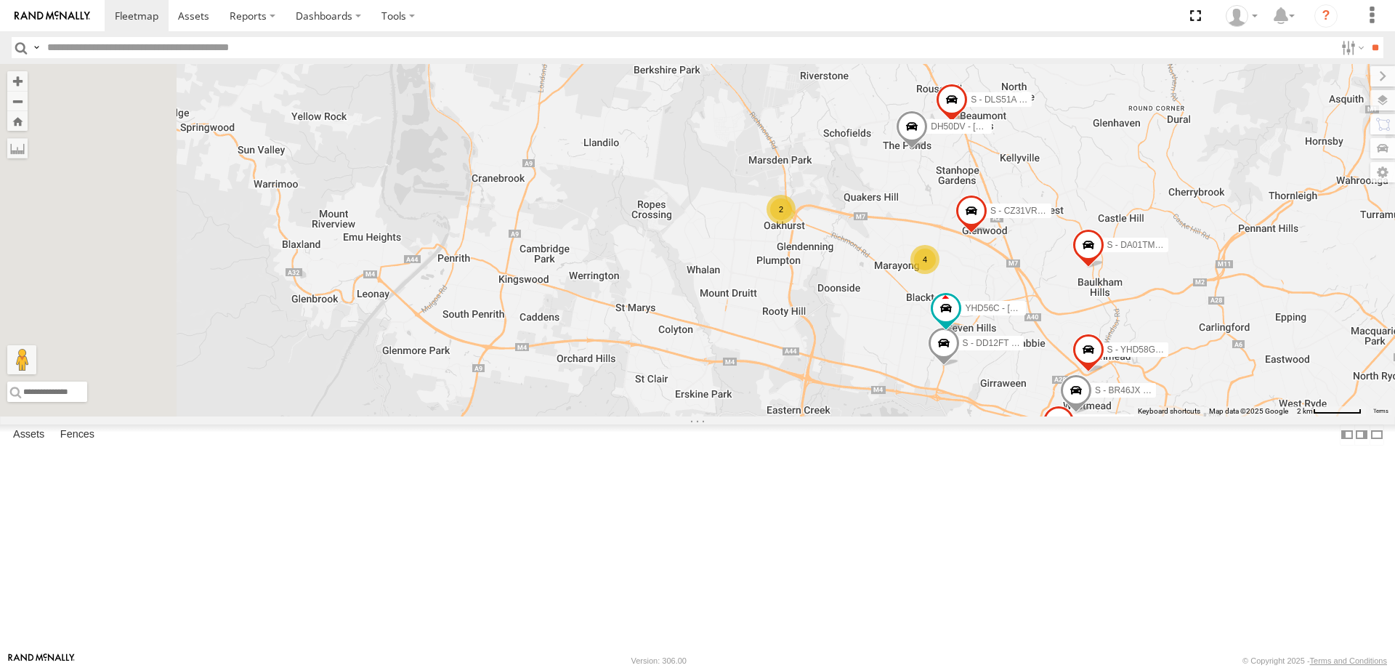
drag, startPoint x: 850, startPoint y: 425, endPoint x: 1073, endPoint y: 347, distance: 235.8
click at [1073, 347] on div "B - DG93WL - Josh Fahd EWU96U - Daniel Byrne 348518670590 C - DTL91S - Sal Toma…" at bounding box center [697, 240] width 1395 height 352
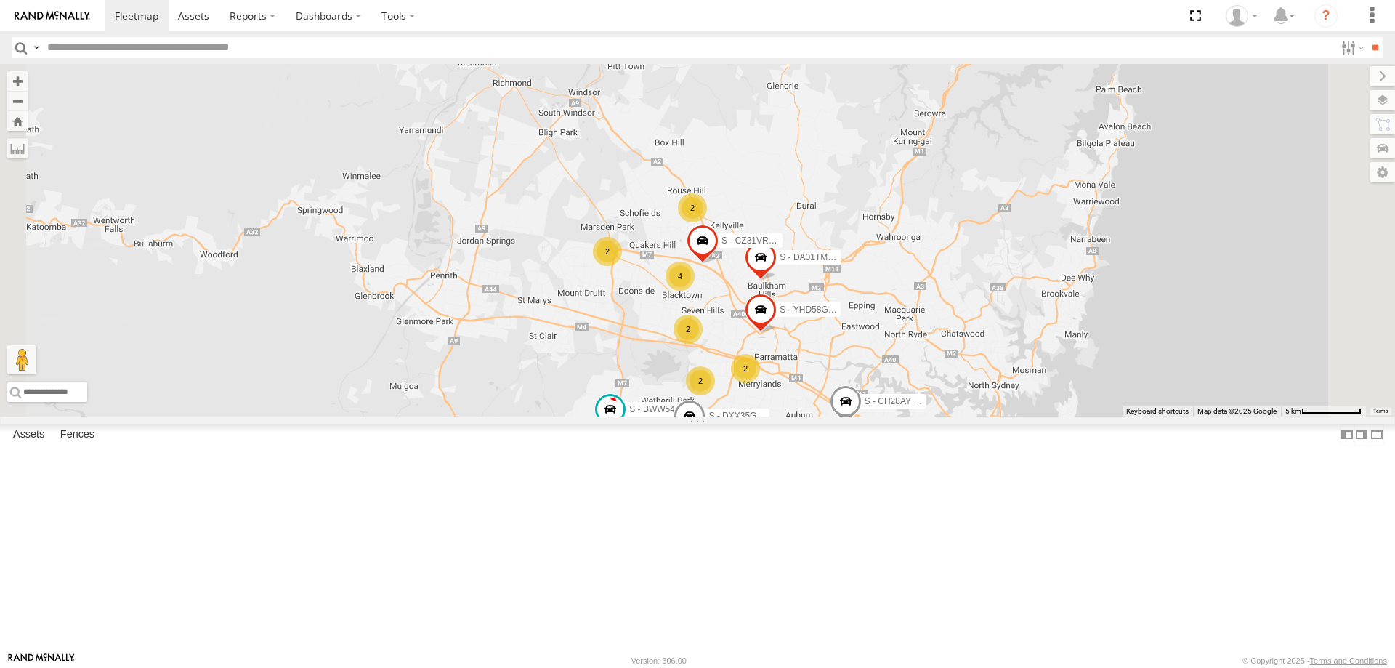
drag, startPoint x: 811, startPoint y: 507, endPoint x: 766, endPoint y: 504, distance: 45.1
click at [769, 416] on div "B - DG93WL - Josh Fahd EWU96U - Daniel Byrne 348518670590 C - DTL91S - Sal Toma…" at bounding box center [697, 240] width 1395 height 352
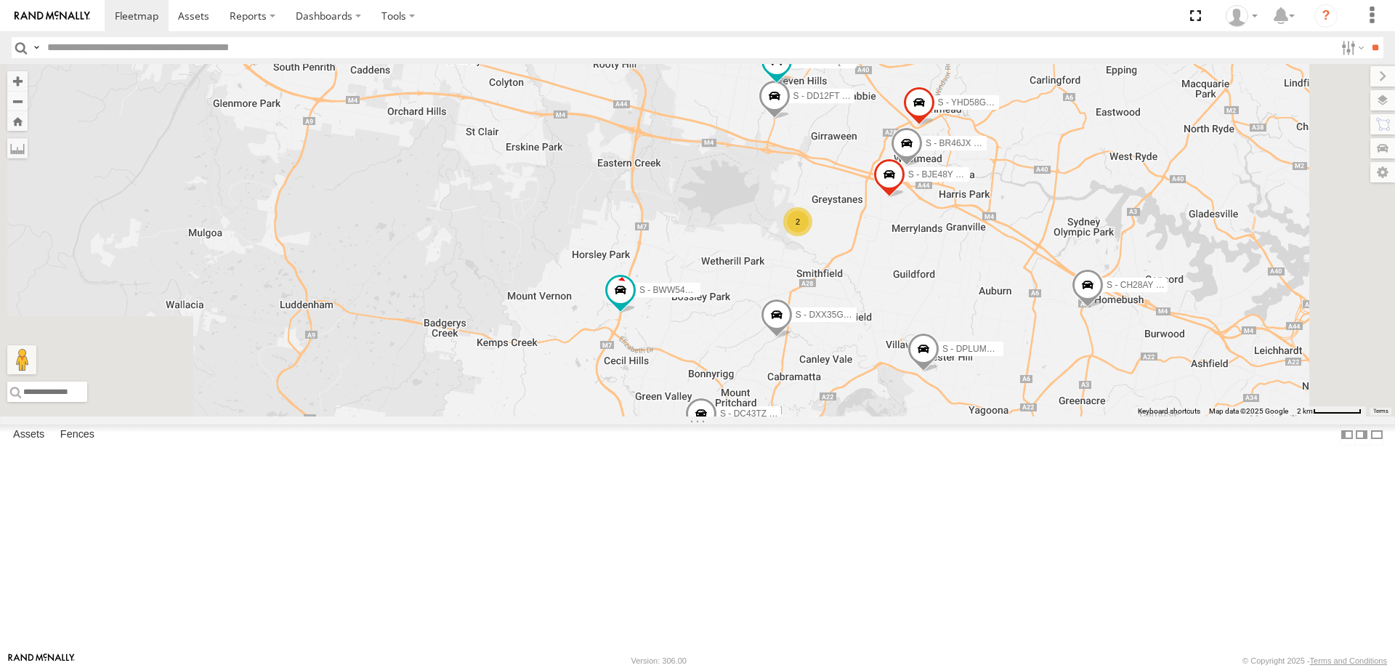
drag, startPoint x: 656, startPoint y: 466, endPoint x: 673, endPoint y: 344, distance: 123.2
click at [673, 344] on div "B - DG93WL - Josh Fahd EWU96U - Daniel Byrne 348518670590 C - DTL91S - Sal Toma…" at bounding box center [697, 240] width 1395 height 352
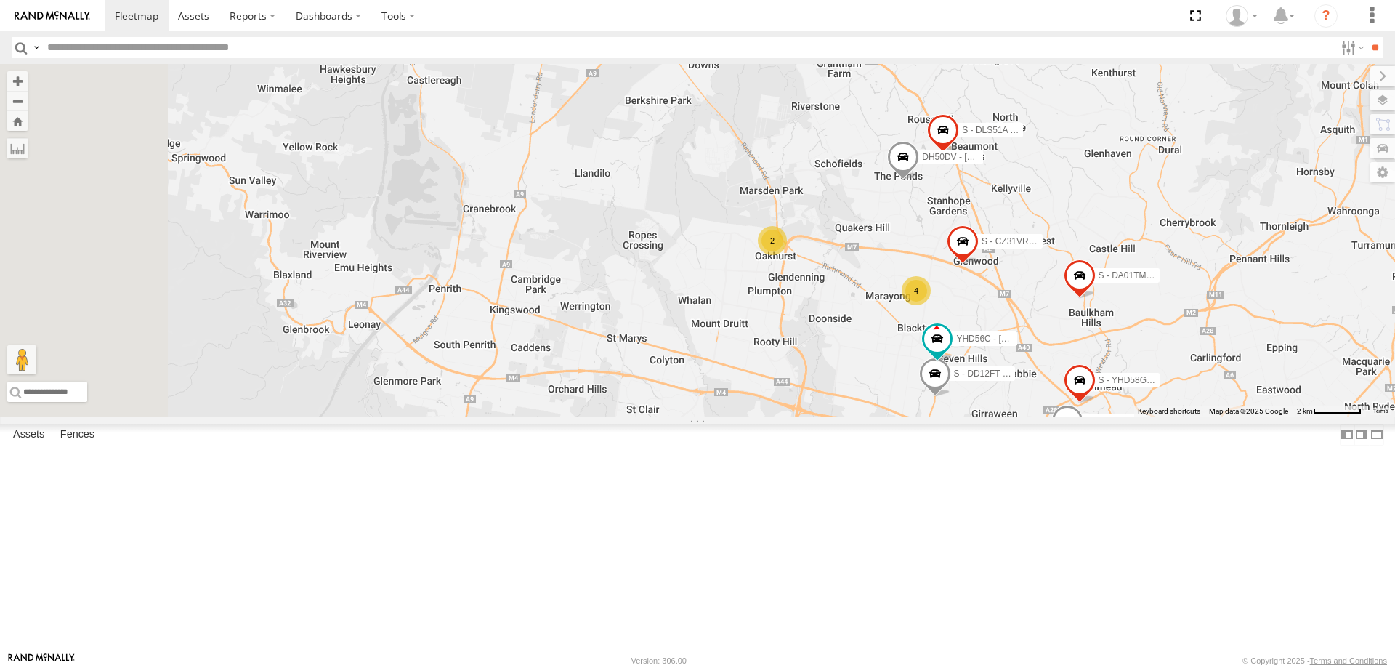
drag, startPoint x: 615, startPoint y: 326, endPoint x: 776, endPoint y: 613, distance: 329.3
click at [776, 416] on div "B - DG93WL - Josh Fahd EWU96U - Daniel Byrne 348518670590 C - DTL91S - Sal Toma…" at bounding box center [697, 240] width 1395 height 352
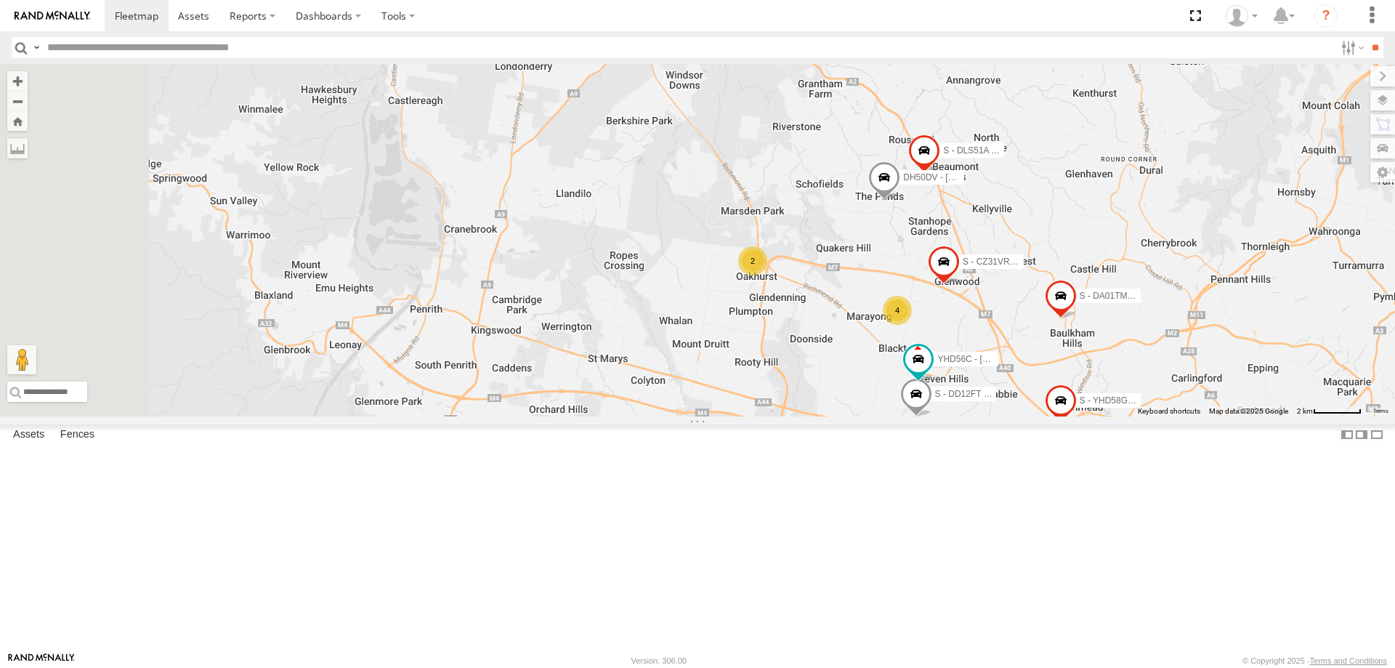
drag, startPoint x: 766, startPoint y: 444, endPoint x: 733, endPoint y: 485, distance: 52.2
click at [733, 416] on div "B - DG93WL - Josh Fahd EWU96U - Daniel Byrne 348518670590 C - DTL91S - Sal Toma…" at bounding box center [697, 240] width 1395 height 352
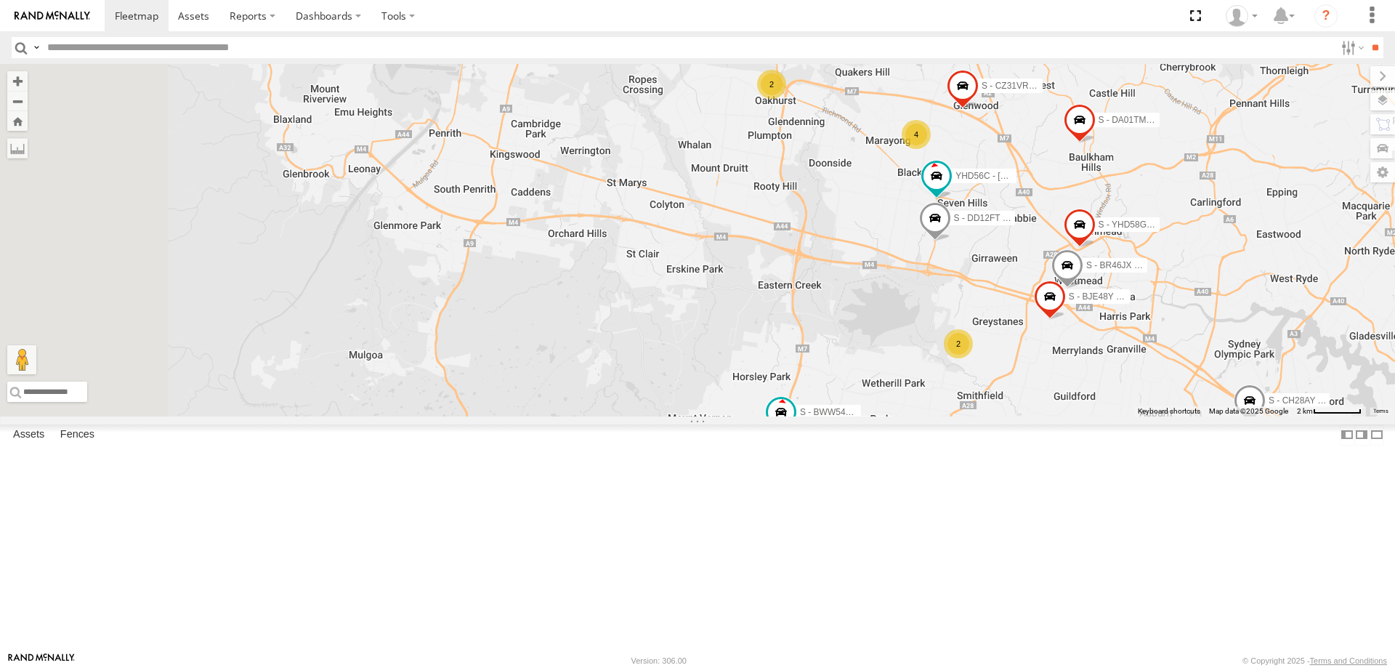
drag, startPoint x: 754, startPoint y: 432, endPoint x: 841, endPoint y: 209, distance: 238.6
click at [842, 209] on div "B - DG93WL - Josh Fahd EWU96U - Daniel Byrne 348518670590 C - DTL91S - Sal Toma…" at bounding box center [697, 240] width 1395 height 352
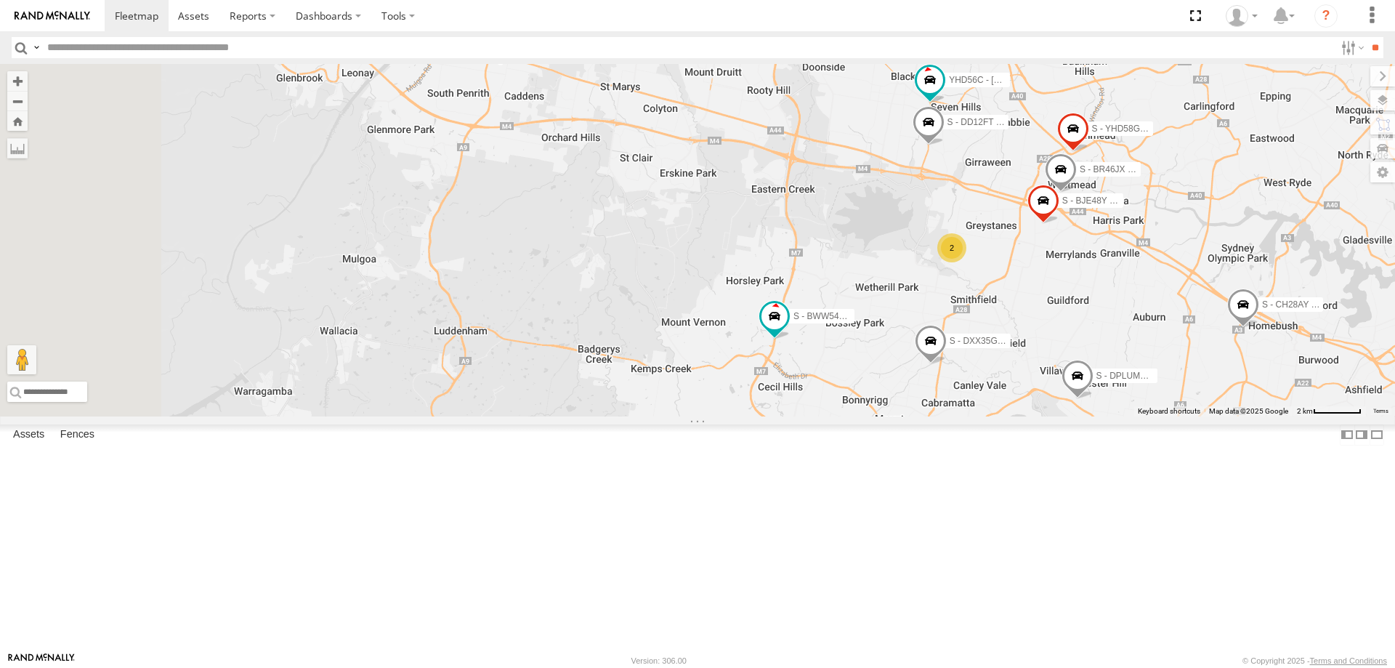
drag, startPoint x: 789, startPoint y: 512, endPoint x: 785, endPoint y: 420, distance: 92.4
click at [785, 416] on div "B - DG93WL - Josh Fahd EWU96U - Daniel Byrne 348518670590 C - DTL91S - Sal Toma…" at bounding box center [697, 240] width 1395 height 352
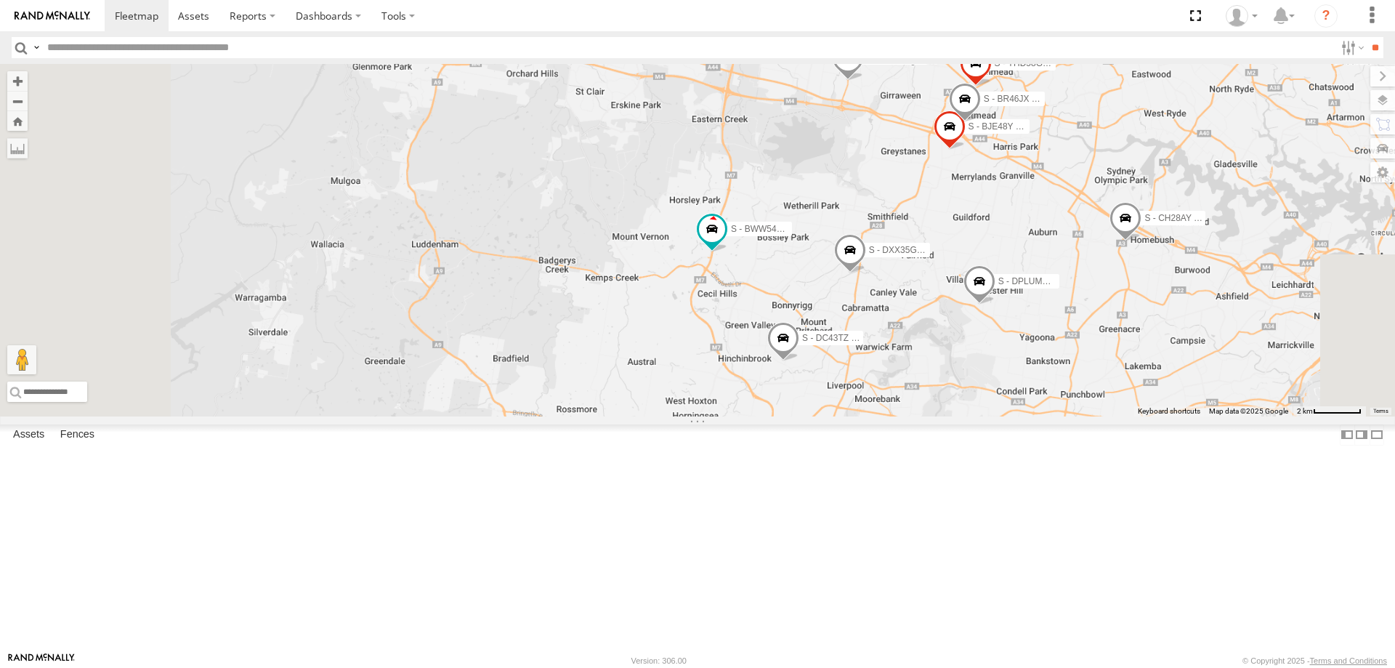
drag, startPoint x: 797, startPoint y: 445, endPoint x: 758, endPoint y: 390, distance: 67.2
click at [758, 390] on div "B - DG93WL - Josh Fahd EWU96U - Daniel Byrne 348518670590 C - DTL91S - Sal Toma…" at bounding box center [697, 240] width 1395 height 352
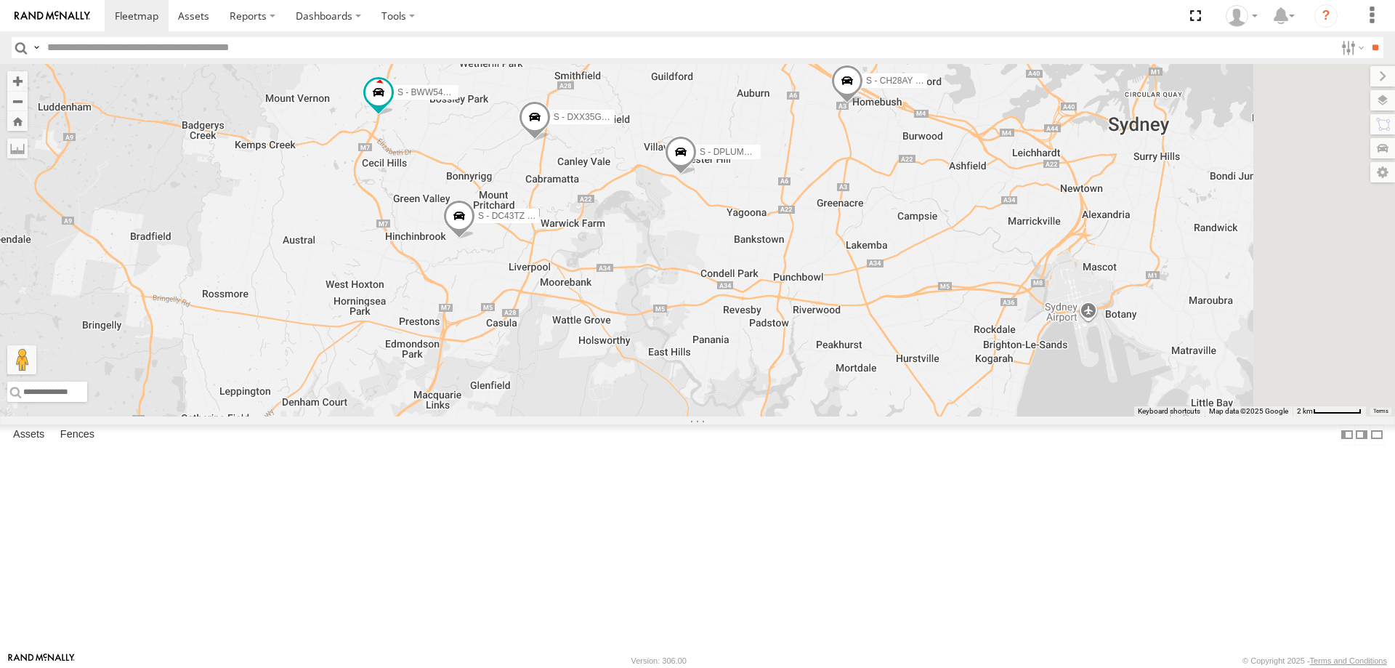
drag, startPoint x: 917, startPoint y: 400, endPoint x: 890, endPoint y: 355, distance: 52.2
click at [886, 348] on div "B - DG93WL - Josh Fahd EWU96U - Daniel Byrne 348518670590 C - DTL91S - Sal Toma…" at bounding box center [697, 240] width 1395 height 352
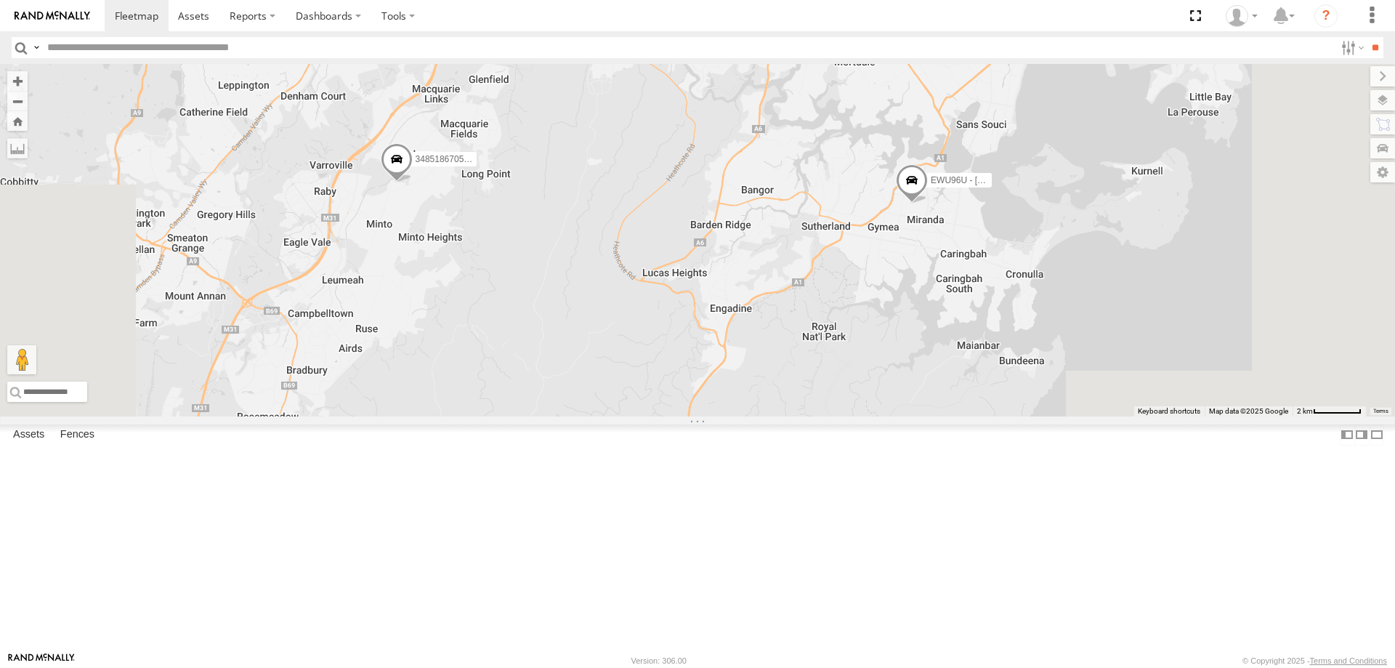
drag, startPoint x: 1019, startPoint y: 480, endPoint x: 1017, endPoint y: 217, distance: 263.8
click at [1019, 219] on div "B - DG93WL - Josh Fahd EWU96U - Daniel Byrne 348518670590 C - DTL91S - Sal Toma…" at bounding box center [697, 240] width 1395 height 352
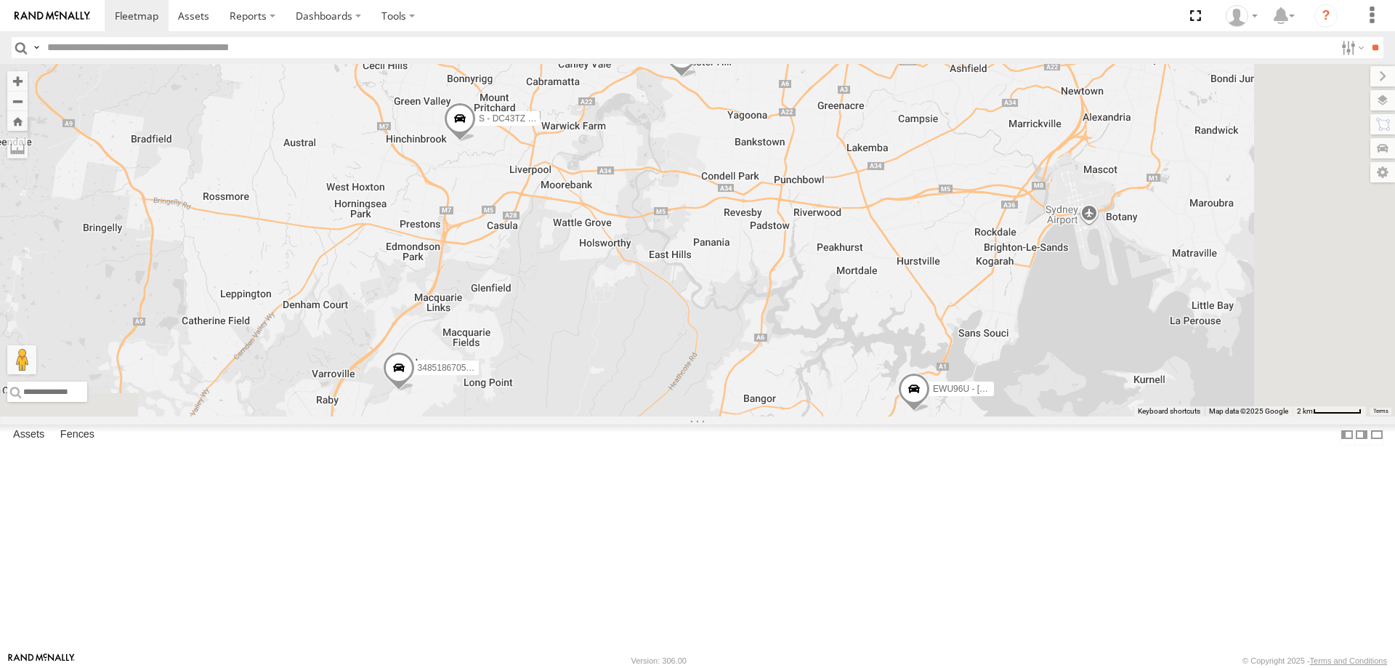
drag, startPoint x: 948, startPoint y: 445, endPoint x: 969, endPoint y: 613, distance: 169.2
click at [964, 416] on div "B - DG93WL - Josh Fahd EWU96U - Daniel Byrne 348518670590 C - DTL91S - Sal Toma…" at bounding box center [697, 240] width 1395 height 352
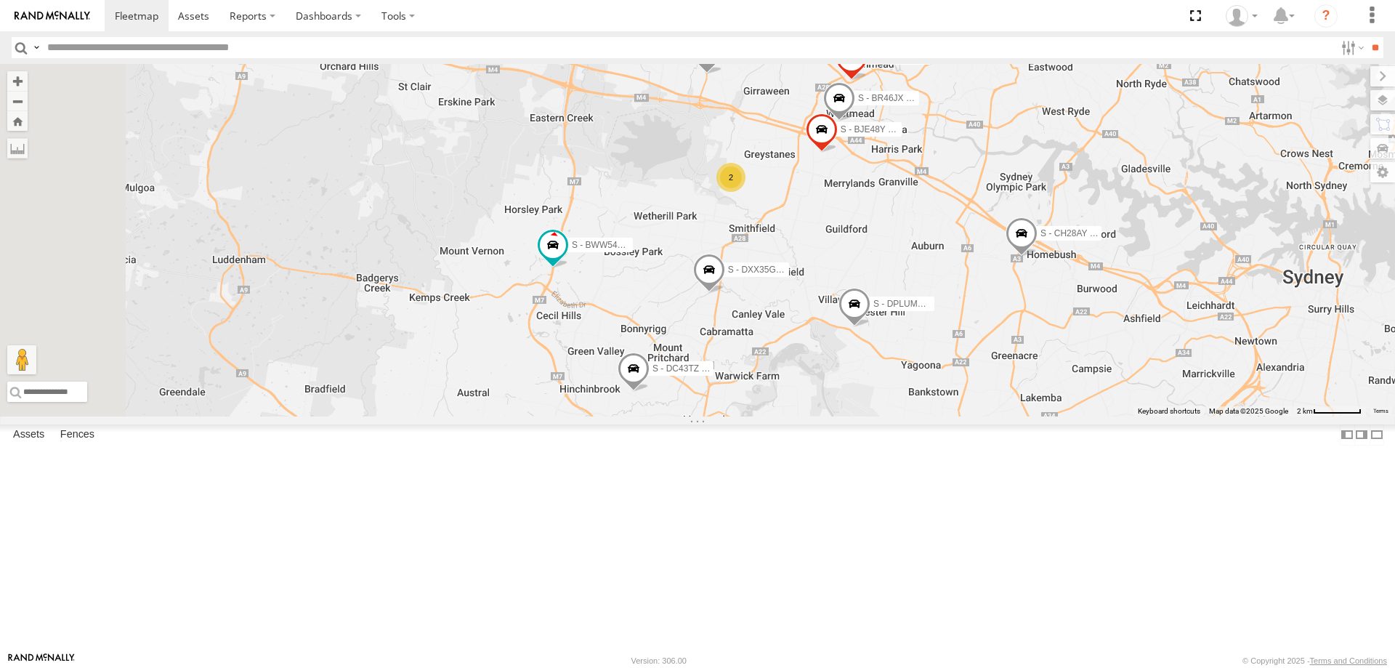
drag, startPoint x: 820, startPoint y: 355, endPoint x: 981, endPoint y: 542, distance: 246.8
click at [981, 416] on div "B - DG93WL - Josh Fahd EWU96U - Daniel Byrne 348518670590 C - DTL91S - Sal Toma…" at bounding box center [697, 240] width 1395 height 352
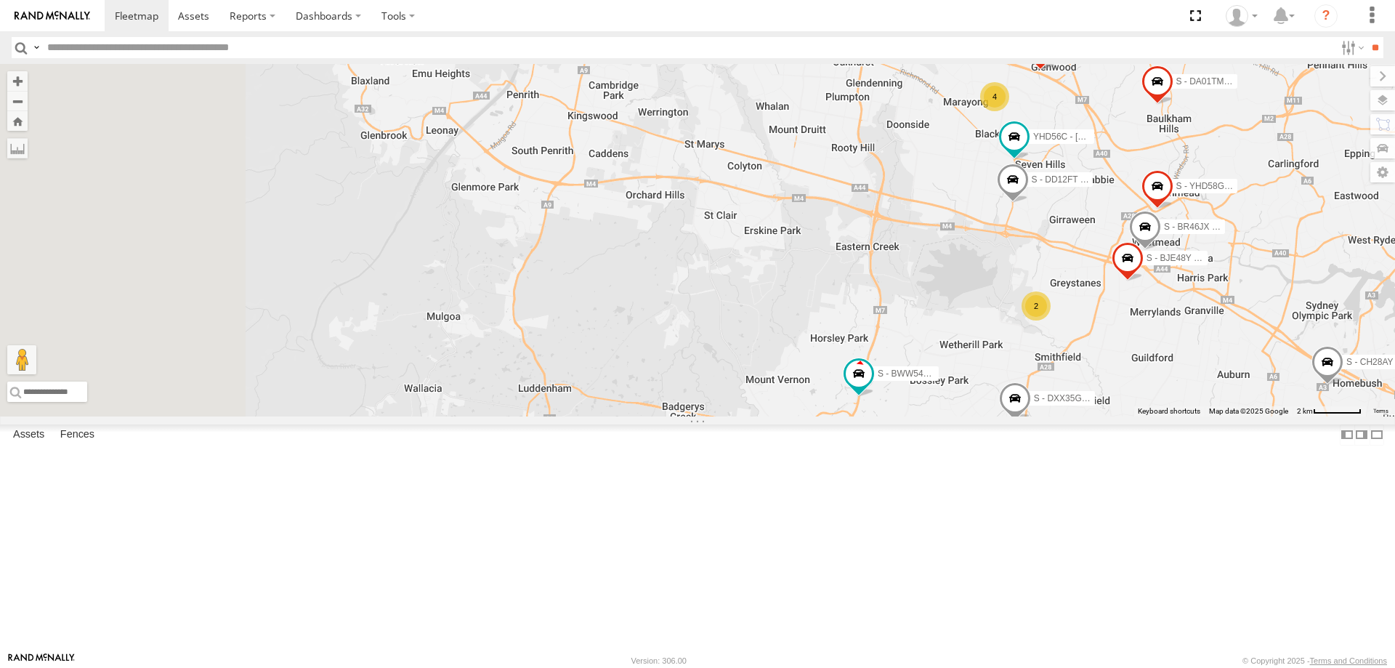
drag, startPoint x: 661, startPoint y: 382, endPoint x: 956, endPoint y: 504, distance: 319.7
click at [956, 416] on div "B - DG93WL - Josh Fahd EWU96U - Daniel Byrne 348518670590 C - DTL91S - Sal Toma…" at bounding box center [697, 240] width 1395 height 352
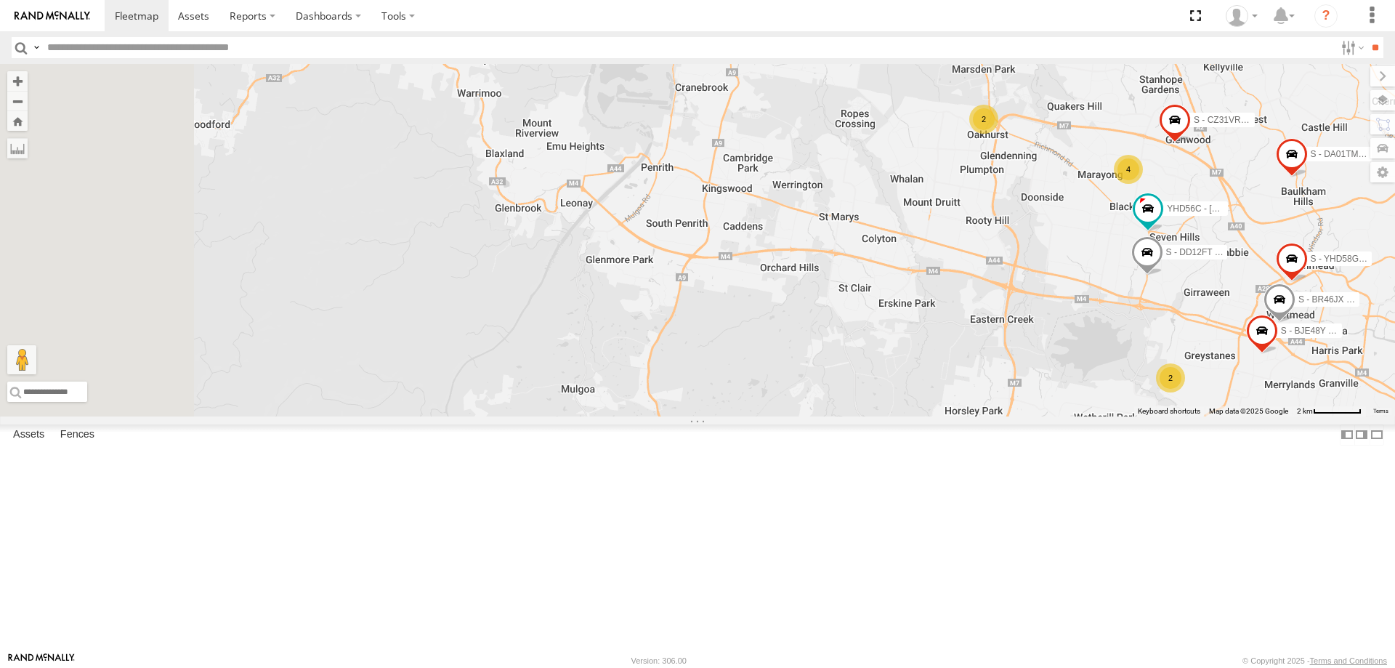
drag, startPoint x: 834, startPoint y: 411, endPoint x: 968, endPoint y: 520, distance: 173.5
click at [967, 416] on div "B - DG93WL - Josh Fahd EWU96U - Daniel Byrne 348518670590 C - DTL91S - Sal Toma…" at bounding box center [697, 240] width 1395 height 352
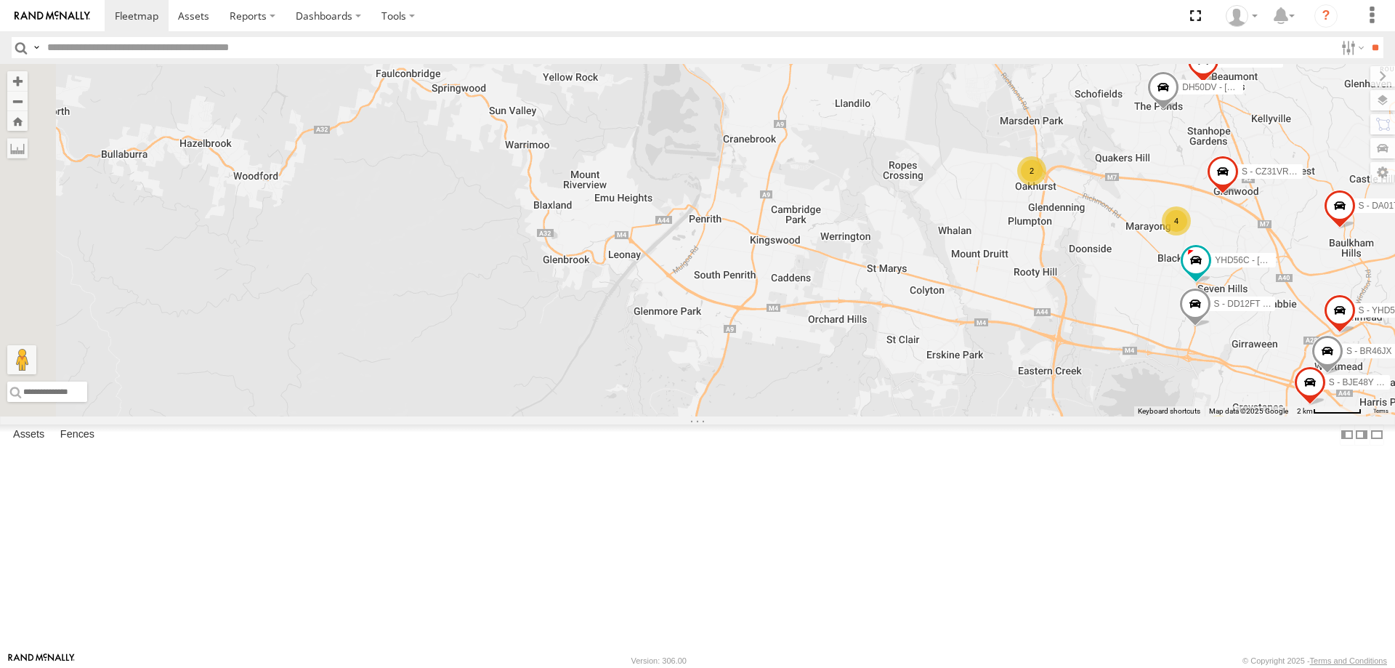
drag, startPoint x: 1102, startPoint y: 560, endPoint x: 1019, endPoint y: 524, distance: 91.1
click at [1019, 416] on div "B - DG93WL - Josh Fahd EWU96U - Daniel Byrne 348518670590 C - DTL91S - Sal Toma…" at bounding box center [697, 240] width 1395 height 352
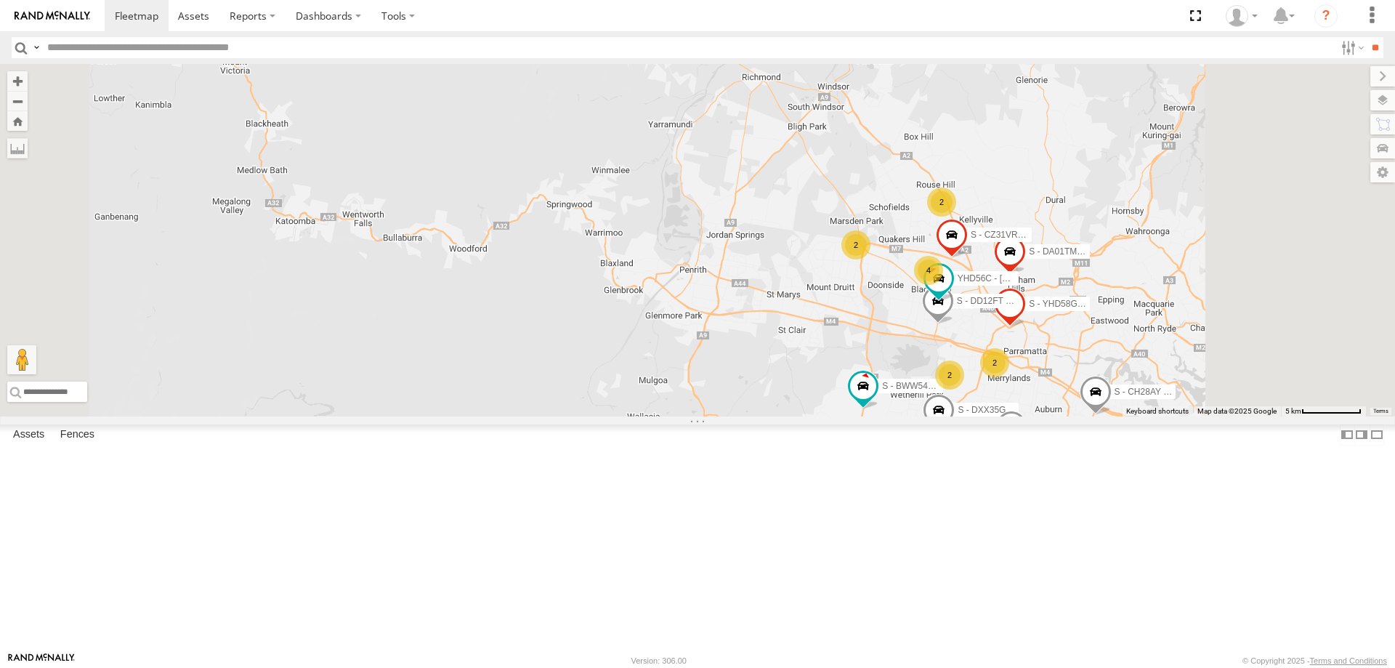
drag, startPoint x: 1021, startPoint y: 512, endPoint x: 951, endPoint y: 479, distance: 77.4
click at [952, 416] on div "B - DG93WL - Josh Fahd EWU96U - Daniel Byrne 348518670590 C - DTL91S - Sal Toma…" at bounding box center [697, 240] width 1395 height 352
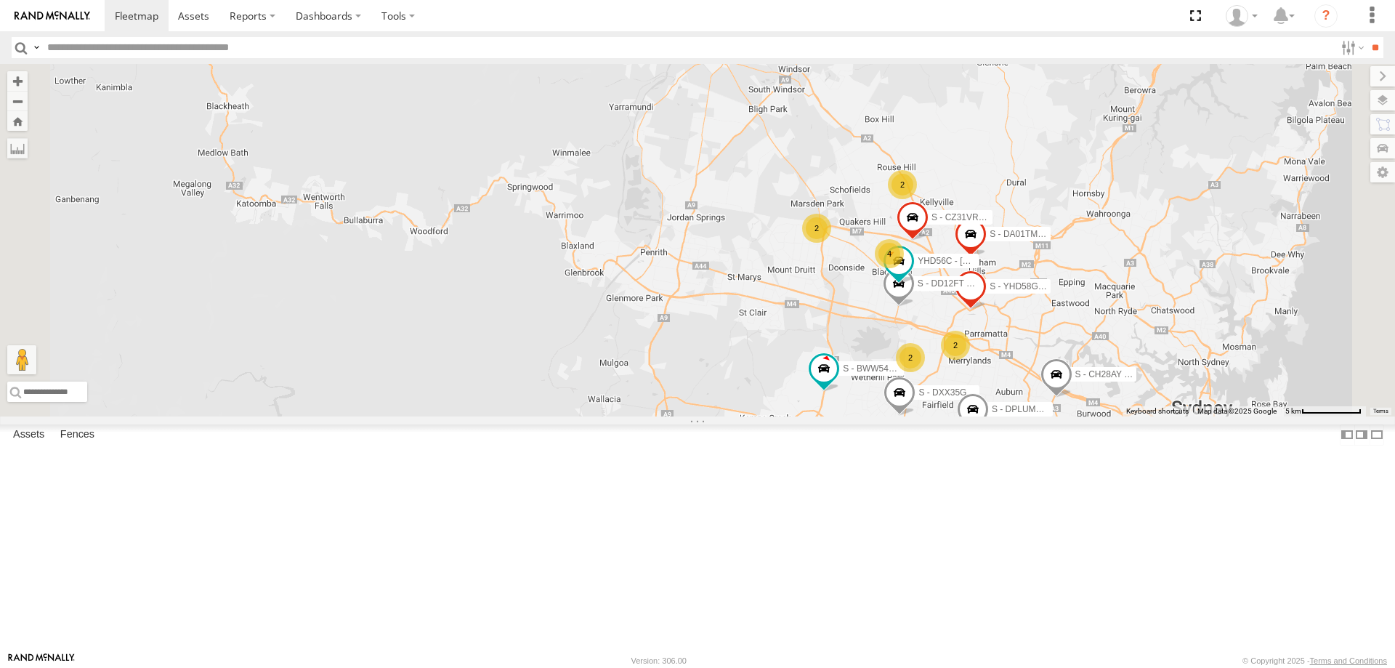
drag, startPoint x: 886, startPoint y: 475, endPoint x: 894, endPoint y: 473, distance: 8.3
click at [894, 416] on div "B - DG93WL - Josh Fahd EWU96U - Daniel Byrne 348518670590 C - DTL91S - Sal Toma…" at bounding box center [697, 240] width 1395 height 352
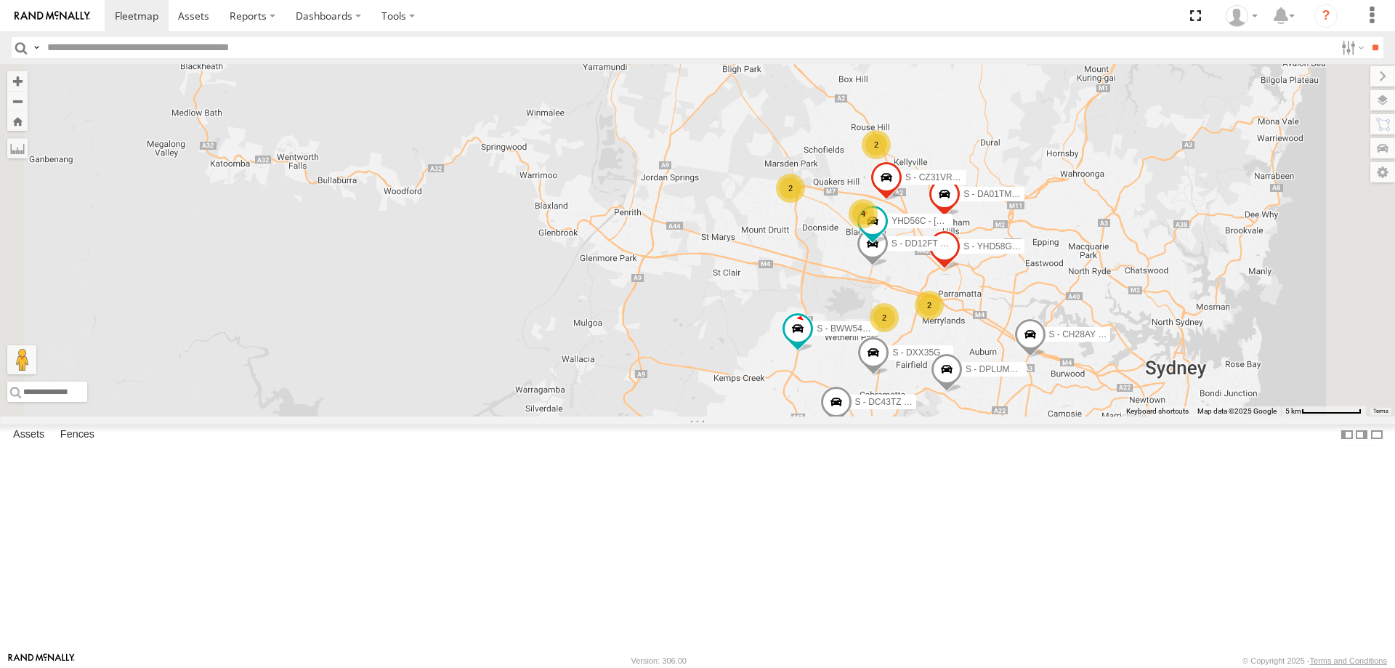
drag, startPoint x: 910, startPoint y: 478, endPoint x: 840, endPoint y: 389, distance: 113.4
click at [840, 389] on div "B - DG93WL - Josh Fahd EWU96U - Daniel Byrne 348518670590 C - DTL91S - Sal Toma…" at bounding box center [697, 240] width 1395 height 352
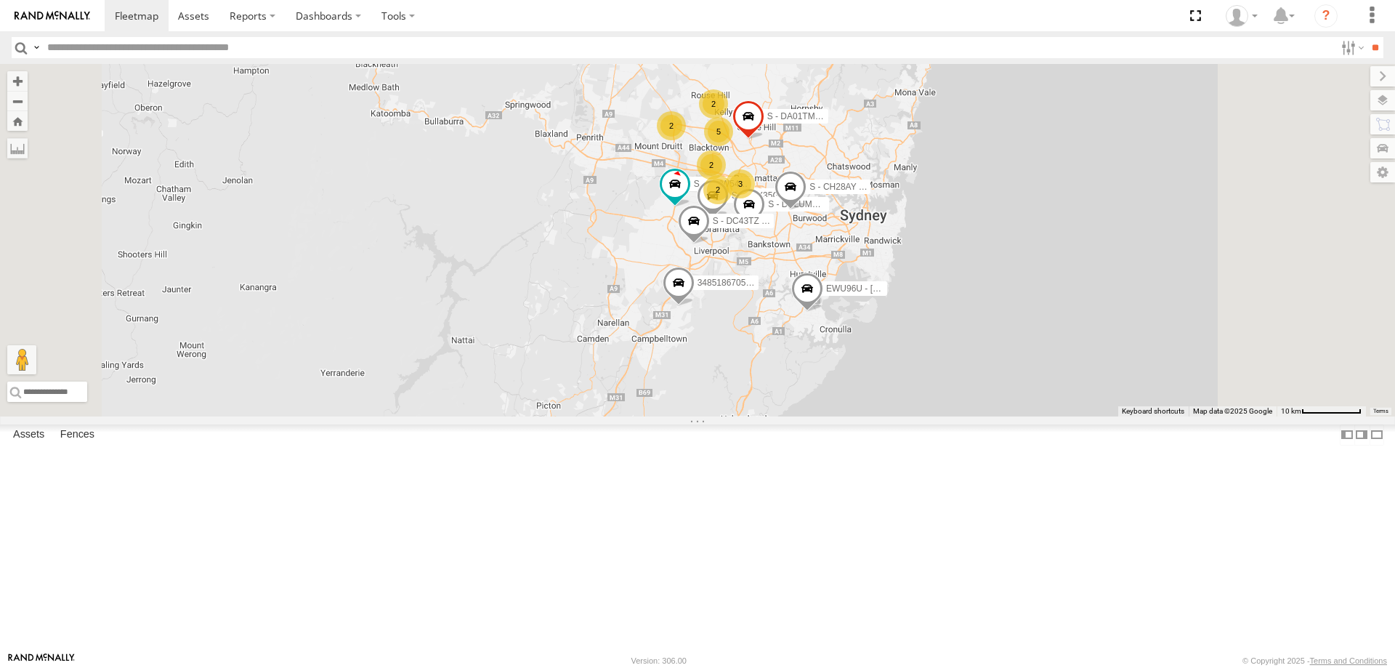
drag, startPoint x: 1031, startPoint y: 525, endPoint x: 1014, endPoint y: 462, distance: 65.6
click at [1014, 416] on div "B - DG93WL - Josh Fahd EWU96U - Daniel Byrne 348518670590 C - DTL91S - Sal Toma…" at bounding box center [697, 240] width 1395 height 352
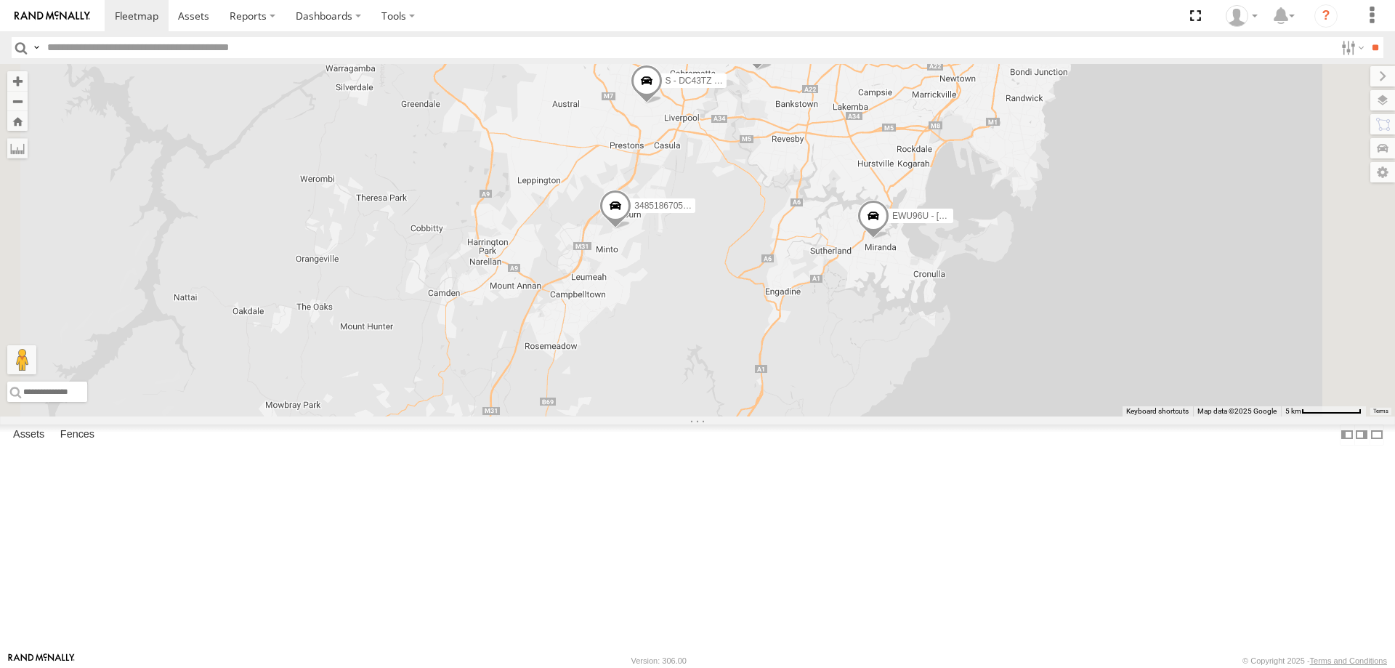
drag, startPoint x: 1012, startPoint y: 460, endPoint x: 1001, endPoint y: 493, distance: 34.5
click at [1001, 416] on div "B - DG93WL - Josh Fahd EWU96U - Daniel Byrne 348518670590 C - DTL91S - Sal Toma…" at bounding box center [697, 240] width 1395 height 352
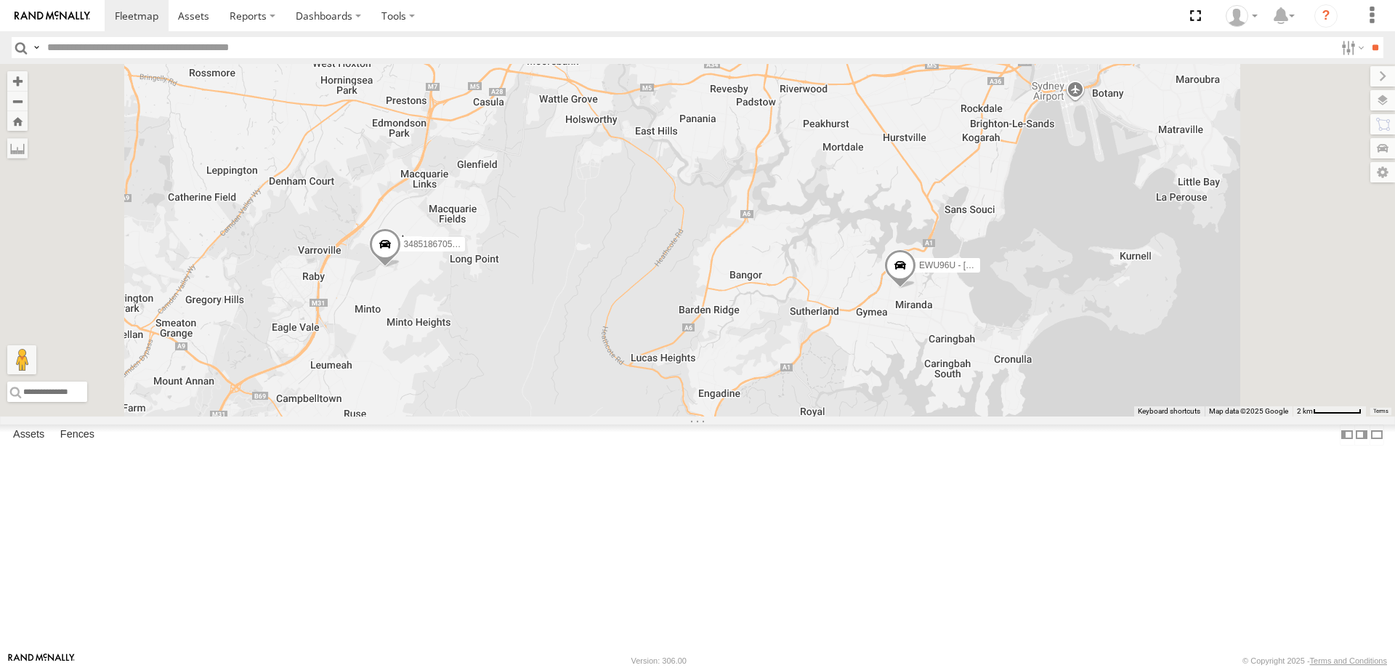
drag, startPoint x: 1028, startPoint y: 389, endPoint x: 1028, endPoint y: 524, distance: 135.2
click at [1028, 416] on div "B - DG93WL - Josh Fahd EWU96U - Daniel Byrne 348518670590 C - DTL91S - Sal Toma…" at bounding box center [697, 240] width 1395 height 352
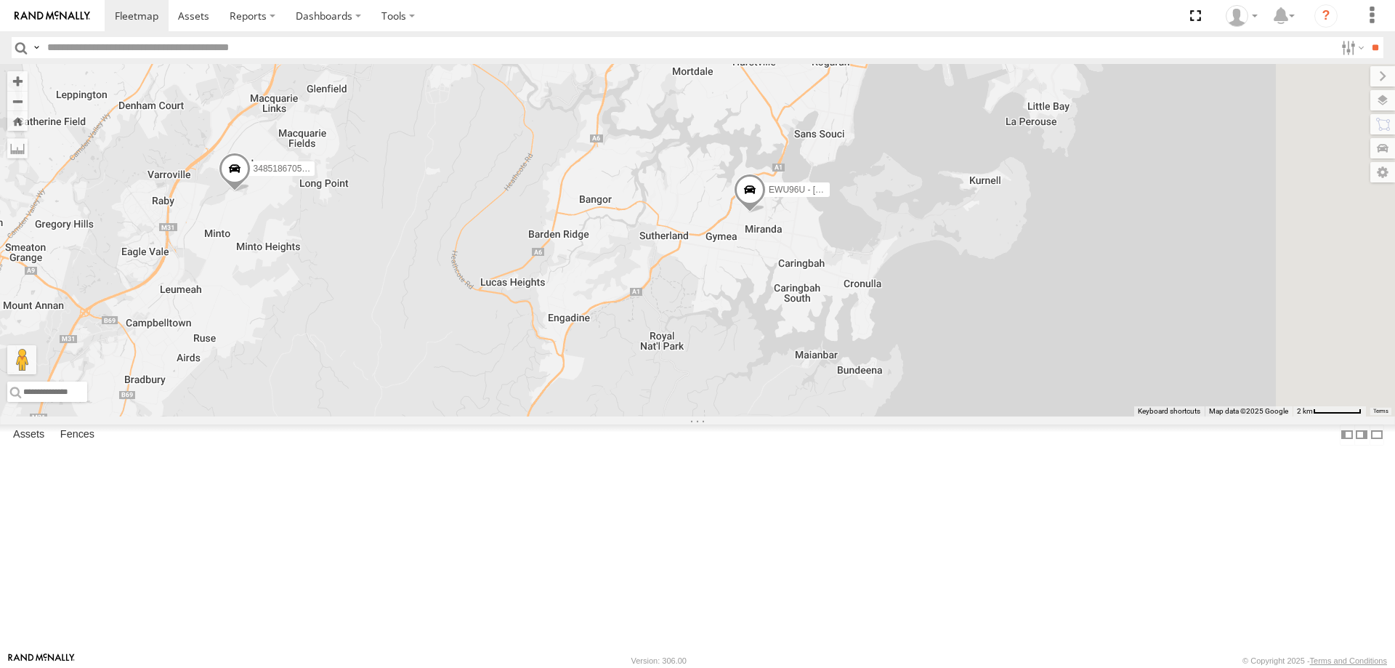
drag, startPoint x: 796, startPoint y: 427, endPoint x: 580, endPoint y: 317, distance: 243.1
click at [580, 317] on div "B - DG93WL - Josh Fahd EWU96U - Daniel Byrne 348518670590 C - DTL91S - Sal Toma…" at bounding box center [697, 240] width 1395 height 352
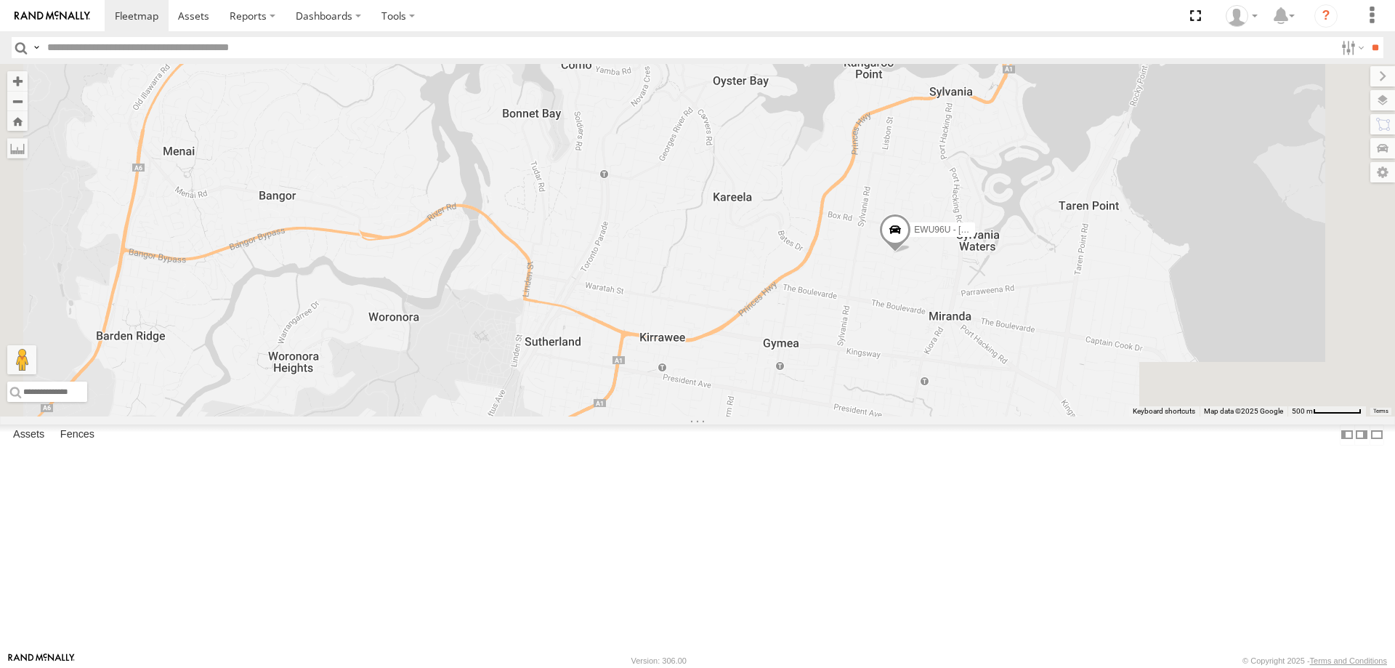
drag, startPoint x: 1068, startPoint y: 342, endPoint x: 967, endPoint y: 501, distance: 189.5
click at [967, 416] on div "B - DG93WL - Josh Fahd EWU96U - Daniel Byrne 348518670590 C - DTL91S - Sal Toma…" at bounding box center [697, 240] width 1395 height 352
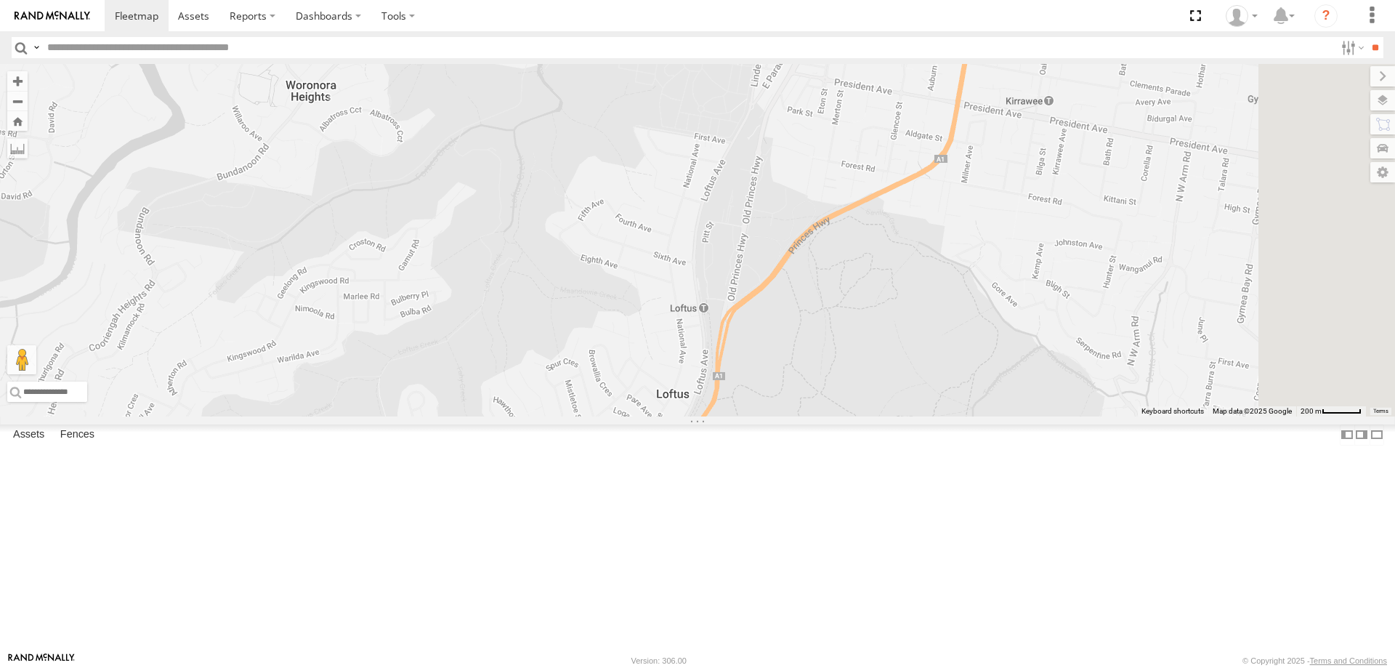
drag, startPoint x: 927, startPoint y: 273, endPoint x: 744, endPoint y: 442, distance: 249.4
click at [744, 416] on div "B - DG93WL - Josh Fahd EWU96U - Daniel Byrne 348518670590 C - DTL91S - Sal Toma…" at bounding box center [697, 240] width 1395 height 352
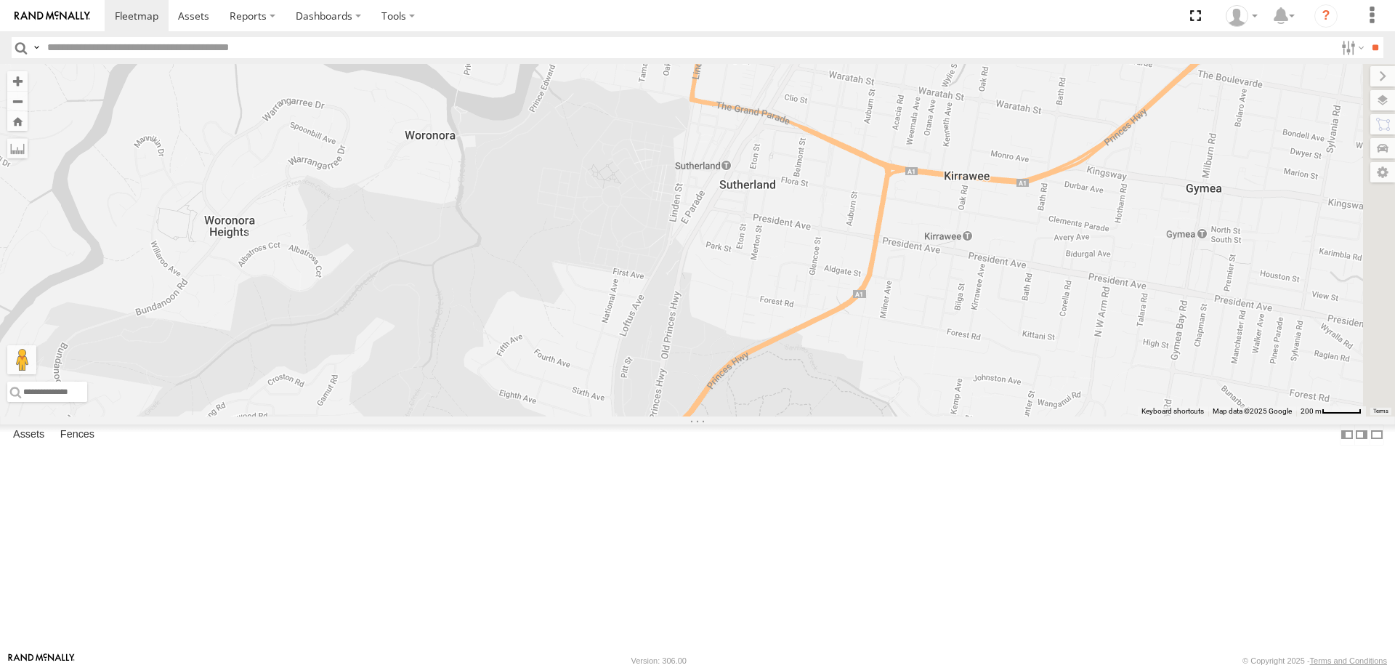
drag, startPoint x: 921, startPoint y: 363, endPoint x: 895, endPoint y: 416, distance: 59.5
click at [895, 416] on div "B - DG93WL - Josh Fahd EWU96U - Daniel Byrne 348518670590 C - DTL91S - Sal Toma…" at bounding box center [697, 240] width 1395 height 352
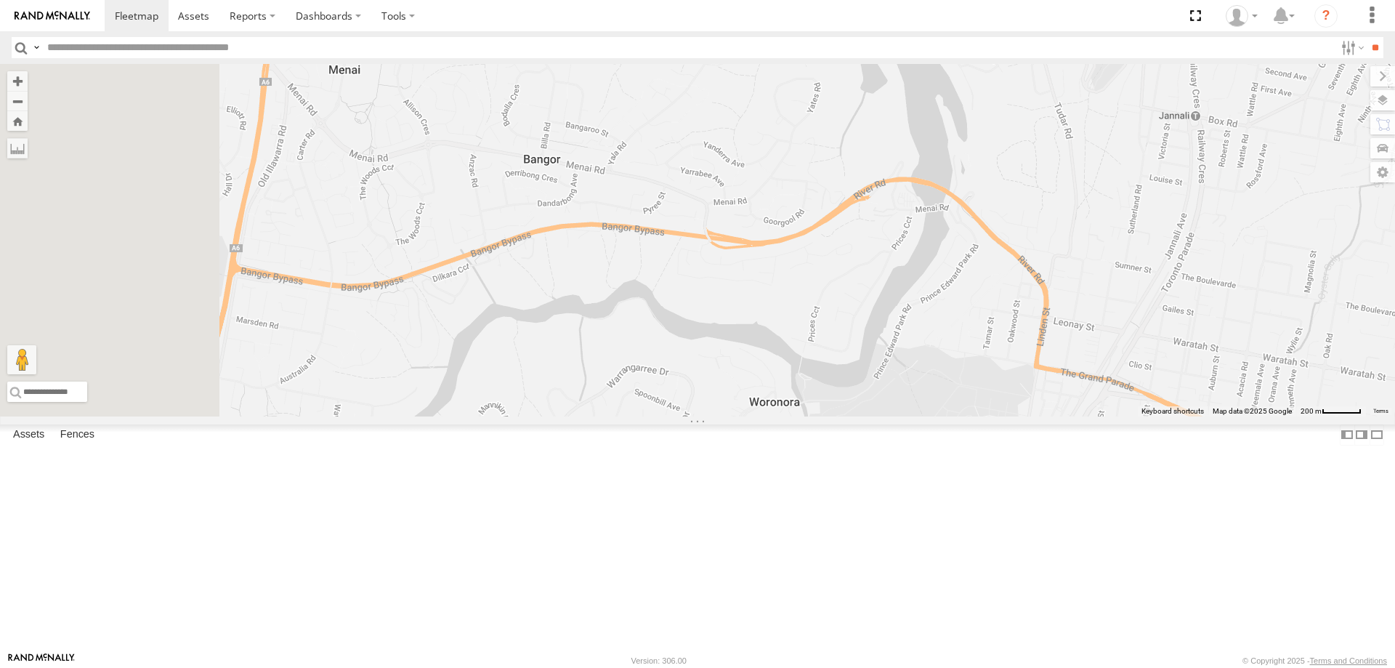
drag, startPoint x: 674, startPoint y: 301, endPoint x: 908, endPoint y: 541, distance: 335.1
click at [908, 416] on div "B - DG93WL - Josh Fahd EWU96U - Daniel Byrne 348518670590 C - DTL91S - Sal Toma…" at bounding box center [697, 240] width 1395 height 352
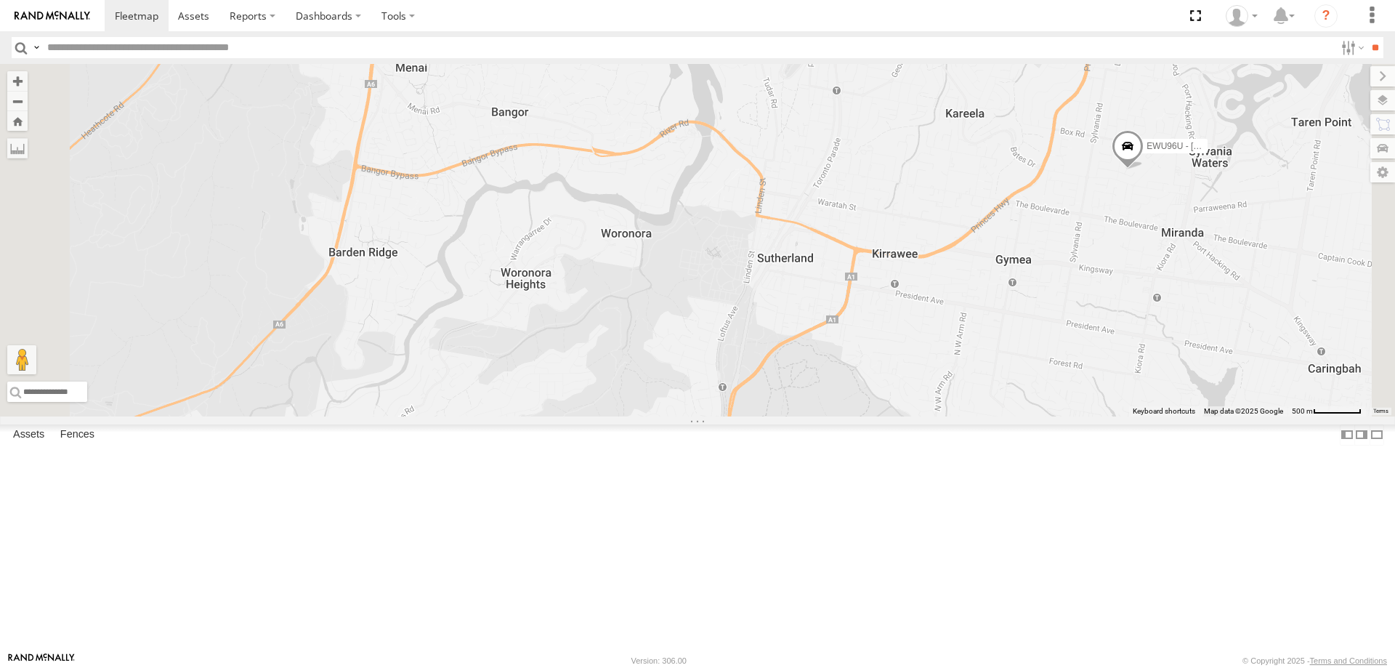
drag, startPoint x: 734, startPoint y: 403, endPoint x: 731, endPoint y: 350, distance: 52.4
click at [731, 350] on div "B - DG93WL - Josh Fahd EWU96U - Daniel Byrne 348518670590 C - DTL91S - Sal Toma…" at bounding box center [697, 240] width 1395 height 352
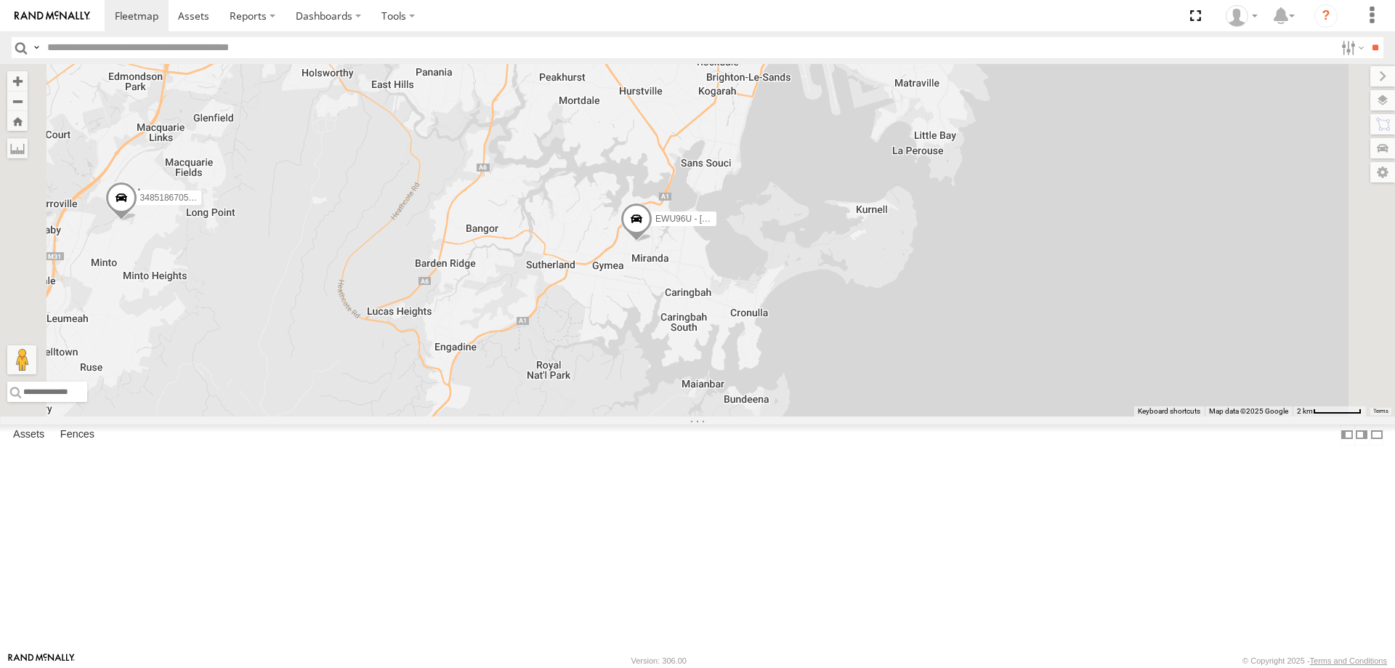
drag, startPoint x: 722, startPoint y: 324, endPoint x: 651, endPoint y: 343, distance: 73.7
click at [651, 343] on div "B - DG93WL - Josh Fahd EWU96U - Daniel Byrne 348518670590 C - DTL91S - Sal Toma…" at bounding box center [697, 240] width 1395 height 352
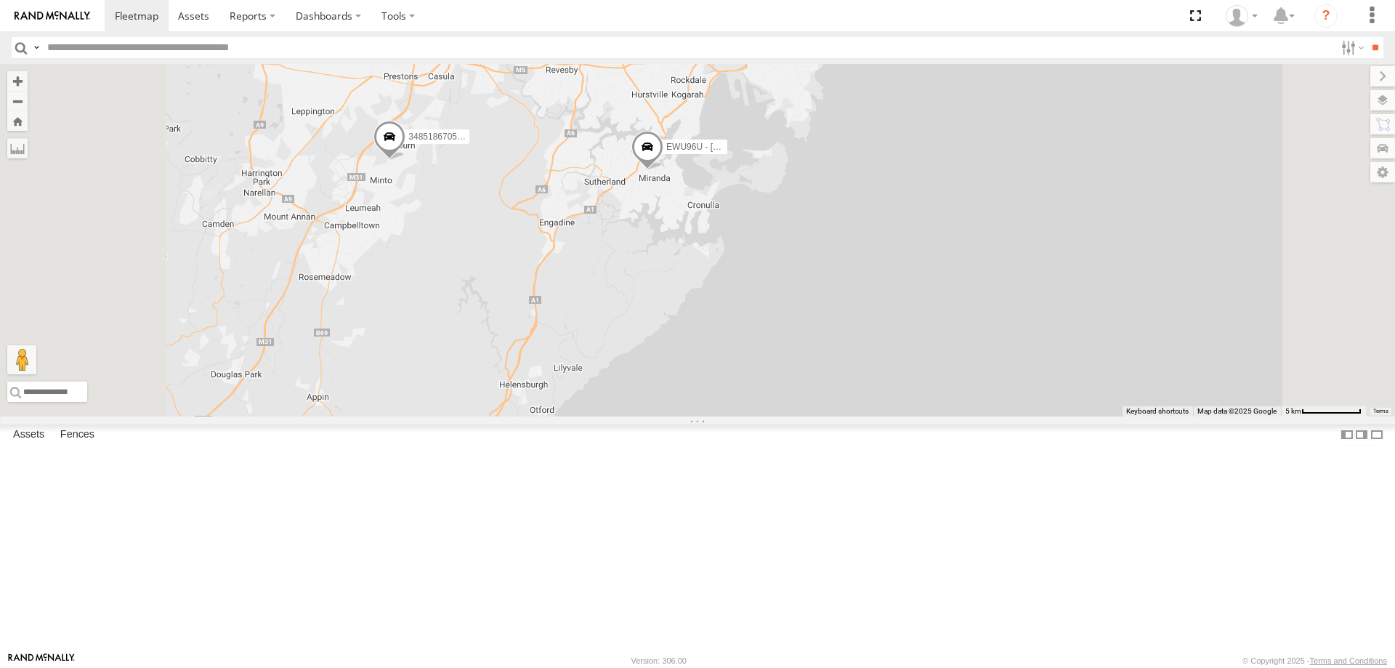
drag, startPoint x: 796, startPoint y: 427, endPoint x: 818, endPoint y: 412, distance: 26.6
click at [818, 412] on div "B - DG93WL - Josh Fahd EWU96U - Daniel Byrne 348518670590 C - DTL91S - Sal Toma…" at bounding box center [697, 240] width 1395 height 352
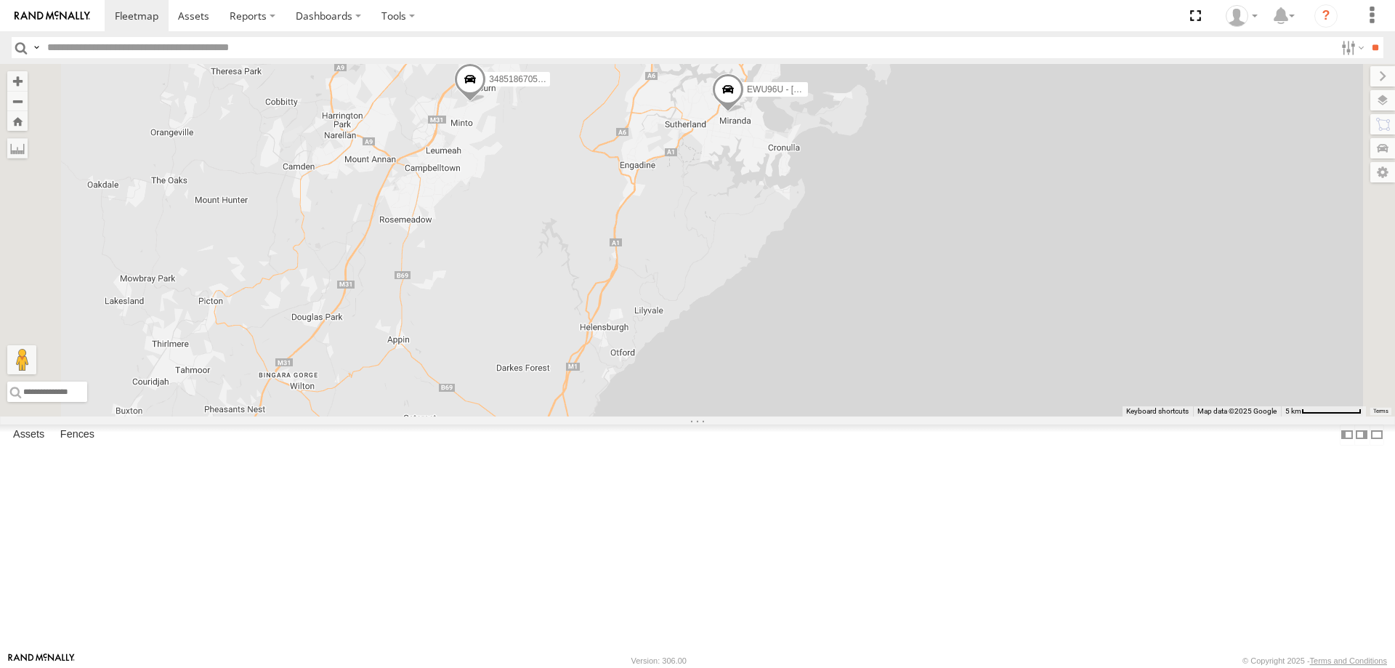
drag, startPoint x: 663, startPoint y: 419, endPoint x: 719, endPoint y: 378, distance: 70.2
click at [719, 378] on div "B - DG93WL - Josh Fahd EWU96U - Daniel Byrne 348518670590 C - DTL91S - Sal Toma…" at bounding box center [697, 240] width 1395 height 352
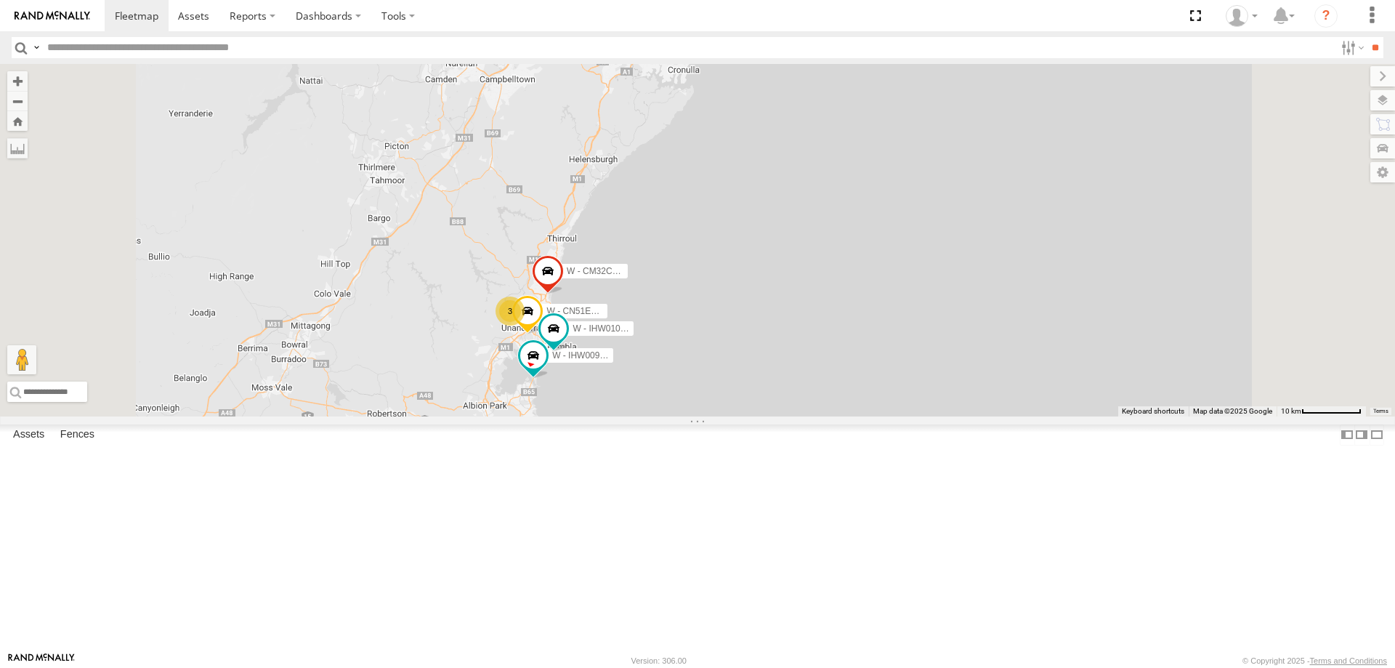
drag, startPoint x: 901, startPoint y: 364, endPoint x: 901, endPoint y: 353, distance: 10.9
click at [901, 353] on div "B - DG93WL - Josh Fahd EWU96U - Daniel Byrne 348518670590 C - DTL91S - Sal Toma…" at bounding box center [697, 240] width 1395 height 352
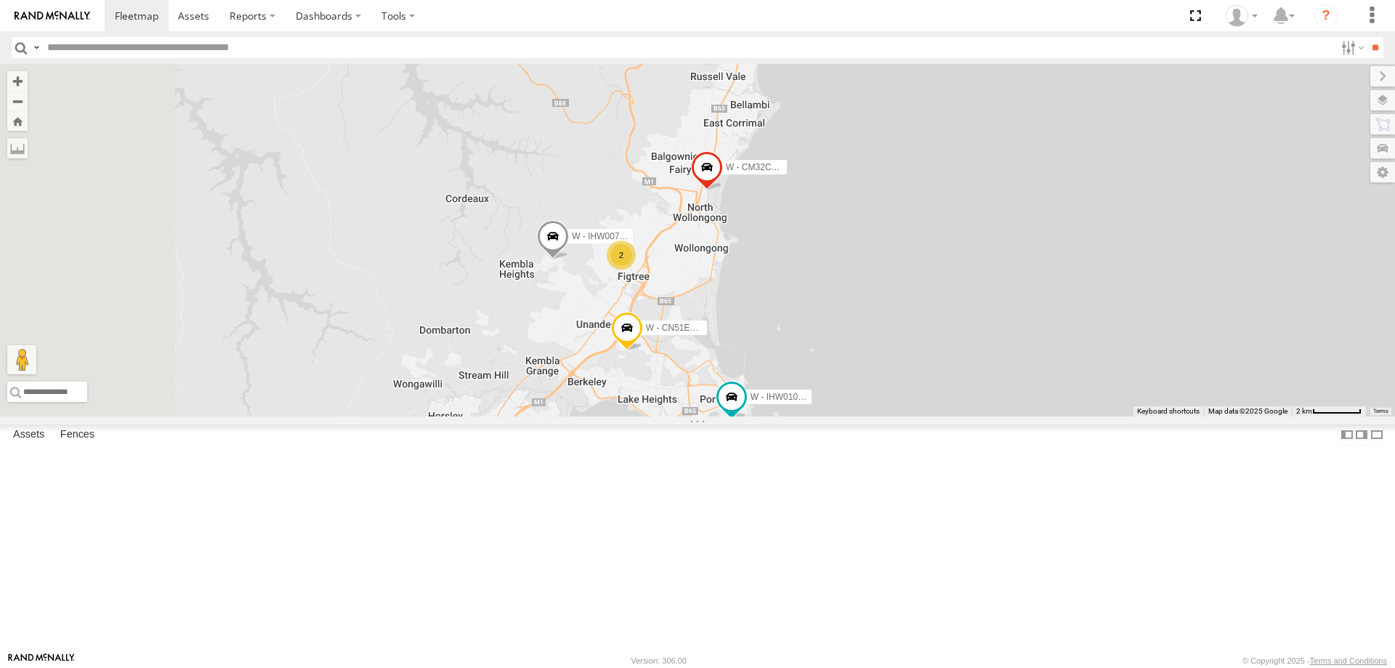
drag, startPoint x: 921, startPoint y: 400, endPoint x: 1031, endPoint y: 459, distance: 123.5
click at [1031, 416] on div "W - CN51ES - Cameron Ashby W - IHW009 - Geoff Cooper W - IHW007 - Paul Whatman …" at bounding box center [697, 240] width 1395 height 352
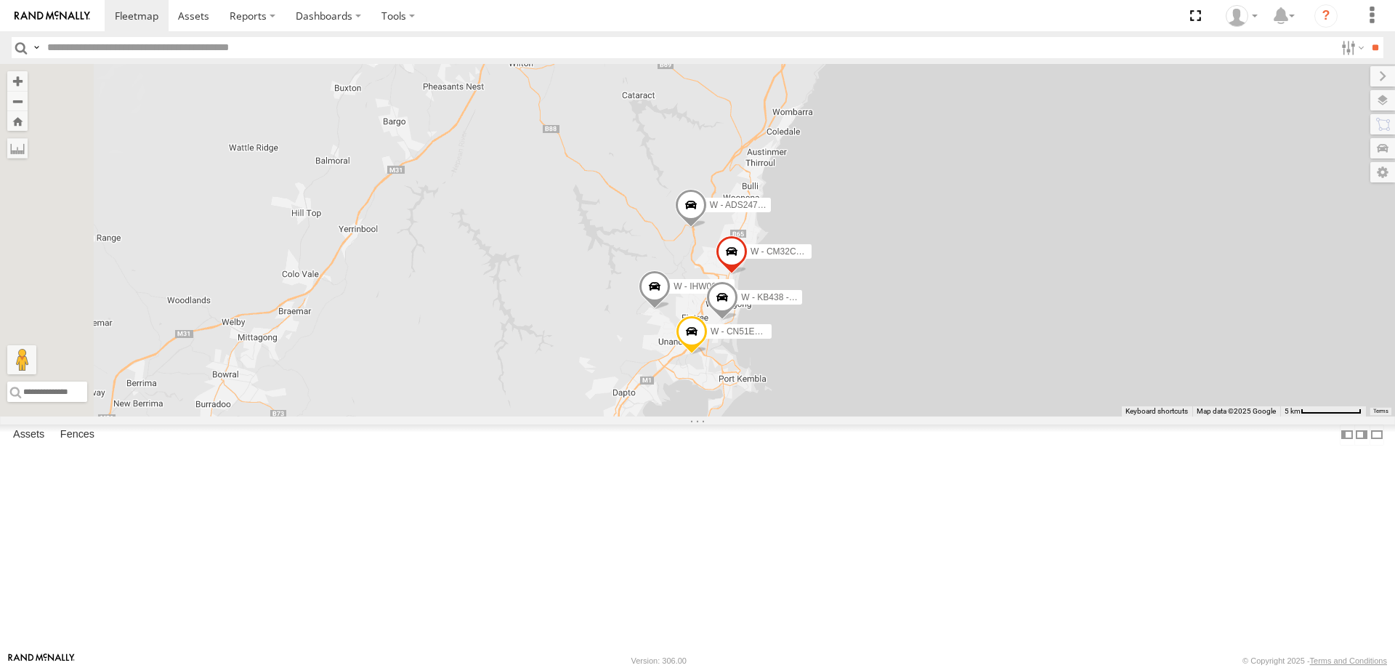
drag, startPoint x: 1035, startPoint y: 430, endPoint x: 1053, endPoint y: 458, distance: 33.1
click at [1053, 416] on div "W - CN51ES - Cameron Ashby W - IHW007 - Paul Whatman W - ADS247 - Nassir Hull W…" at bounding box center [697, 240] width 1395 height 352
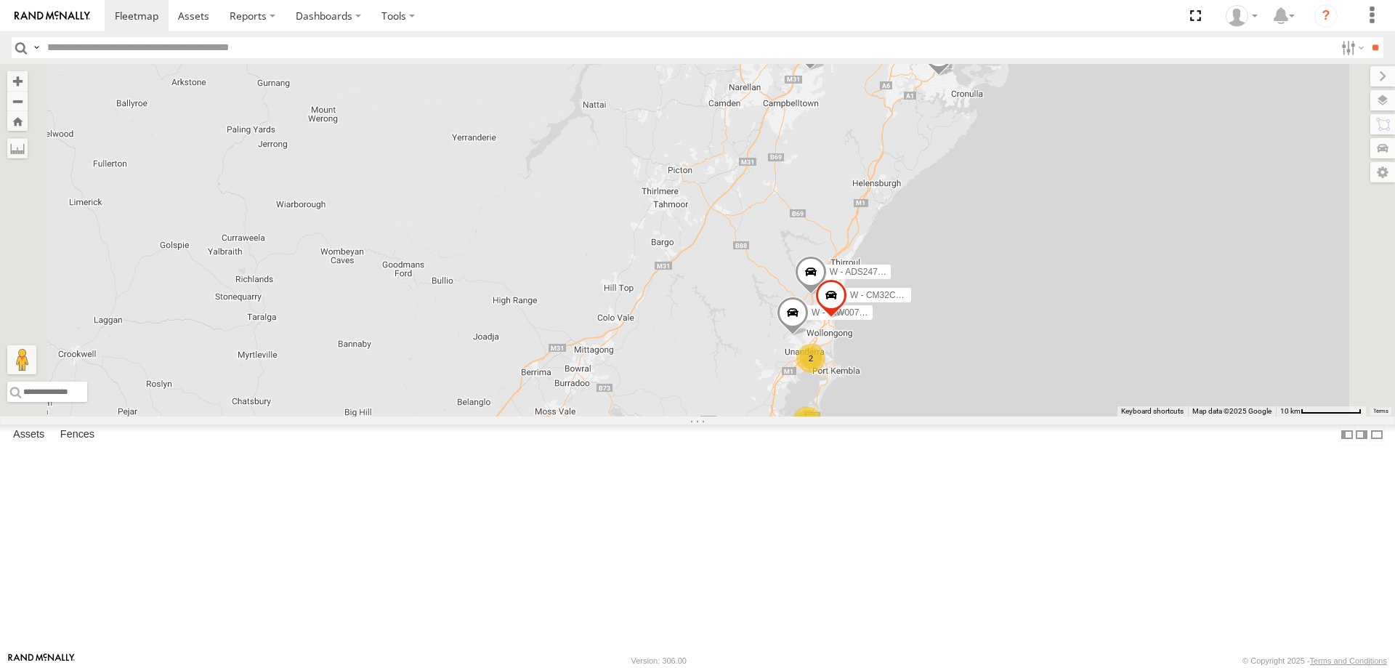
drag, startPoint x: 1184, startPoint y: 464, endPoint x: 1093, endPoint y: 463, distance: 90.8
click at [1093, 416] on div "W - IHW007 - Paul Whatman W - ADS247 - Nassir Hull W - CM32CA - Transit 2 2 S -…" at bounding box center [697, 240] width 1395 height 352
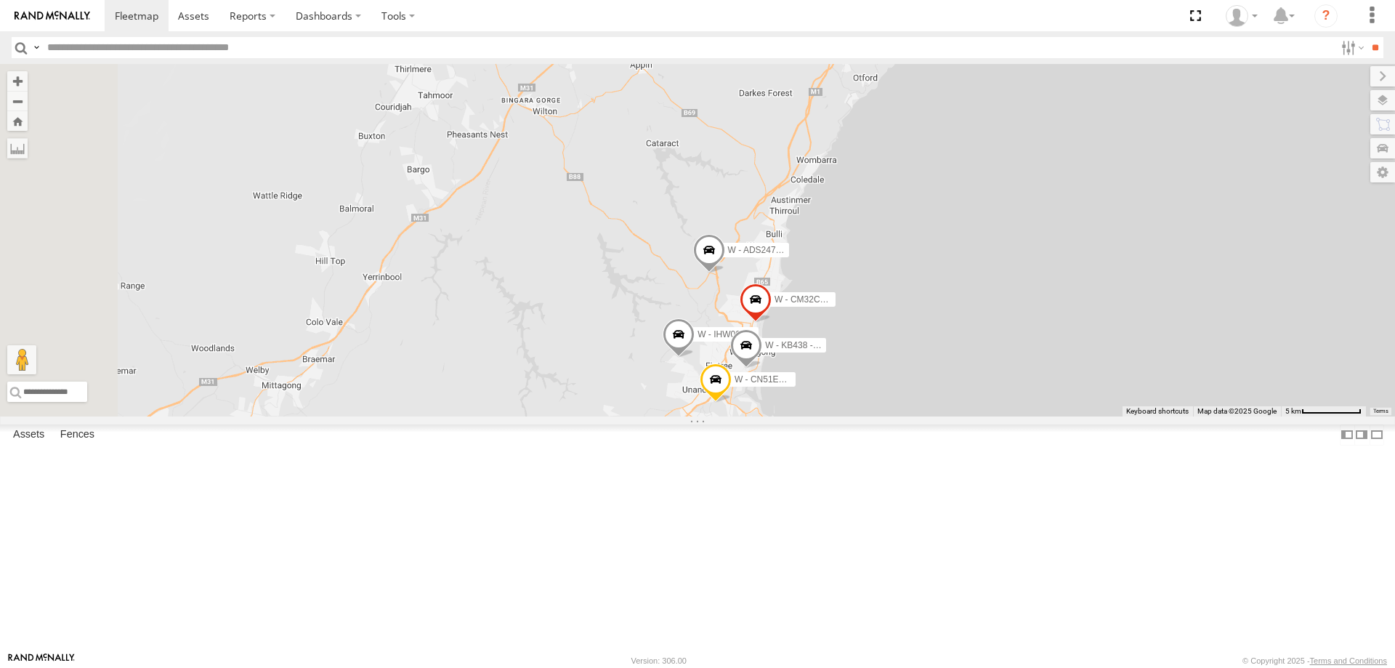
drag, startPoint x: 1073, startPoint y: 376, endPoint x: 1097, endPoint y: 393, distance: 29.2
click at [1097, 393] on div "W - IHW007 - Paul Whatman W - ADS247 - Nassir Hull W - CM32CA - Transit S - CH2…" at bounding box center [697, 240] width 1395 height 352
drag, startPoint x: 1069, startPoint y: 507, endPoint x: 1069, endPoint y: 428, distance: 79.2
click at [1069, 416] on div "W - IHW007 - Paul Whatman W - ADS247 - Nassir Hull W - CM32CA - Transit S - CH2…" at bounding box center [697, 240] width 1395 height 352
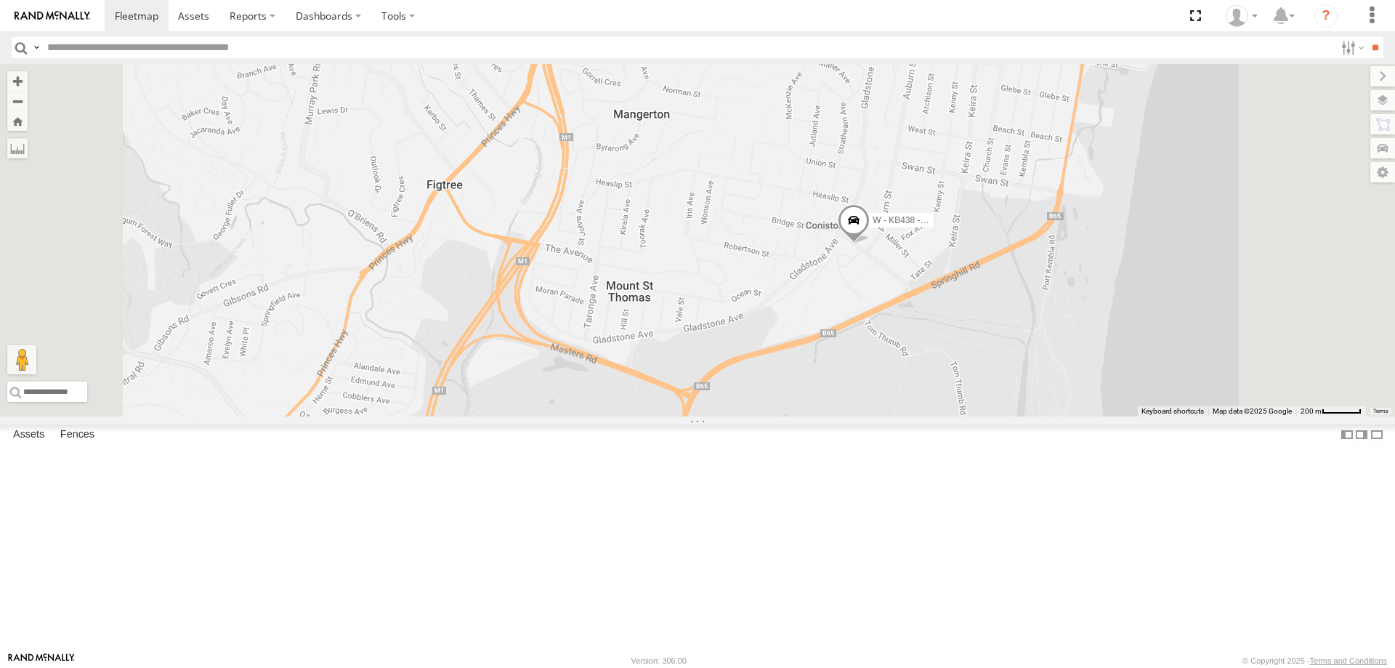
drag, startPoint x: 1325, startPoint y: 395, endPoint x: 1207, endPoint y: 386, distance: 118.1
click at [1214, 386] on div "W - IHW007 - Paul Whatman W - ADS247 - Nassir Hull W - CM32CA - Transit S - CH2…" at bounding box center [697, 240] width 1395 height 352
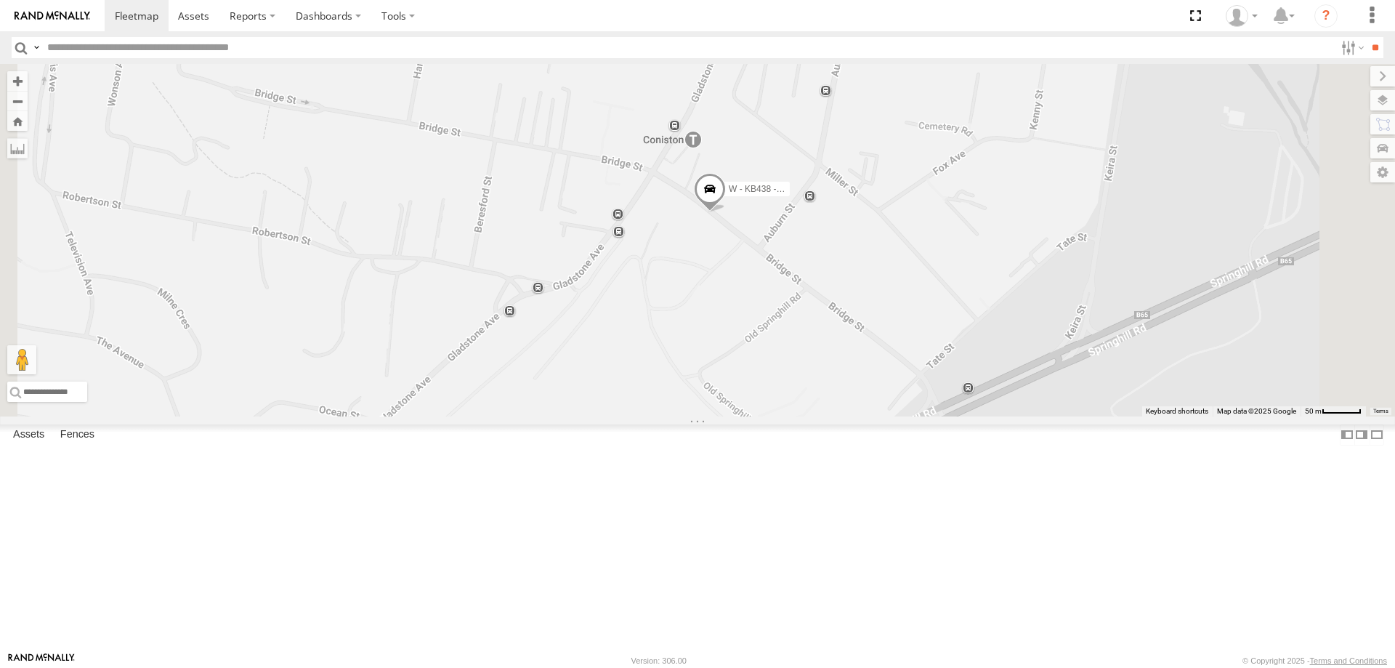
click at [726, 211] on span at bounding box center [710, 191] width 32 height 39
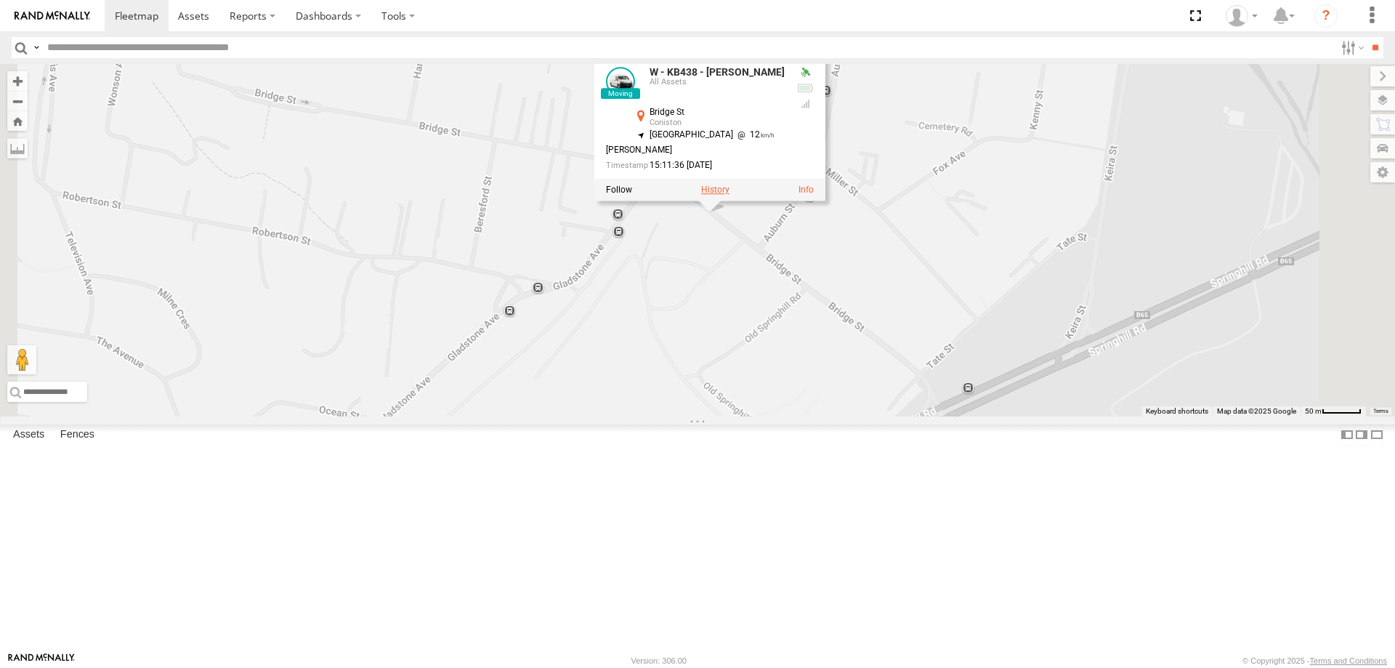
click at [730, 195] on label at bounding box center [715, 190] width 28 height 10
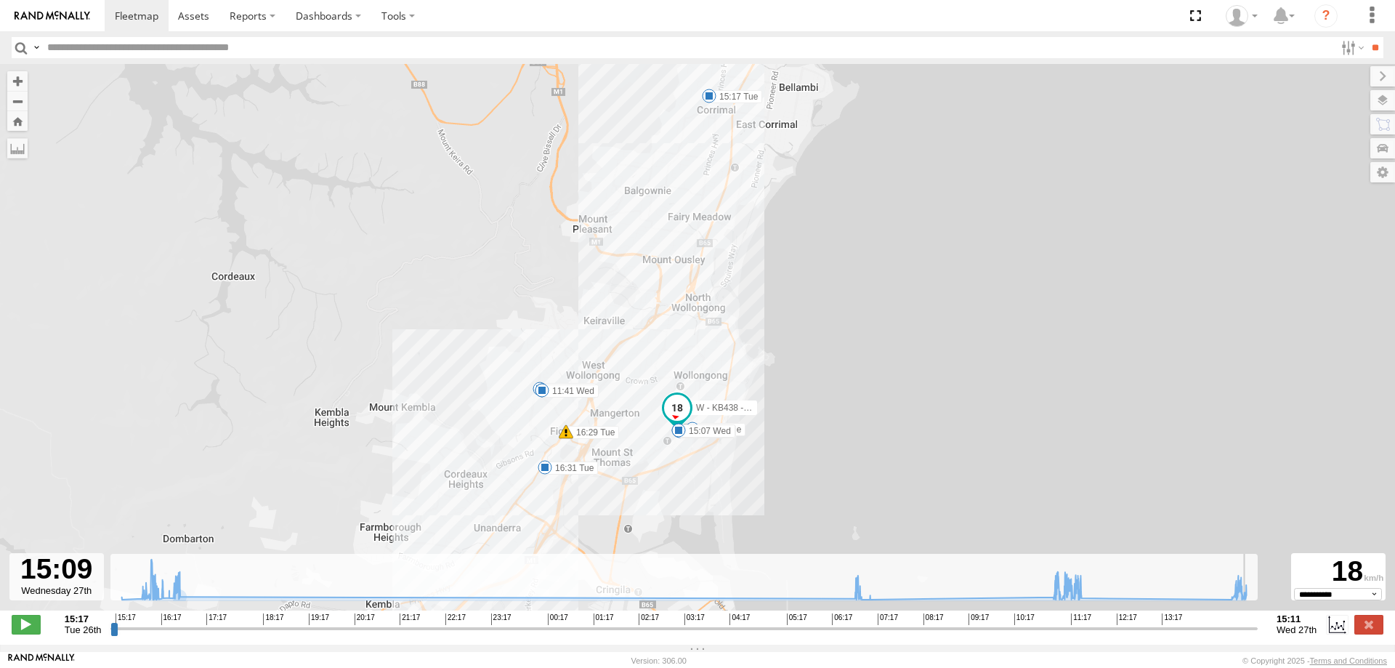
drag, startPoint x: 115, startPoint y: 638, endPoint x: 1251, endPoint y: 643, distance: 1135.9
click at [1251, 635] on input "range" at bounding box center [684, 628] width 1148 height 14
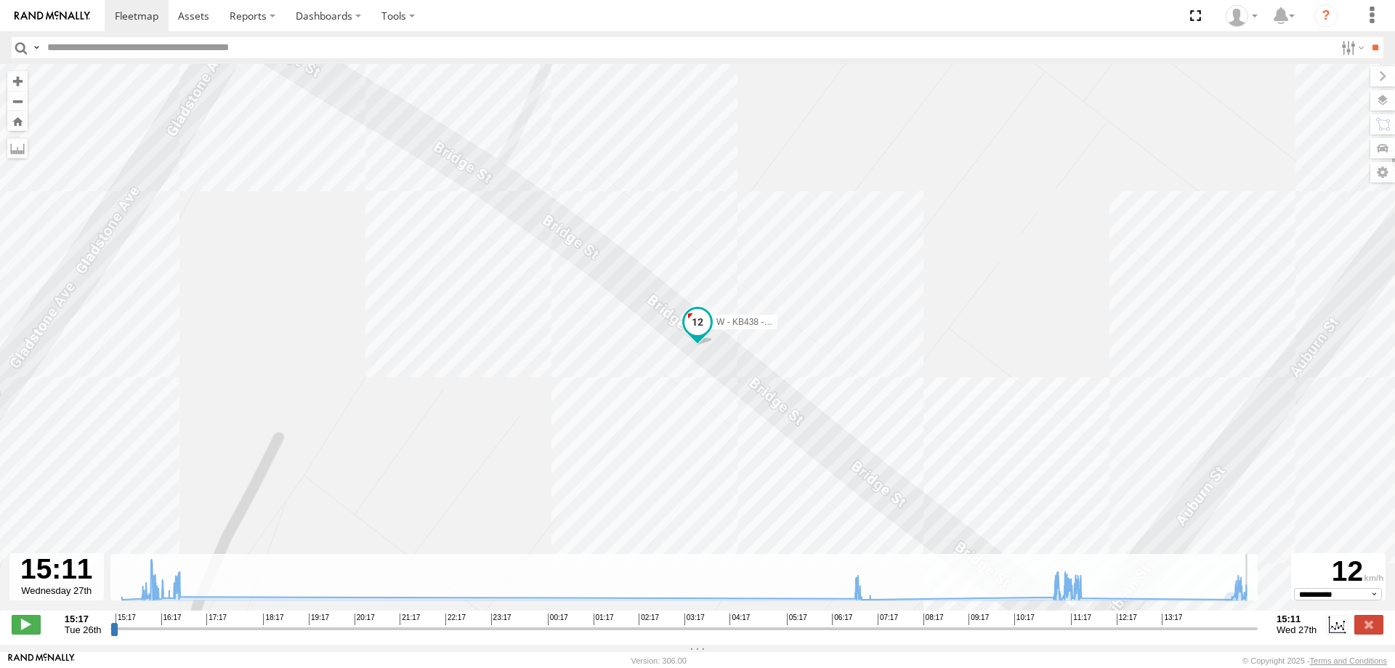
drag, startPoint x: 1253, startPoint y: 636, endPoint x: 1257, endPoint y: 621, distance: 15.2
type input "**********"
click at [1258, 633] on input "range" at bounding box center [684, 628] width 1148 height 14
drag, startPoint x: 190, startPoint y: 17, endPoint x: 133, endPoint y: 17, distance: 57.4
click at [190, 17] on span at bounding box center [193, 16] width 31 height 14
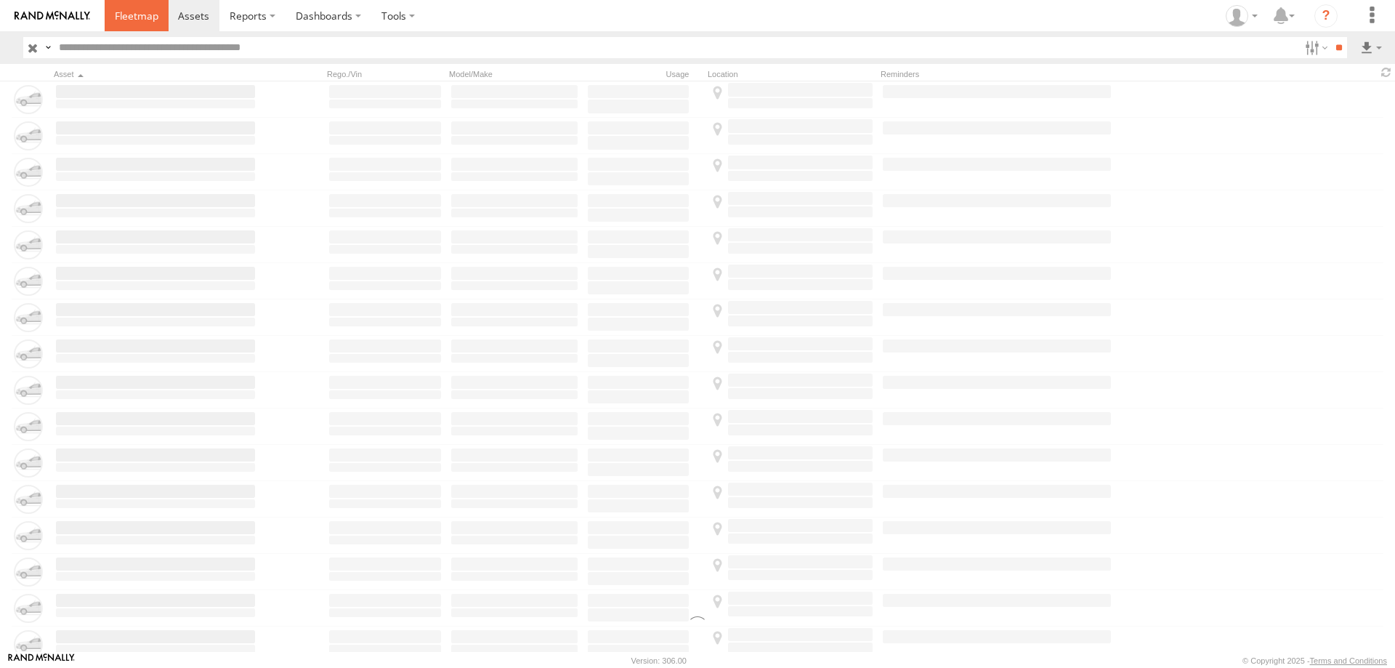
click at [141, 19] on span at bounding box center [137, 16] width 44 height 14
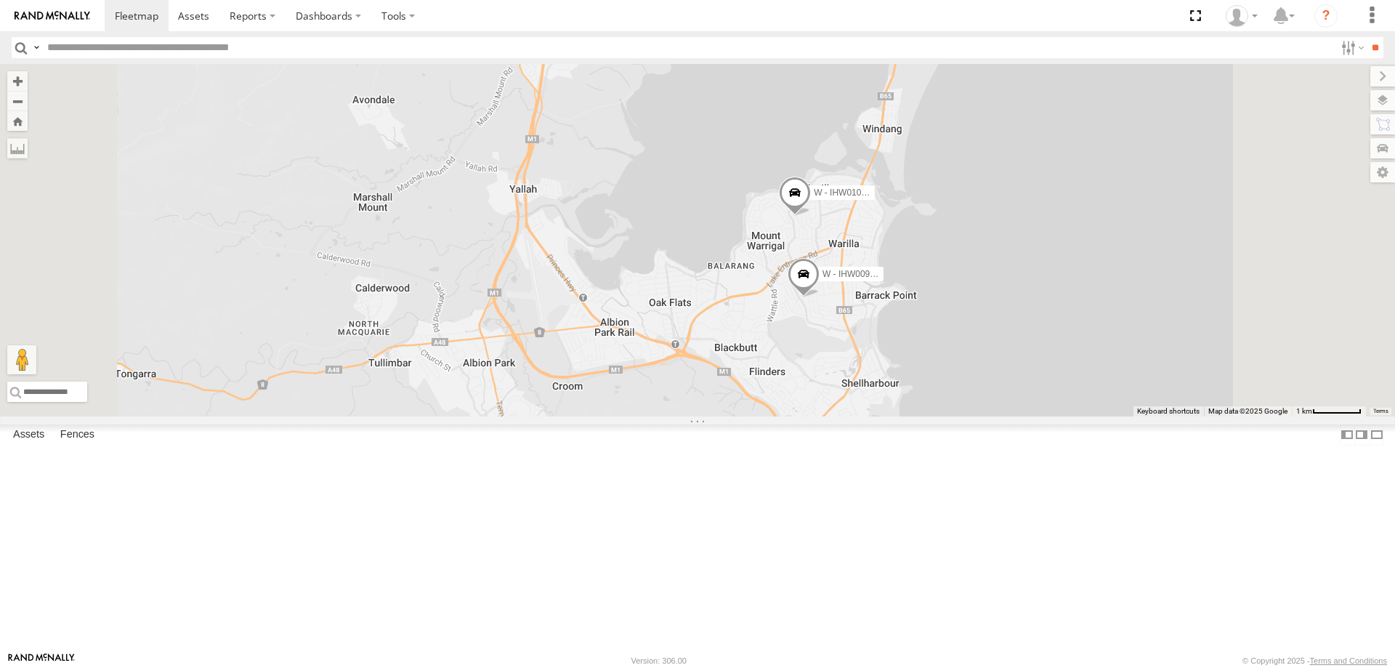
drag, startPoint x: 1200, startPoint y: 302, endPoint x: 1182, endPoint y: 357, distance: 57.5
click at [1182, 357] on div "B - DG93WL - [PERSON_NAME] C - DTL91S - [PERSON_NAME] EWU96U - [PERSON_NAME] W …" at bounding box center [697, 240] width 1395 height 352
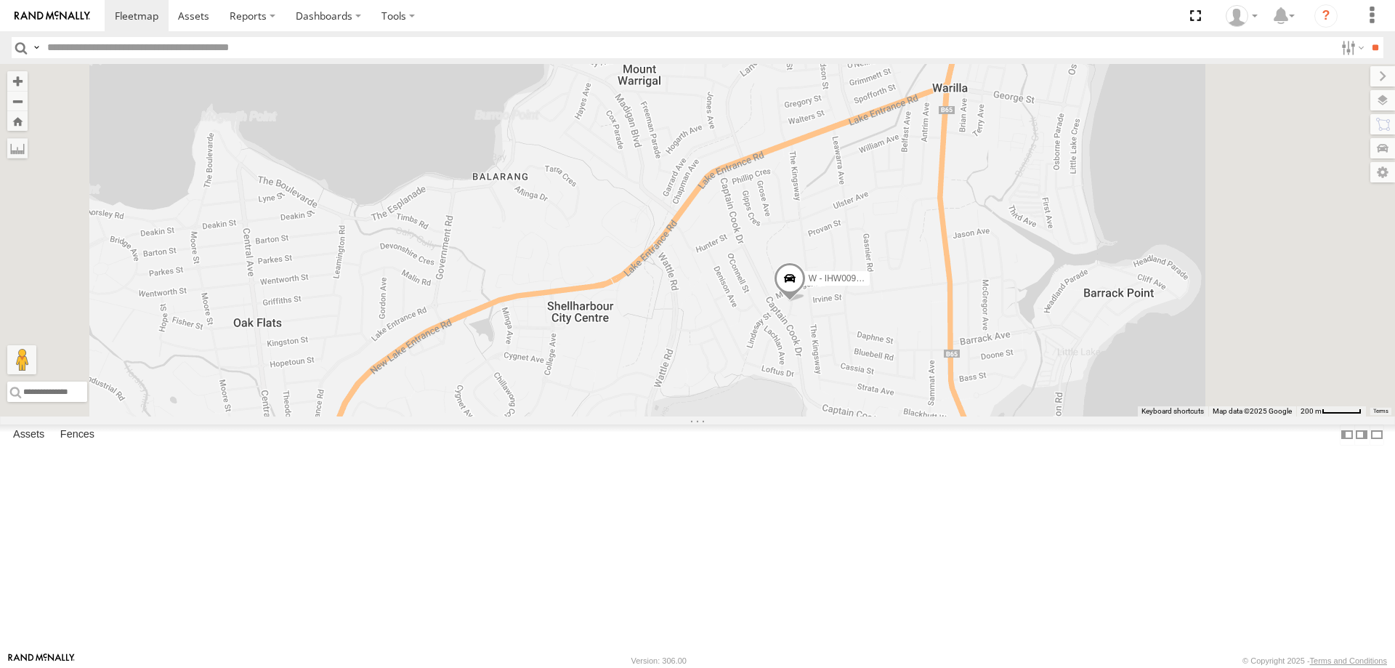
drag, startPoint x: 1106, startPoint y: 327, endPoint x: 1070, endPoint y: 427, distance: 106.0
click at [1072, 416] on div "B - DG93WL - [PERSON_NAME] C - DTL91S - [PERSON_NAME] EWU96U - [PERSON_NAME] W …" at bounding box center [697, 240] width 1395 height 352
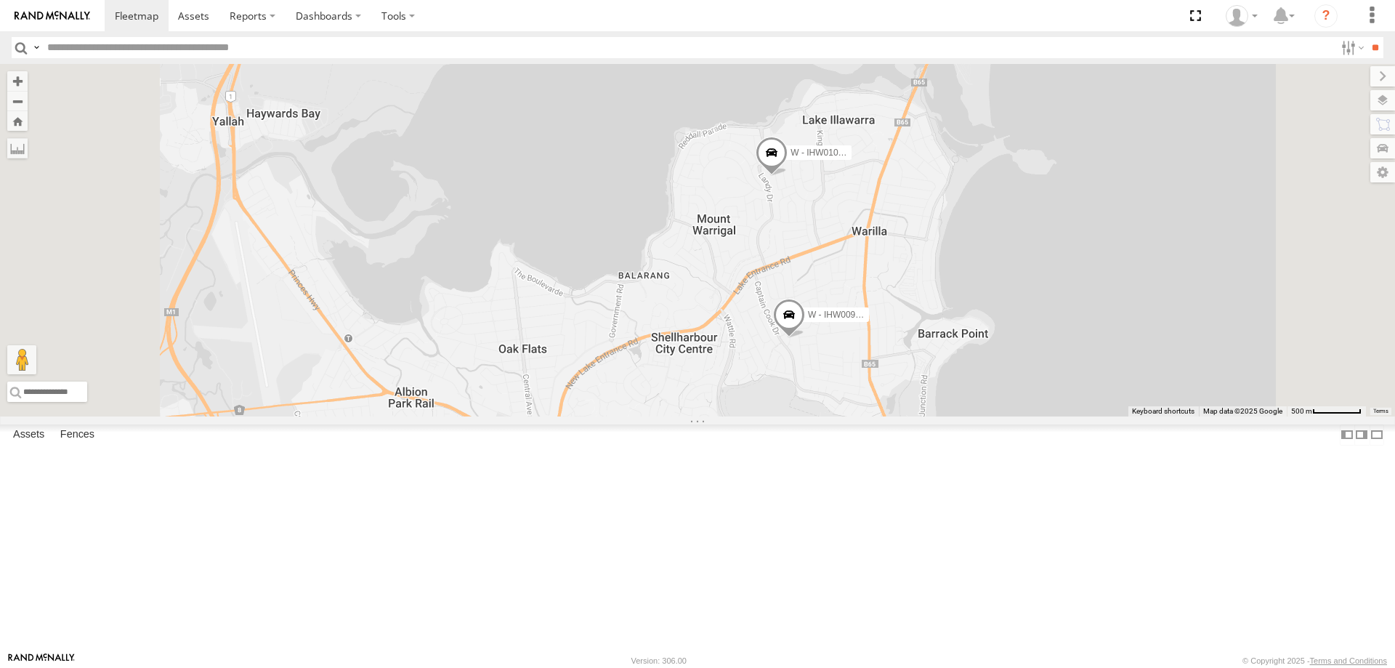
click at [788, 176] on span at bounding box center [772, 156] width 32 height 39
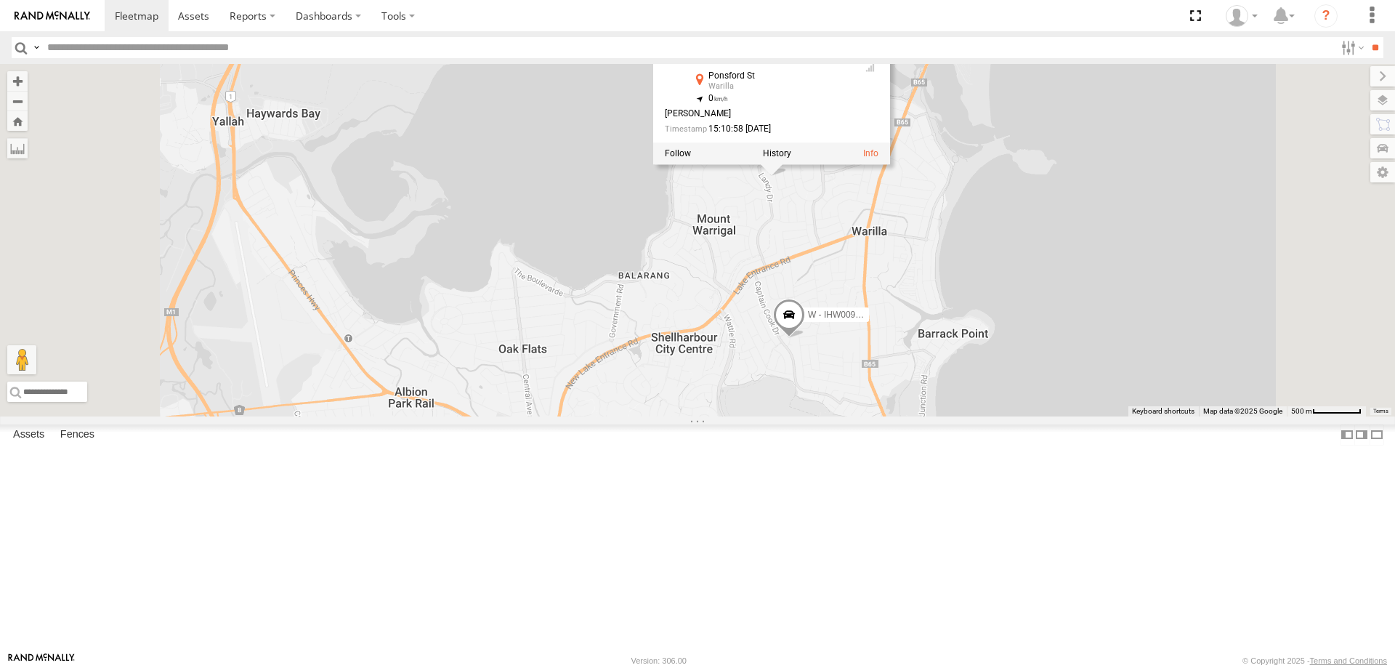
click at [805, 338] on span at bounding box center [789, 318] width 32 height 39
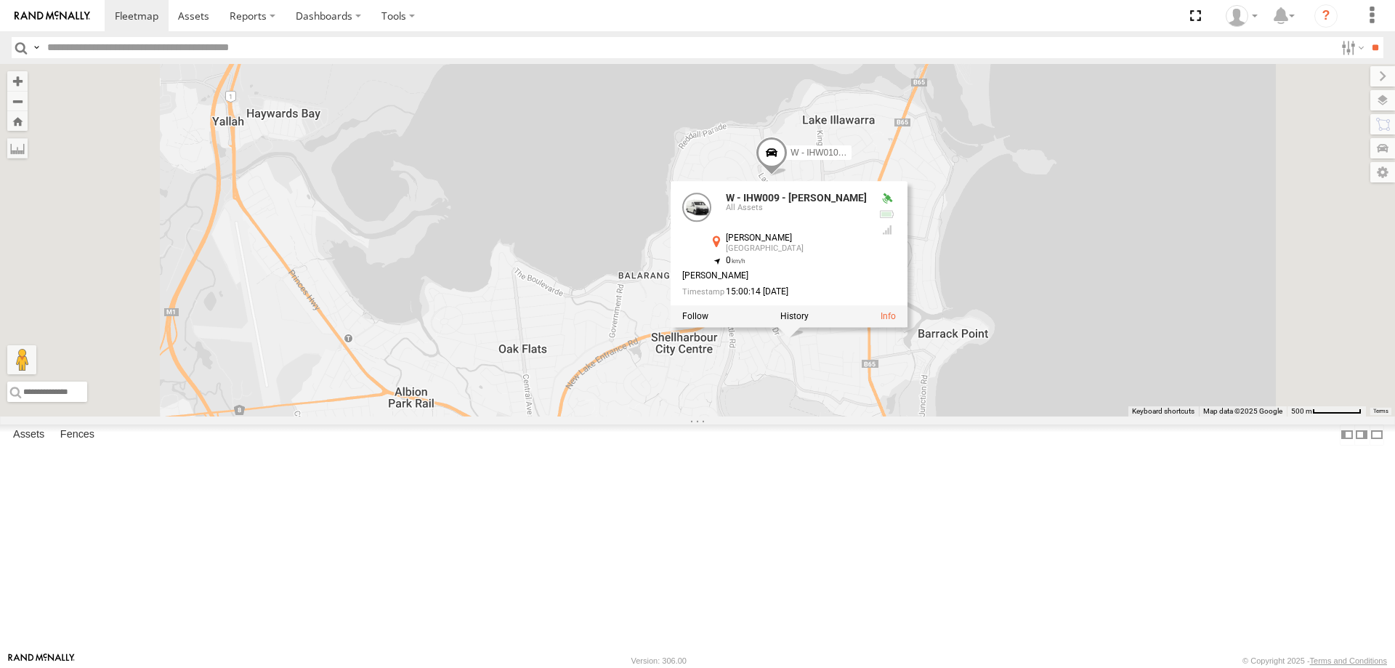
click at [1240, 399] on div "B - DG93WL - [PERSON_NAME] C - DTL91S - [PERSON_NAME] EWU96U - [PERSON_NAME] W …" at bounding box center [697, 240] width 1395 height 352
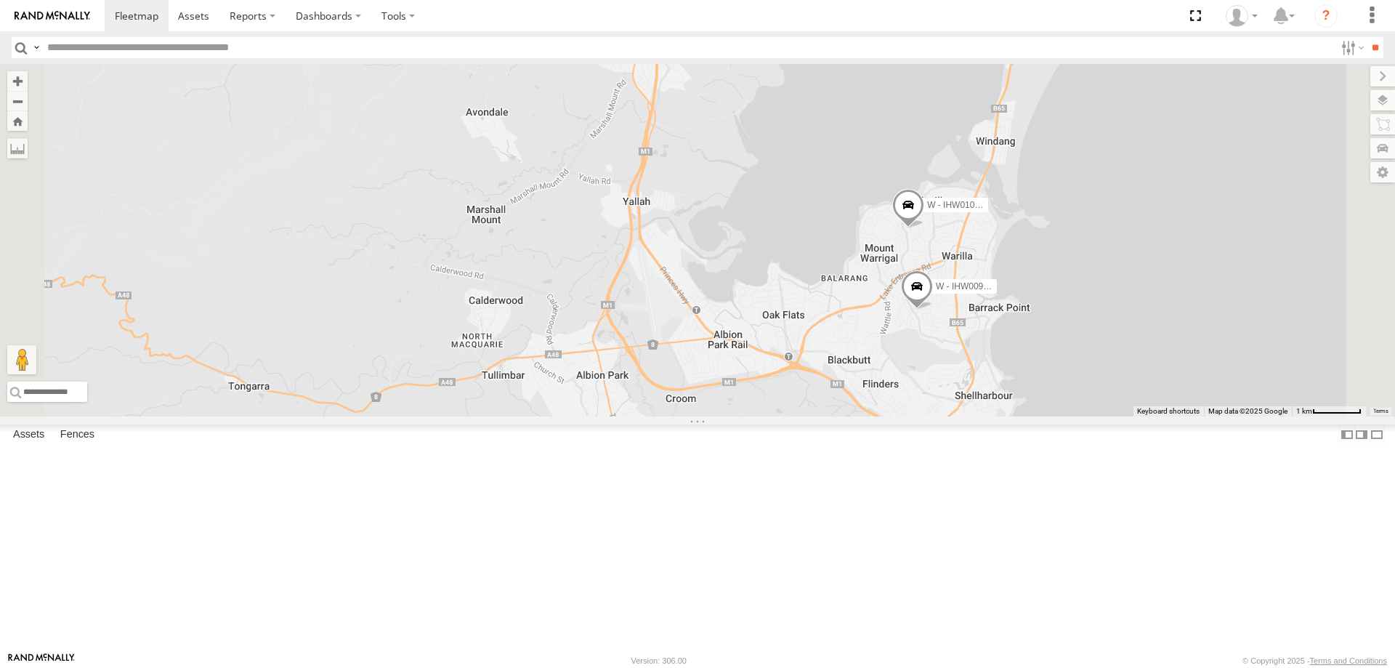
drag, startPoint x: 1194, startPoint y: 427, endPoint x: 1184, endPoint y: 444, distance: 19.6
click at [1184, 416] on div "B - DG93WL - [PERSON_NAME] C - DTL91S - [PERSON_NAME] EWU96U - [PERSON_NAME] W …" at bounding box center [697, 240] width 1395 height 352
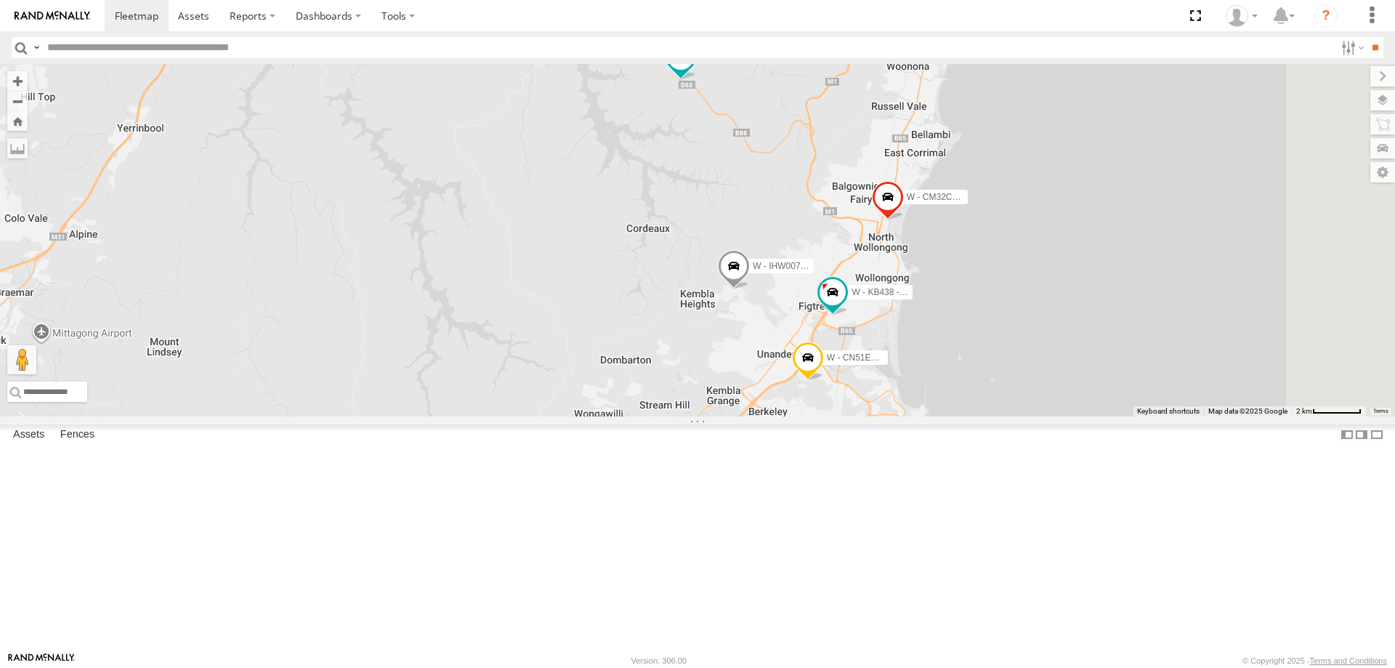
drag, startPoint x: 1167, startPoint y: 437, endPoint x: 1134, endPoint y: 464, distance: 43.4
click at [1148, 416] on div "B - DG93WL - [PERSON_NAME] C - DTL91S - [PERSON_NAME] EWU96U - [PERSON_NAME] W …" at bounding box center [697, 240] width 1395 height 352
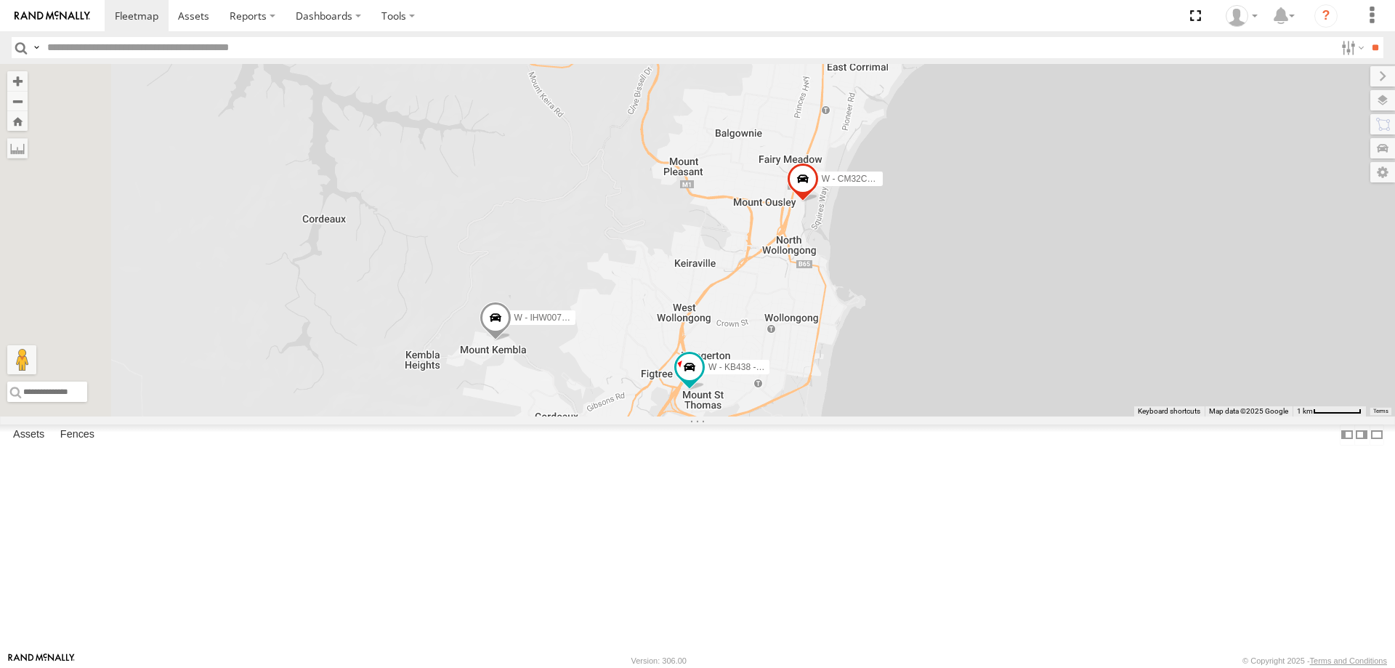
drag, startPoint x: 1101, startPoint y: 544, endPoint x: 1126, endPoint y: 469, distance: 78.1
click at [1126, 416] on div "B - DG93WL - [PERSON_NAME] C - DTL91S - [PERSON_NAME] EWU96U - [PERSON_NAME] W …" at bounding box center [697, 240] width 1395 height 352
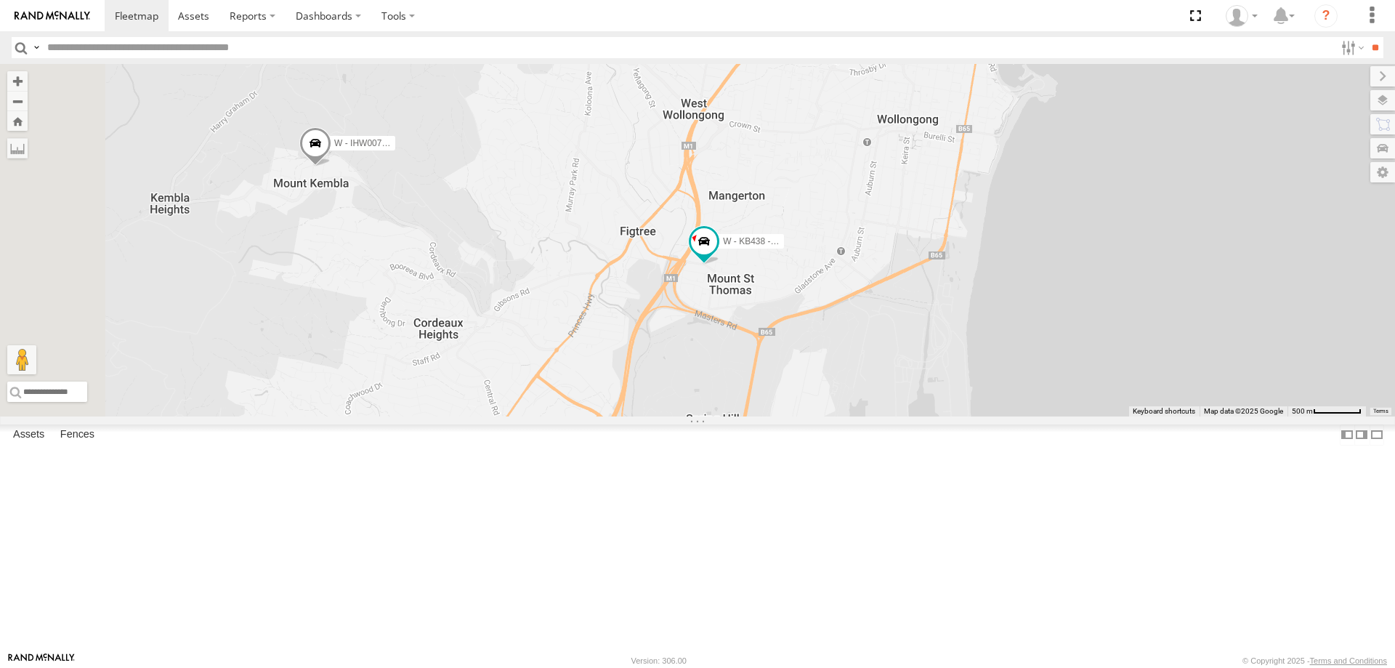
drag, startPoint x: 868, startPoint y: 515, endPoint x: 880, endPoint y: 495, distance: 23.2
click at [879, 416] on div "B - DG93WL - [PERSON_NAME] C - DTL91S - [PERSON_NAME] EWU96U - [PERSON_NAME] W …" at bounding box center [697, 240] width 1395 height 352
